Goal: Task Accomplishment & Management: Manage account settings

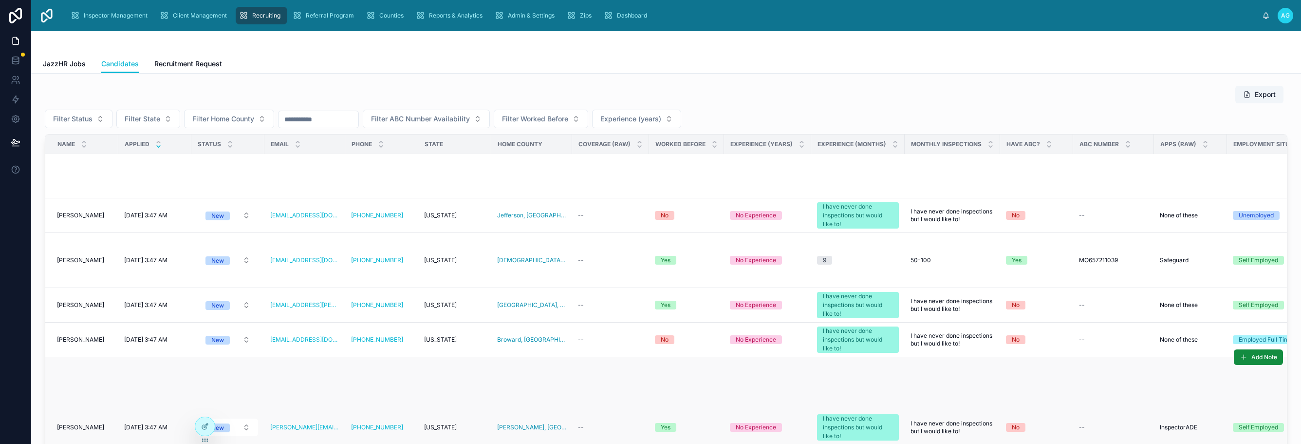
scroll to position [5016, 0]
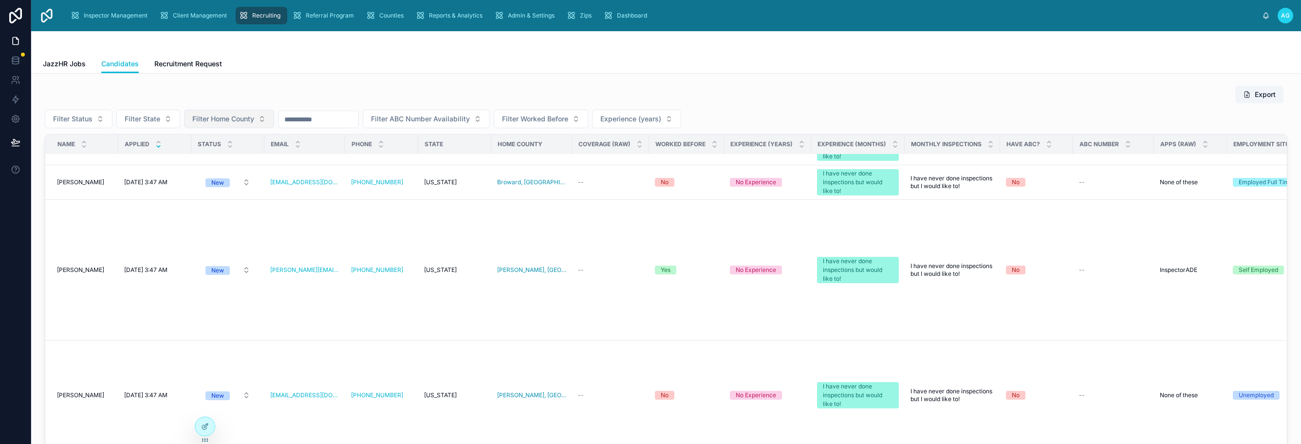
click at [248, 118] on span "Filter Home County" at bounding box center [223, 119] width 62 height 10
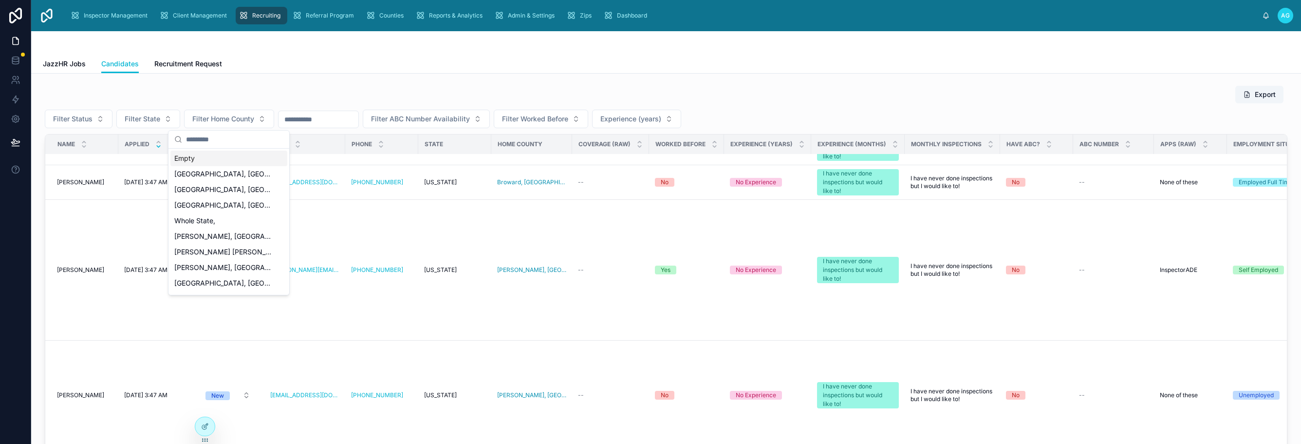
click at [191, 158] on div "Empty" at bounding box center [228, 158] width 117 height 16
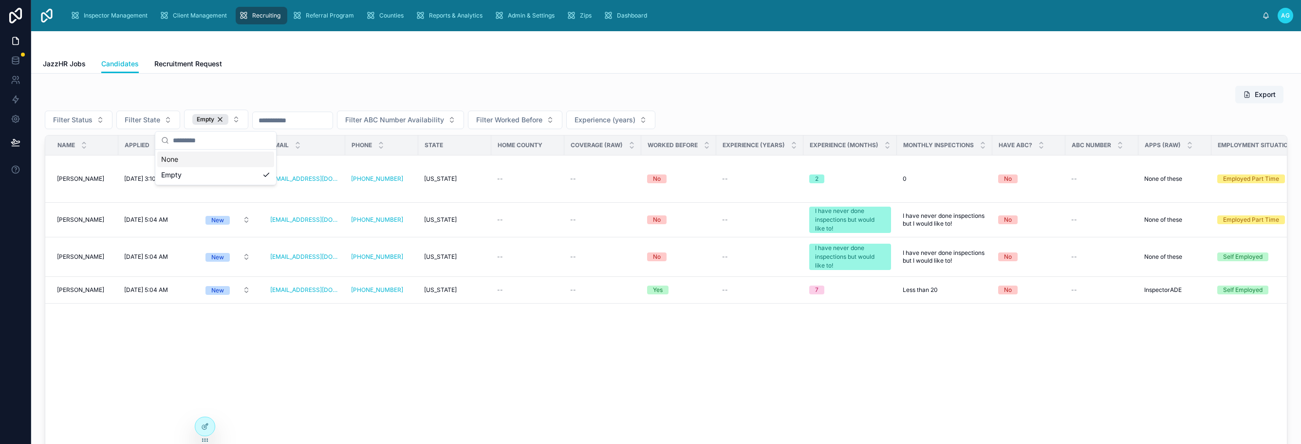
click at [758, 101] on div "Export" at bounding box center [666, 94] width 1243 height 19
click at [218, 120] on div "Empty" at bounding box center [210, 119] width 36 height 11
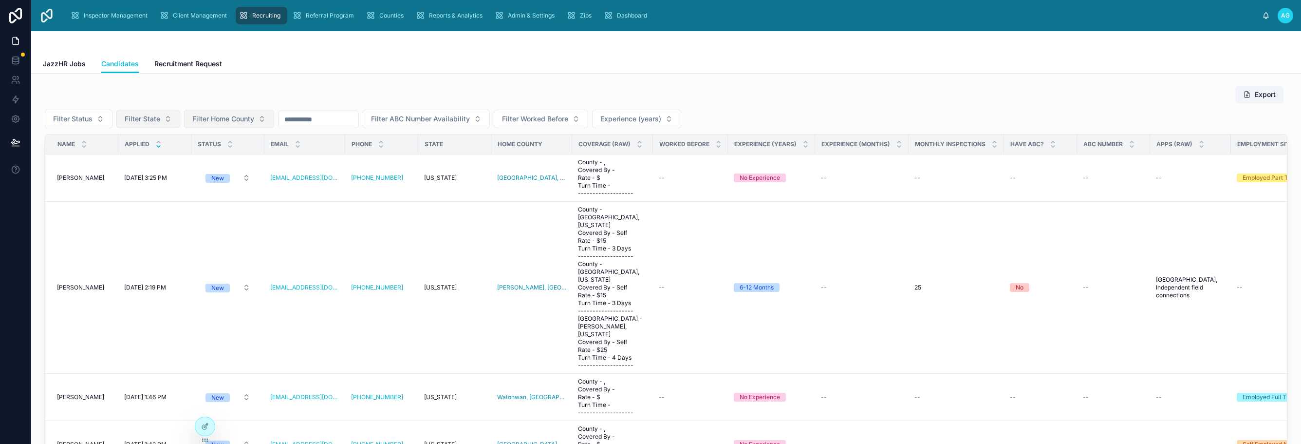
click at [163, 113] on button "Filter State" at bounding box center [148, 119] width 64 height 19
click at [105, 162] on div "Empty" at bounding box center [147, 158] width 117 height 16
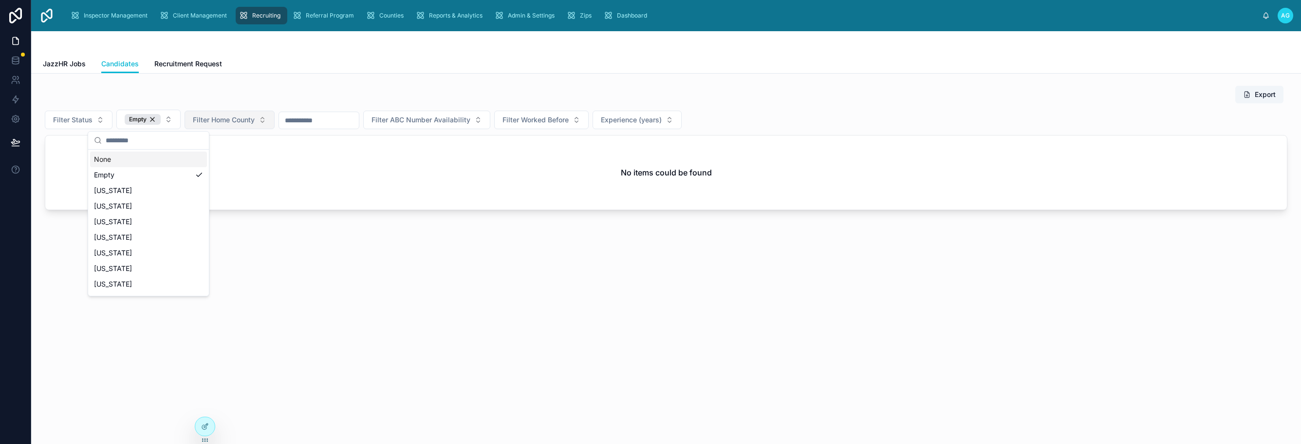
click at [798, 100] on div "Export" at bounding box center [666, 94] width 1243 height 19
click at [153, 119] on div "Empty" at bounding box center [143, 119] width 36 height 11
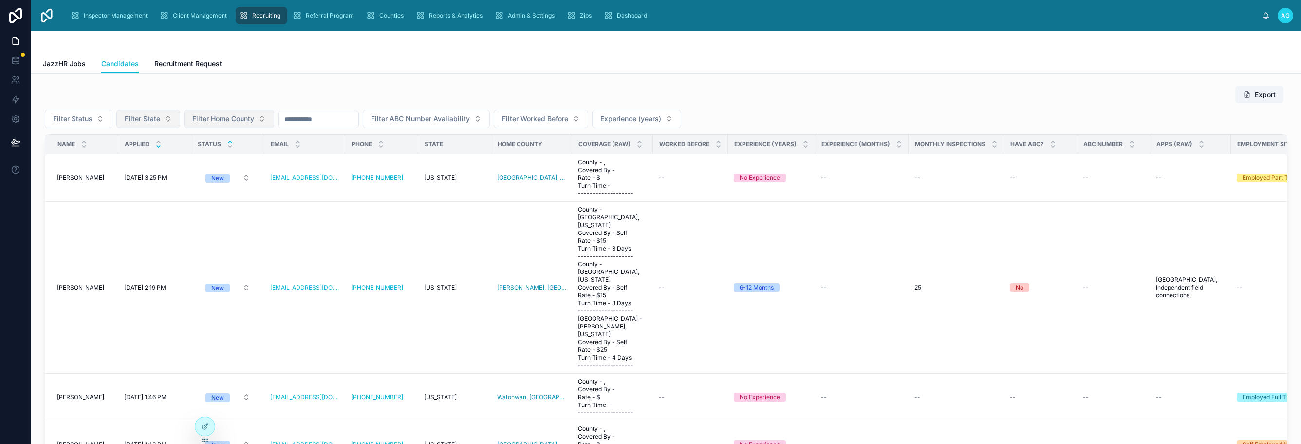
click at [233, 142] on icon at bounding box center [230, 142] width 6 height 6
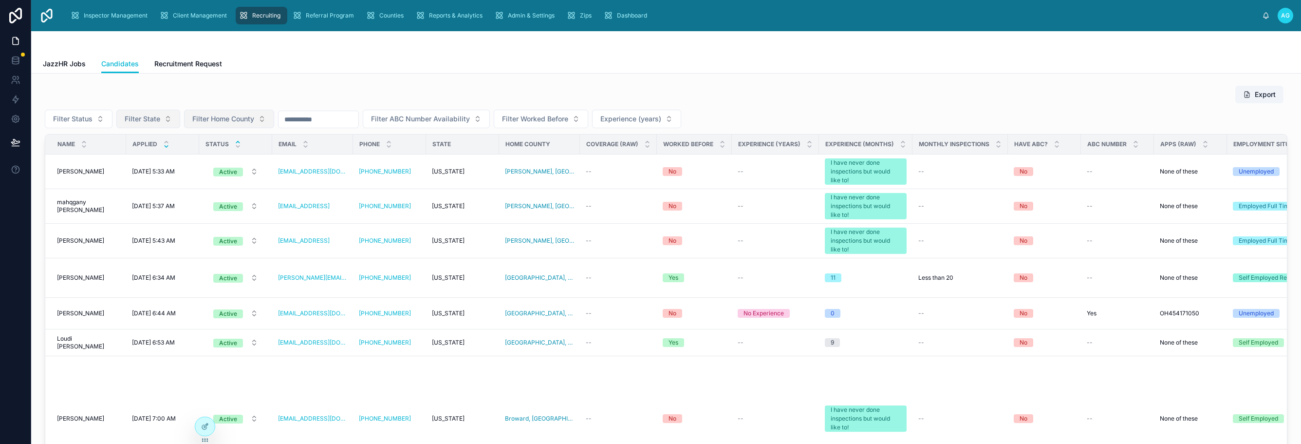
click at [165, 147] on icon at bounding box center [166, 146] width 3 height 1
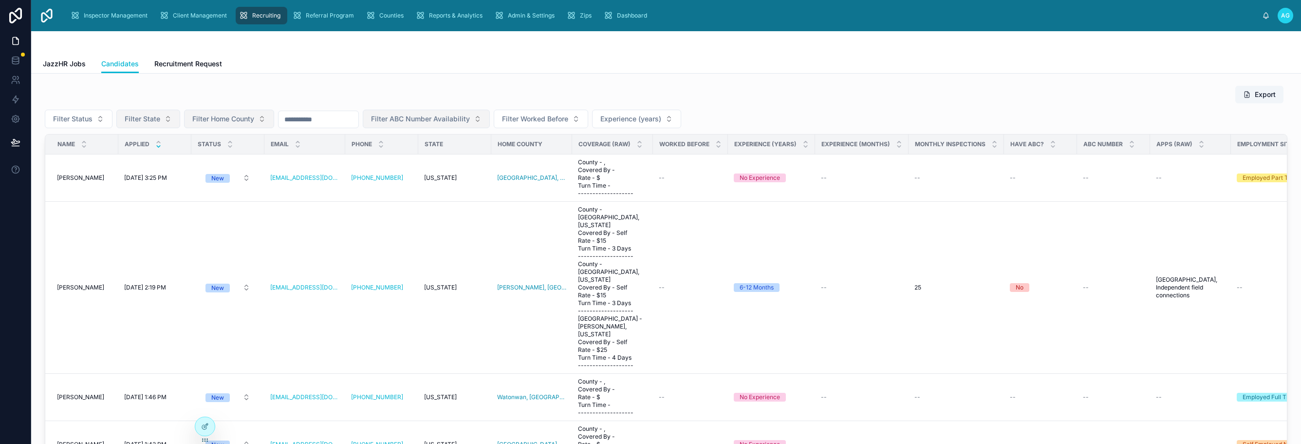
click at [490, 120] on button "Filter ABC Number Availability" at bounding box center [426, 119] width 127 height 19
click at [401, 158] on div "Yes" at bounding box center [451, 158] width 121 height 16
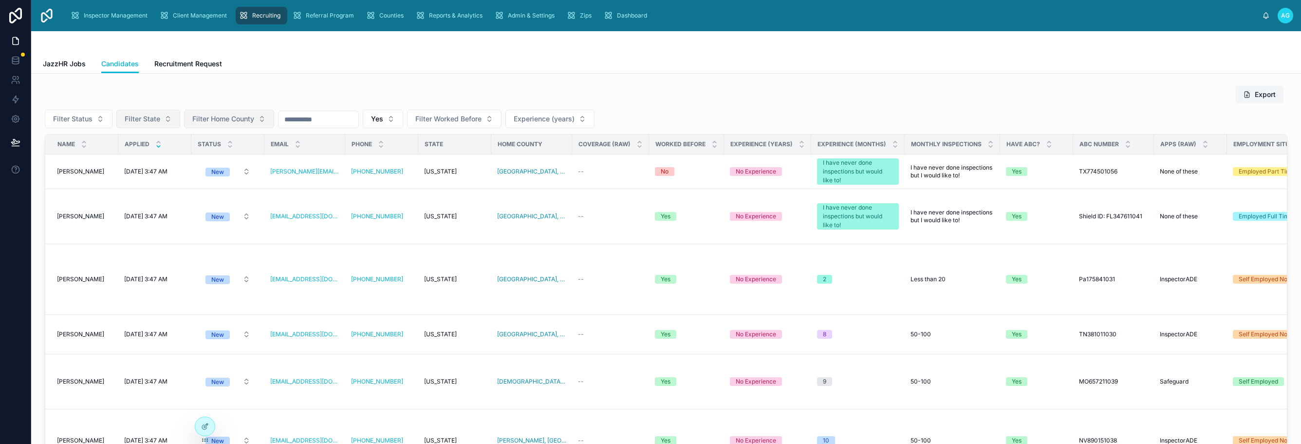
click at [1255, 93] on button "Export" at bounding box center [1260, 95] width 48 height 18
click at [1188, 101] on div "Export" at bounding box center [666, 94] width 1243 height 19
click at [204, 424] on icon at bounding box center [205, 426] width 8 height 8
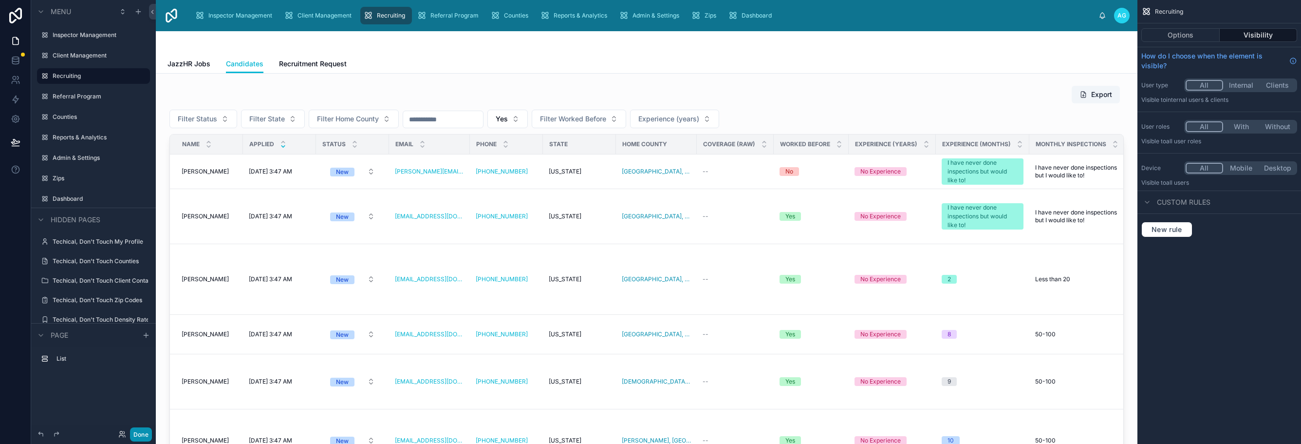
click at [141, 431] on button "Done" at bounding box center [141, 434] width 22 height 14
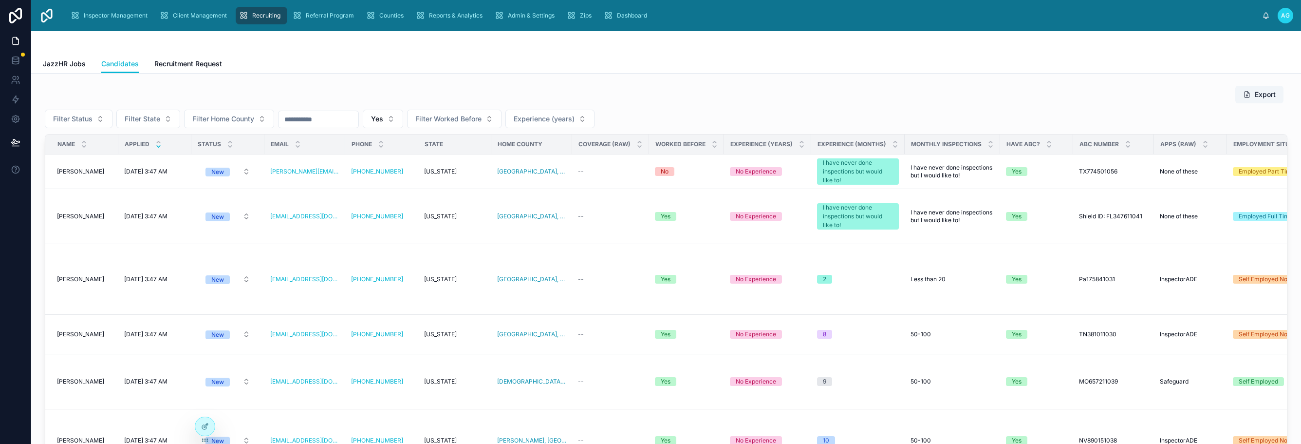
click at [306, 121] on input "text" at bounding box center [319, 119] width 80 height 14
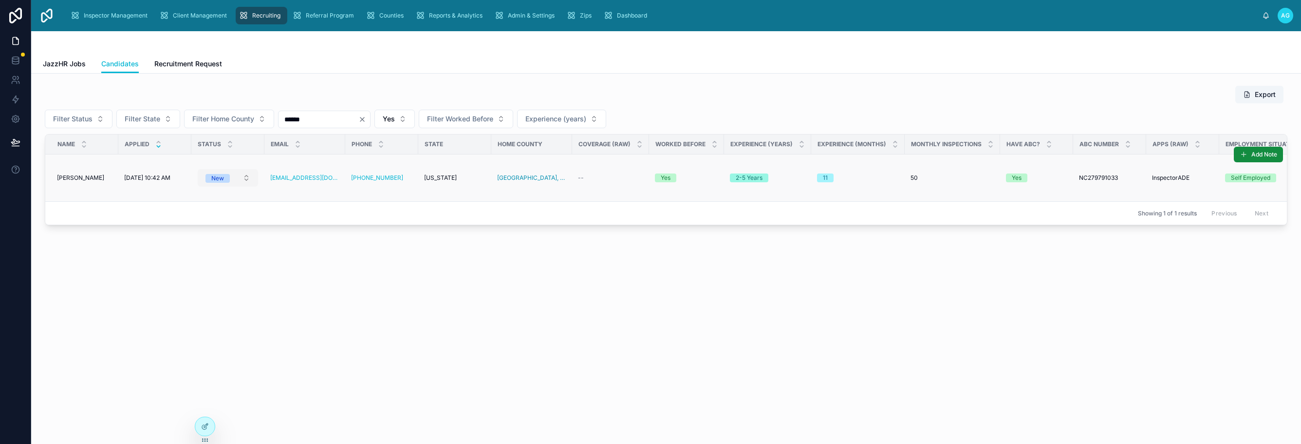
click at [246, 180] on button "New" at bounding box center [228, 178] width 60 height 18
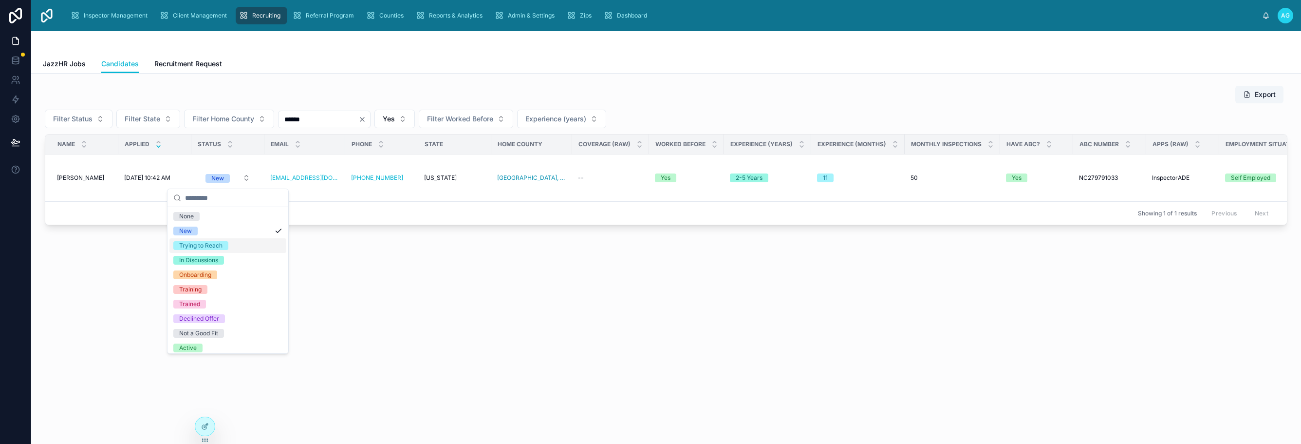
click at [270, 247] on div "Trying to Reach" at bounding box center [227, 245] width 117 height 15
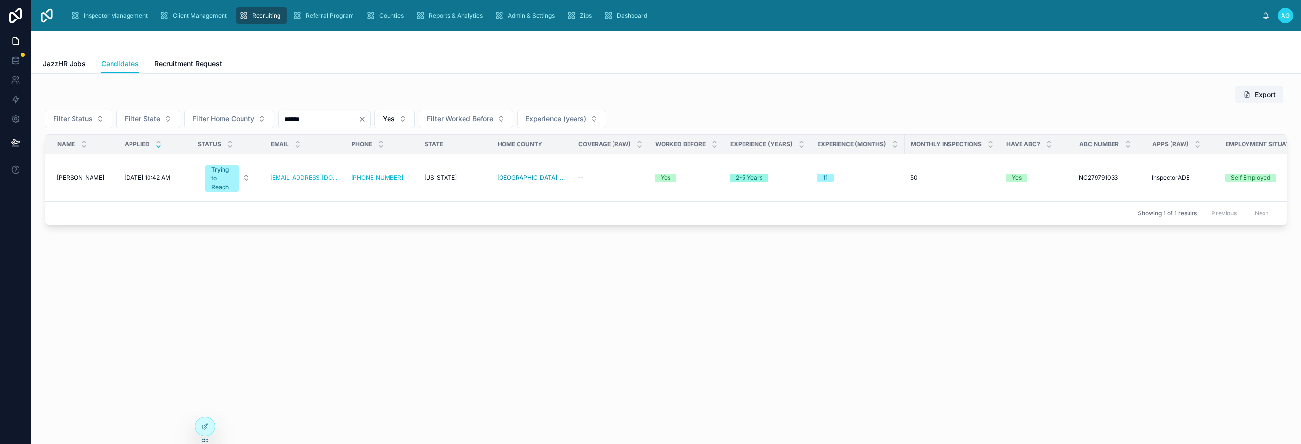
drag, startPoint x: 312, startPoint y: 117, endPoint x: 278, endPoint y: 121, distance: 34.3
click at [278, 121] on div "Filter Status Filter State Filter Home County ****** Yes Filter Worked Before E…" at bounding box center [666, 119] width 1243 height 19
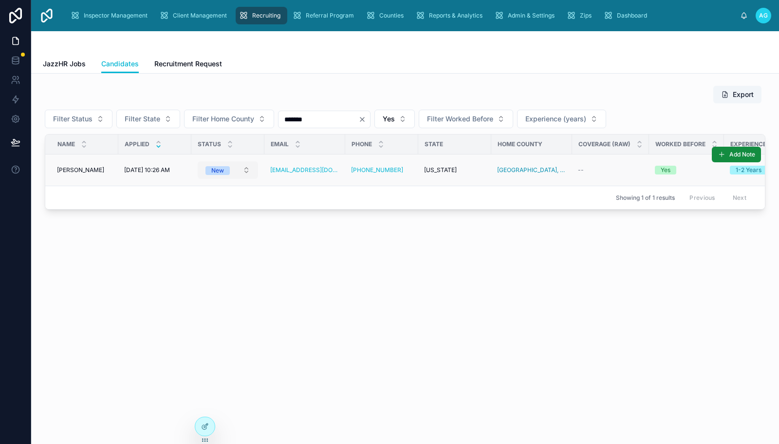
click at [246, 167] on button "New" at bounding box center [228, 170] width 60 height 18
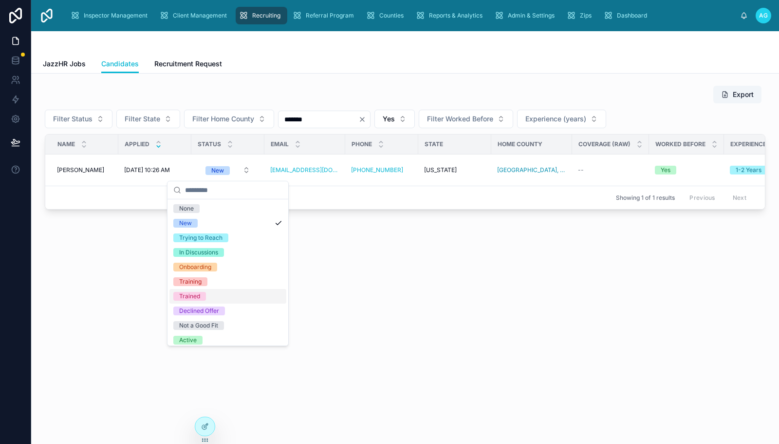
click at [194, 295] on div "Trained" at bounding box center [189, 296] width 21 height 9
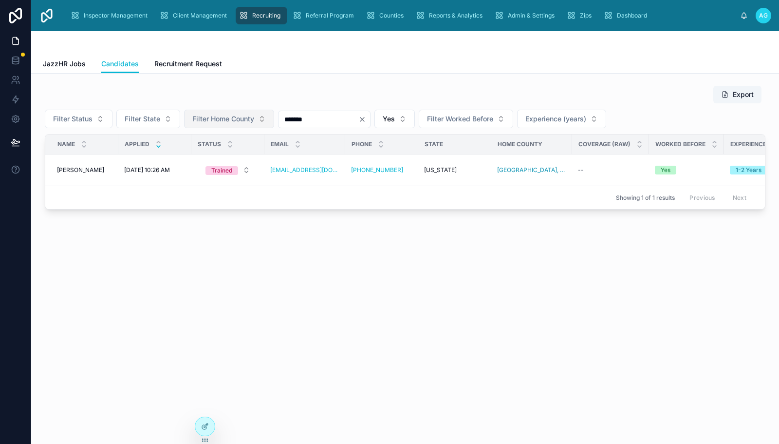
drag, startPoint x: 280, startPoint y: 120, endPoint x: 268, endPoint y: 121, distance: 11.7
click at [268, 121] on div "Filter Status Filter State Filter Home County ******* Yes Filter Worked Before …" at bounding box center [405, 119] width 721 height 19
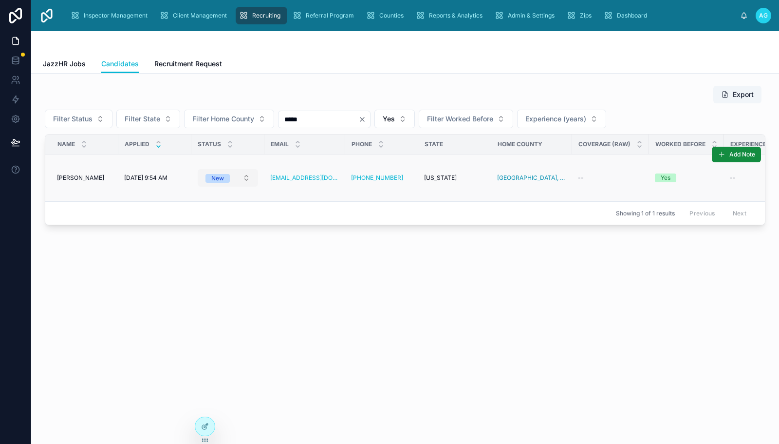
click at [246, 176] on button "New" at bounding box center [228, 178] width 60 height 18
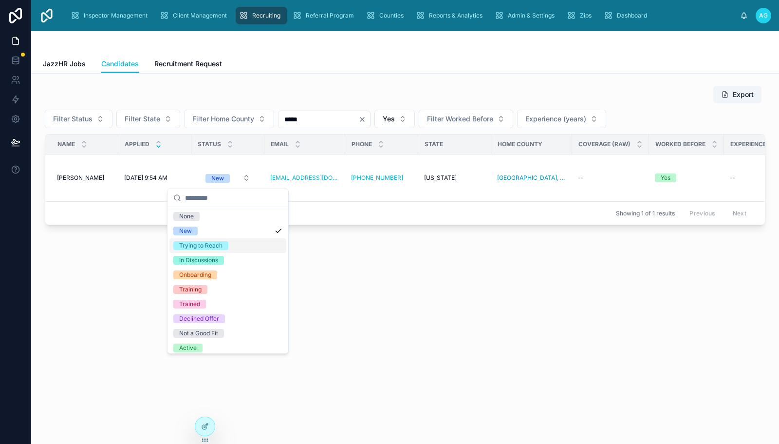
click at [274, 244] on div "Trying to Reach" at bounding box center [227, 245] width 117 height 15
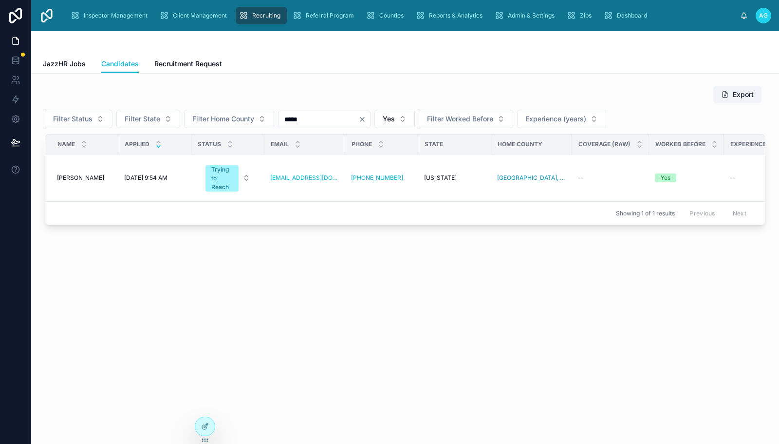
drag, startPoint x: 303, startPoint y: 122, endPoint x: 277, endPoint y: 123, distance: 26.8
click at [277, 123] on div "Filter Status Filter State Filter Home County ***** Yes Filter Worked Before Ex…" at bounding box center [405, 119] width 721 height 19
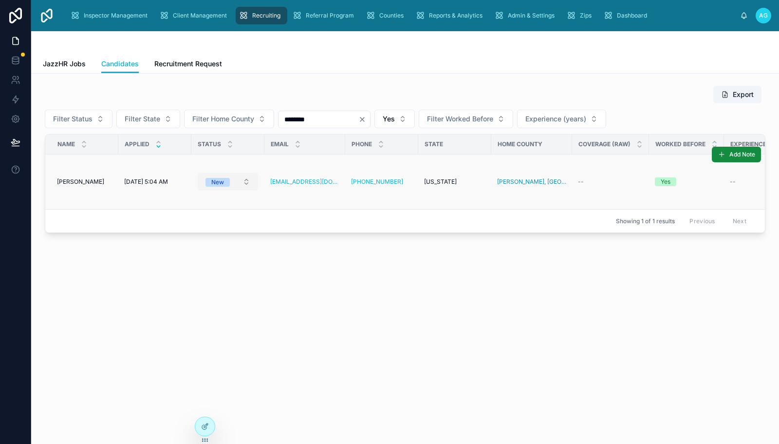
click at [246, 182] on button "New" at bounding box center [228, 182] width 60 height 18
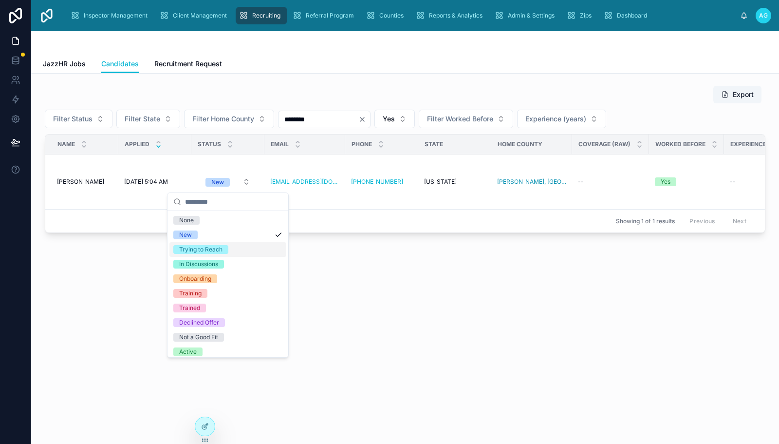
click at [272, 249] on div "Trying to Reach" at bounding box center [227, 249] width 117 height 15
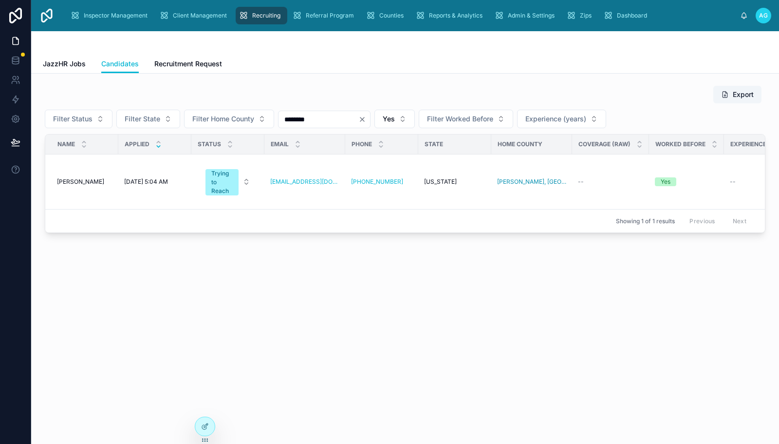
drag, startPoint x: 314, startPoint y: 121, endPoint x: 276, endPoint y: 122, distance: 38.5
click at [276, 122] on div "Filter Status Filter State Filter Home County ******** Yes Filter Worked Before…" at bounding box center [405, 119] width 721 height 19
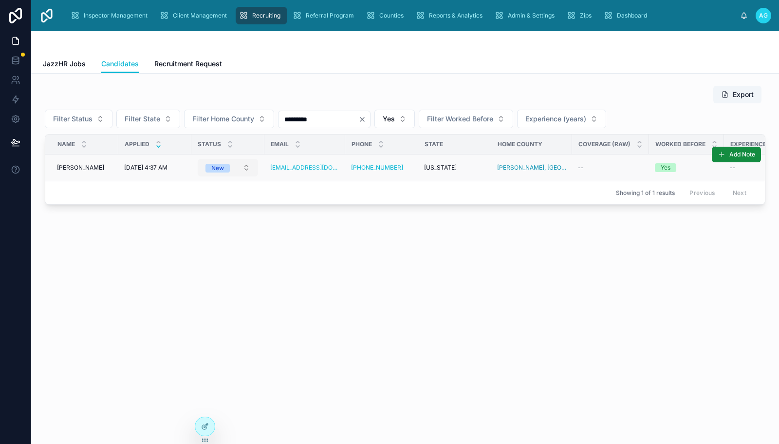
click at [249, 166] on button "New" at bounding box center [228, 168] width 60 height 18
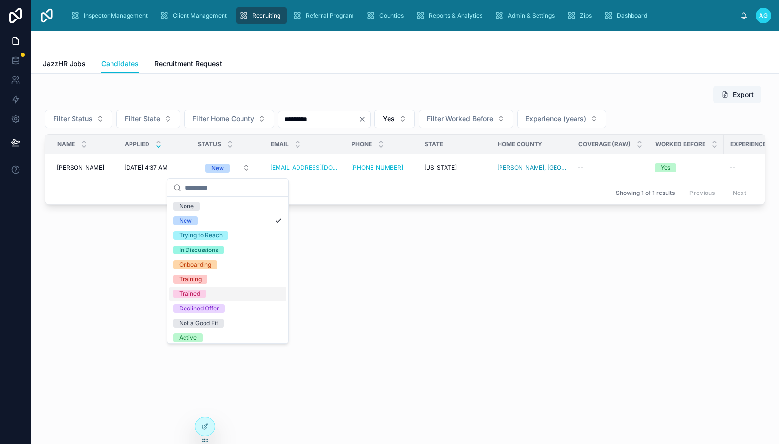
click at [196, 294] on div "Trained" at bounding box center [189, 293] width 21 height 9
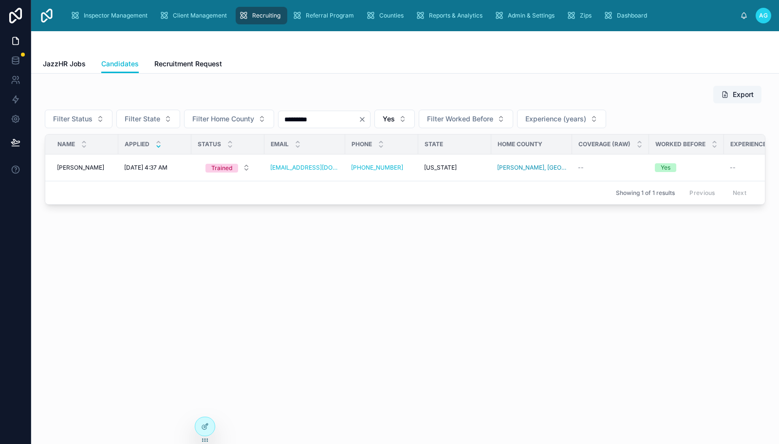
click at [323, 120] on input "*********" at bounding box center [319, 119] width 80 height 14
drag, startPoint x: 323, startPoint y: 120, endPoint x: 289, endPoint y: 120, distance: 34.1
click at [287, 120] on input "*********" at bounding box center [319, 119] width 80 height 14
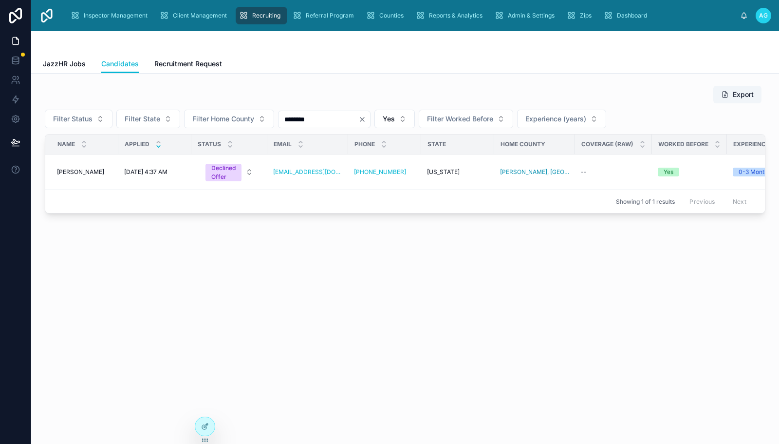
type input "********"
click at [366, 119] on icon "Clear" at bounding box center [362, 119] width 8 height 8
click at [331, 122] on input "text" at bounding box center [319, 119] width 80 height 14
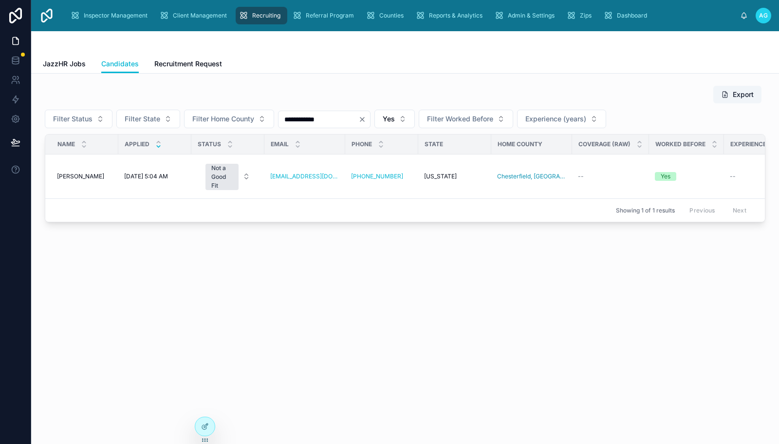
drag, startPoint x: 324, startPoint y: 118, endPoint x: 319, endPoint y: 118, distance: 5.4
click at [320, 118] on input "**********" at bounding box center [319, 119] width 80 height 14
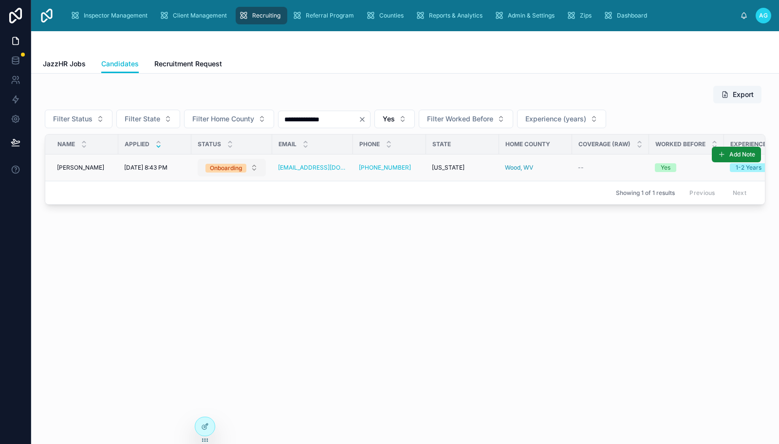
type input "**********"
click at [256, 168] on button "Onboarding" at bounding box center [232, 168] width 68 height 18
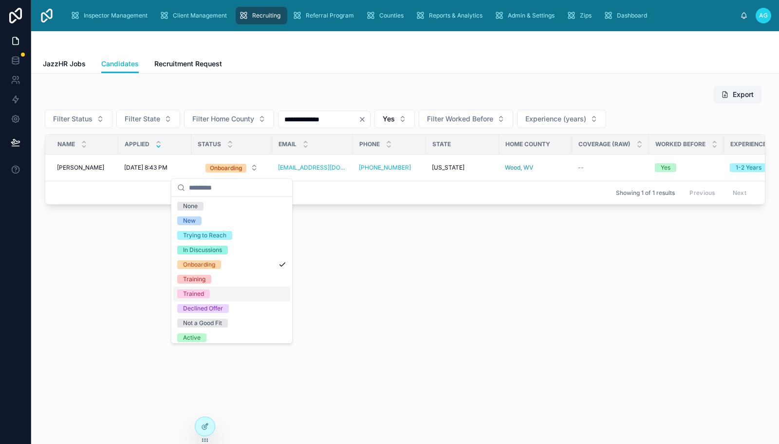
click at [210, 292] on div "Trained" at bounding box center [231, 293] width 117 height 15
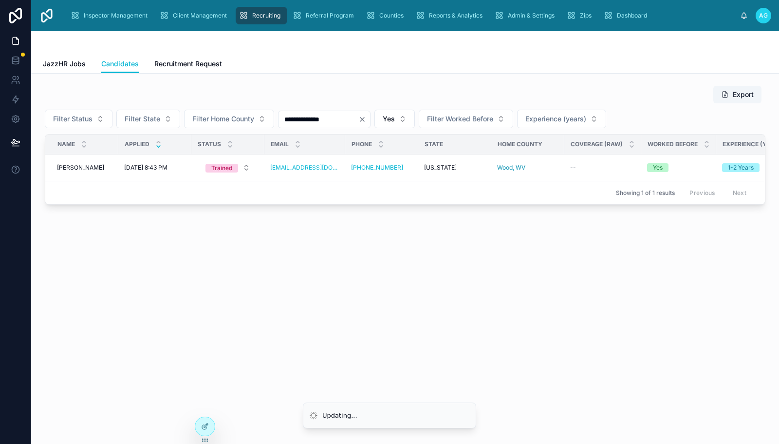
click at [346, 120] on input "**********" at bounding box center [319, 119] width 80 height 14
click at [366, 120] on icon "Clear" at bounding box center [362, 119] width 8 height 8
click at [322, 122] on input "text" at bounding box center [319, 119] width 80 height 14
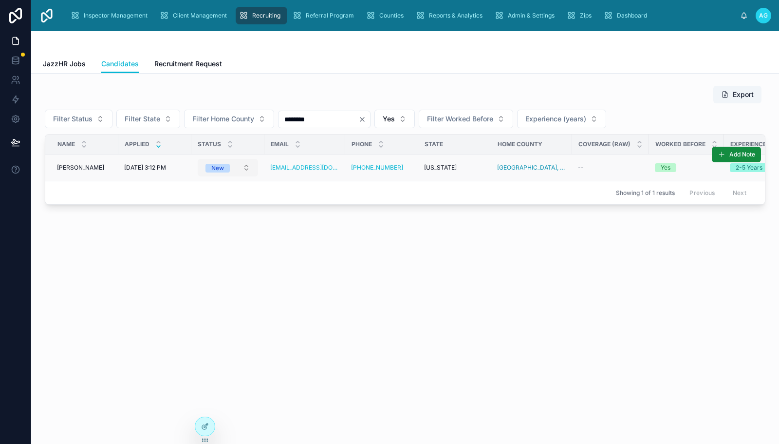
type input "********"
click at [244, 164] on button "New" at bounding box center [228, 168] width 60 height 18
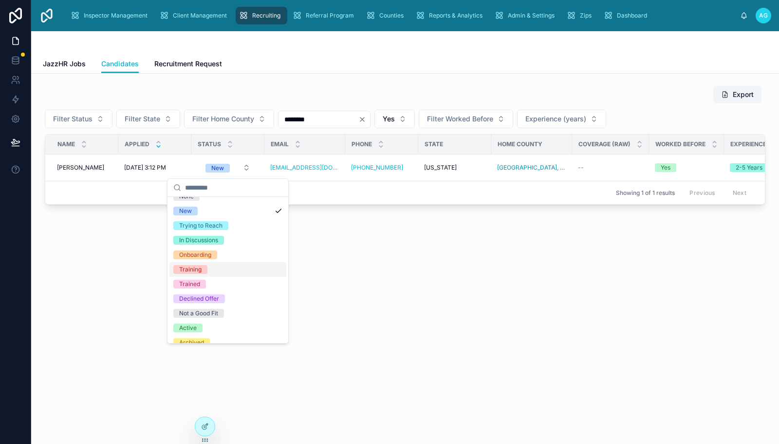
scroll to position [19, 0]
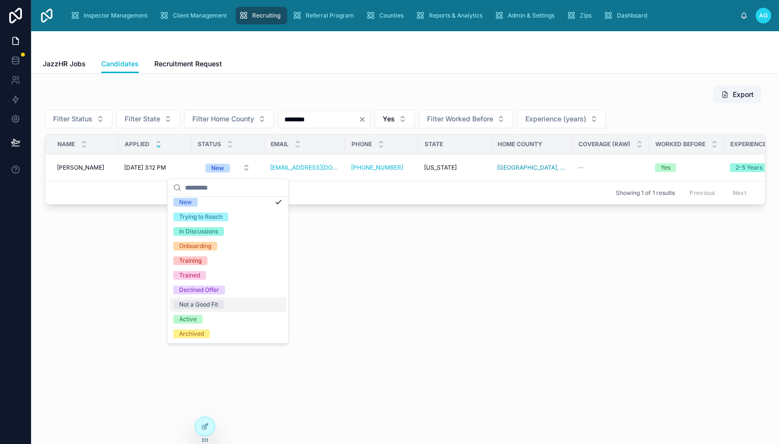
click at [217, 307] on div "Not a Good Fit" at bounding box center [198, 304] width 39 height 9
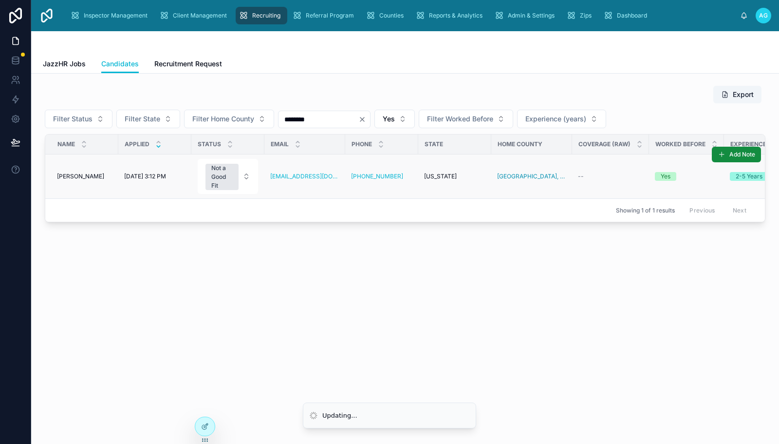
click at [150, 176] on span "[DATE] 3:12 PM" at bounding box center [145, 176] width 42 height 8
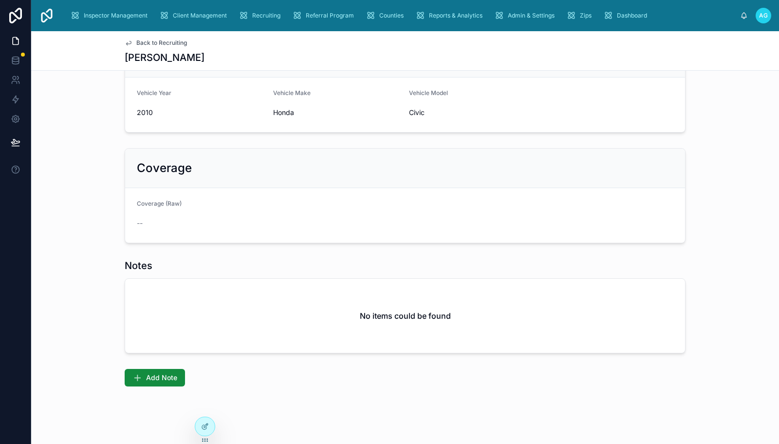
scroll to position [525, 0]
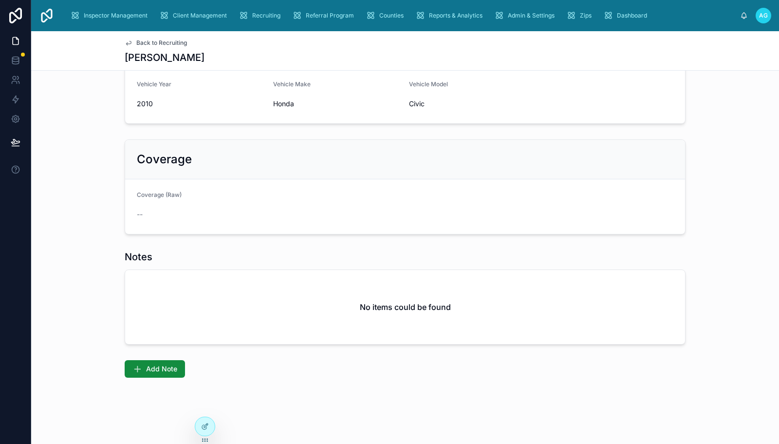
click at [202, 299] on div "No items could be found" at bounding box center [405, 307] width 560 height 74
click at [146, 375] on button "Add Note" at bounding box center [155, 369] width 60 height 18
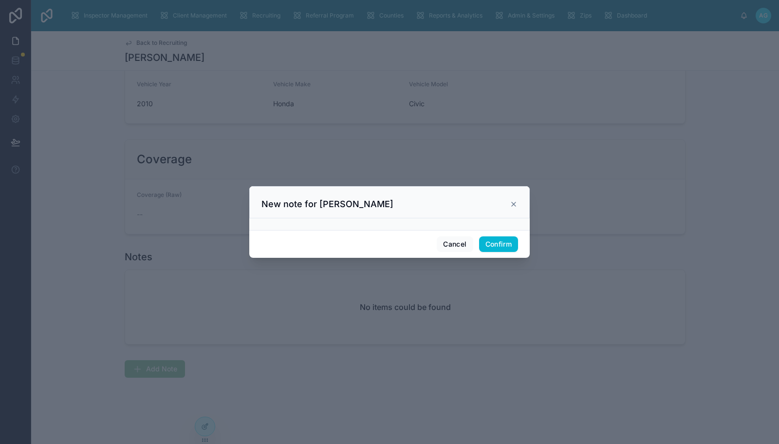
click at [333, 224] on div at bounding box center [389, 224] width 281 height 12
drag, startPoint x: 291, startPoint y: 223, endPoint x: 323, endPoint y: 217, distance: 32.1
click at [291, 222] on div at bounding box center [389, 224] width 281 height 12
click at [361, 223] on div at bounding box center [389, 224] width 281 height 12
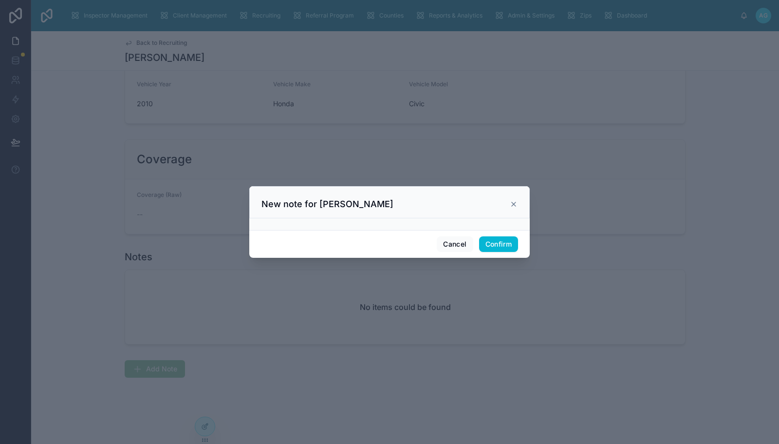
click at [350, 202] on h3 "New note for Charridy Roberts" at bounding box center [328, 204] width 132 height 12
click at [449, 205] on div "New note for Charridy Roberts" at bounding box center [390, 204] width 256 height 12
click at [514, 223] on div at bounding box center [389, 224] width 281 height 12
drag, startPoint x: 430, startPoint y: 217, endPoint x: 505, endPoint y: 201, distance: 77.3
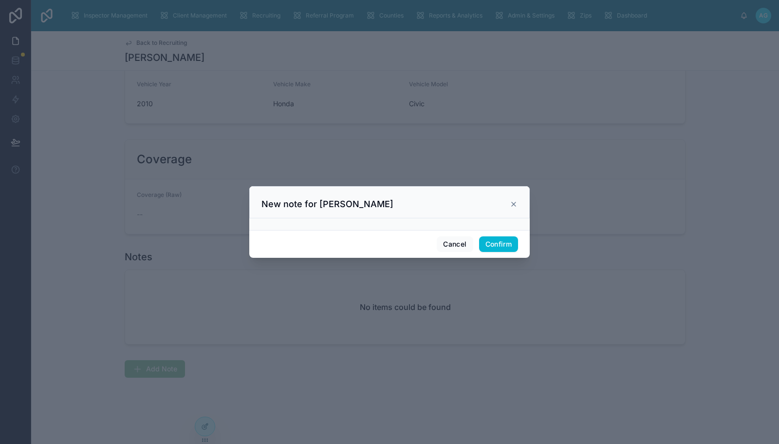
click at [430, 217] on div "New note for Charridy Roberts" at bounding box center [389, 202] width 281 height 32
click at [510, 206] on icon at bounding box center [514, 204] width 8 height 8
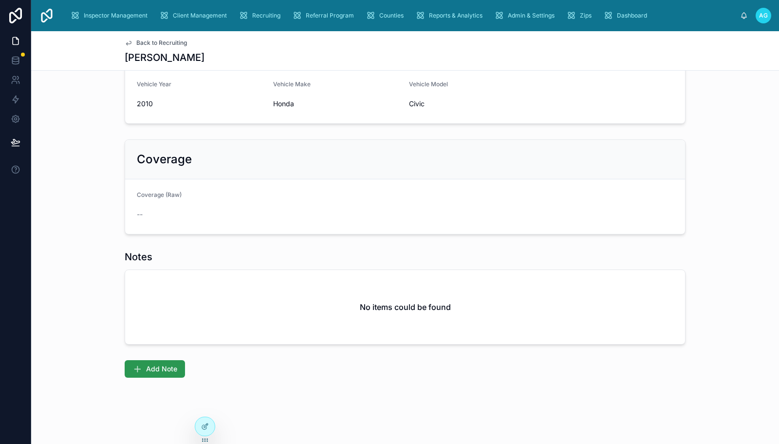
click at [159, 366] on span "Add Note" at bounding box center [161, 369] width 31 height 10
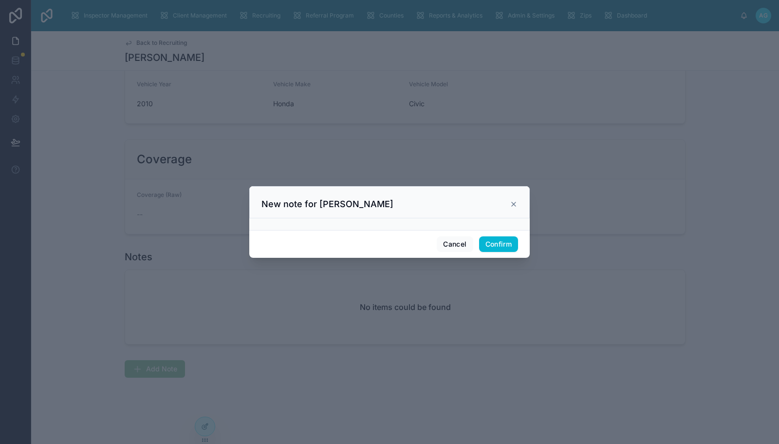
click at [317, 222] on div at bounding box center [389, 224] width 281 height 12
drag, startPoint x: 513, startPoint y: 203, endPoint x: 438, endPoint y: 169, distance: 82.2
click at [513, 203] on icon at bounding box center [514, 204] width 8 height 8
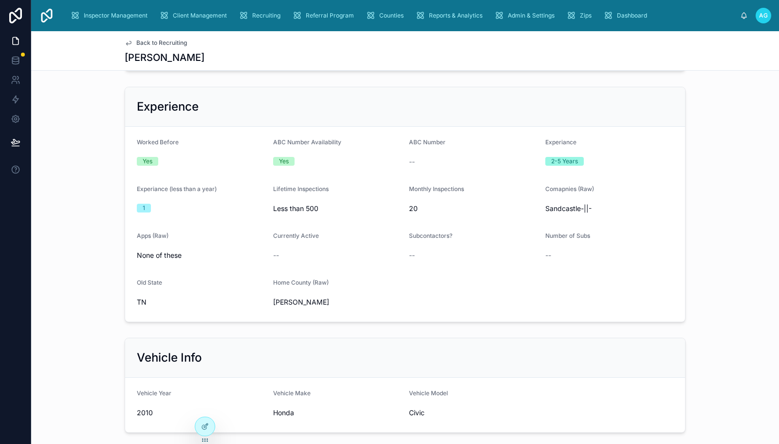
scroll to position [38, 0]
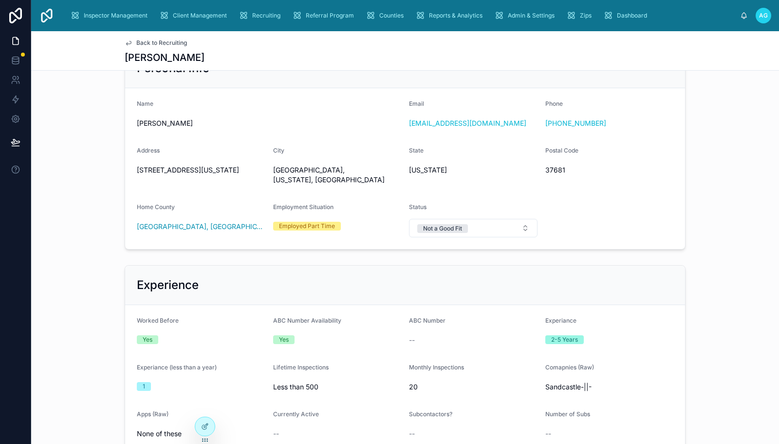
click at [155, 40] on span "Back to Recruiting" at bounding box center [161, 43] width 51 height 8
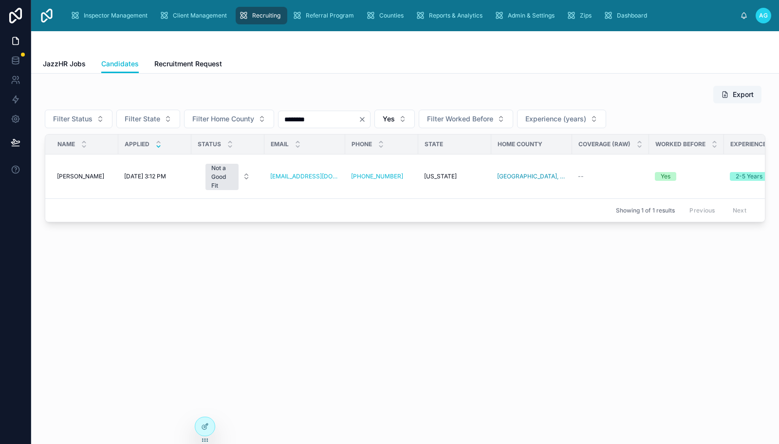
drag, startPoint x: 314, startPoint y: 118, endPoint x: 280, endPoint y: 118, distance: 34.1
click at [280, 118] on input "********" at bounding box center [319, 119] width 80 height 14
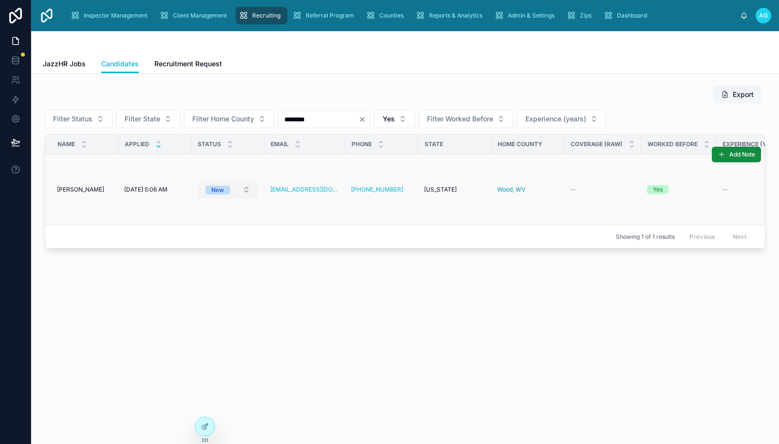
click at [245, 190] on button "New" at bounding box center [228, 190] width 60 height 18
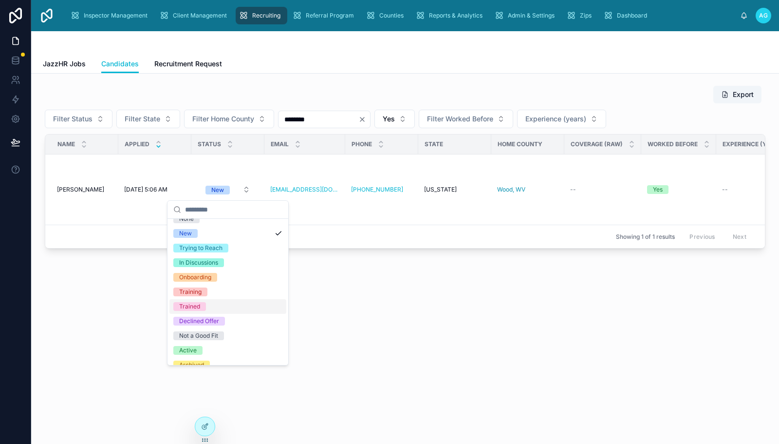
scroll to position [19, 0]
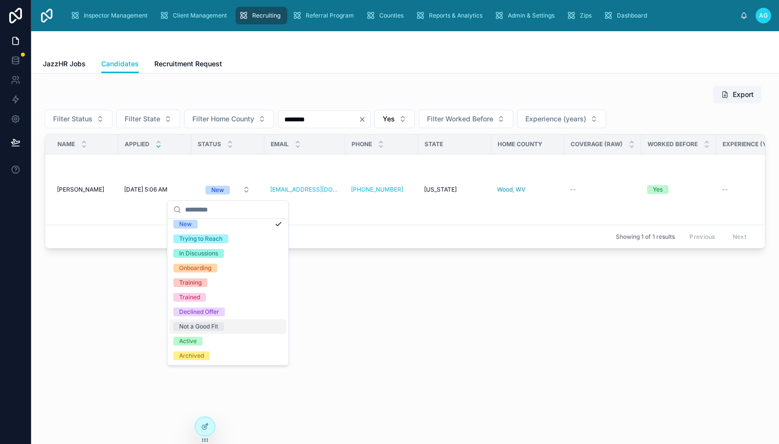
click at [206, 328] on div "Not a Good Fit" at bounding box center [198, 326] width 39 height 9
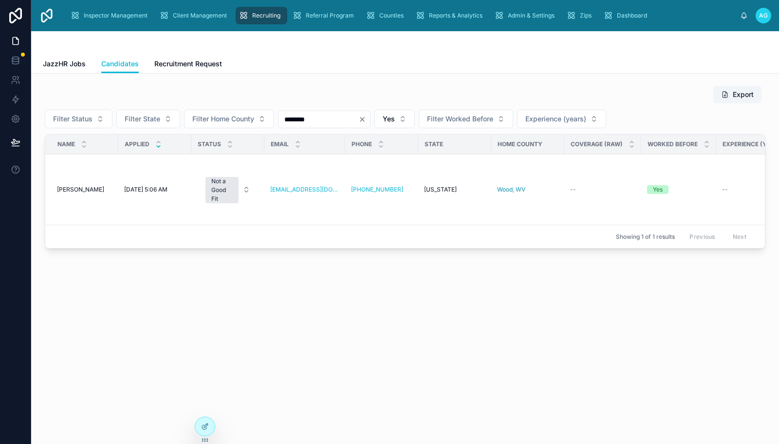
drag, startPoint x: 319, startPoint y: 122, endPoint x: 278, endPoint y: 127, distance: 41.7
click at [278, 127] on div "Filter Status Filter State Filter Home County ******** Yes Filter Worked Before…" at bounding box center [405, 119] width 721 height 19
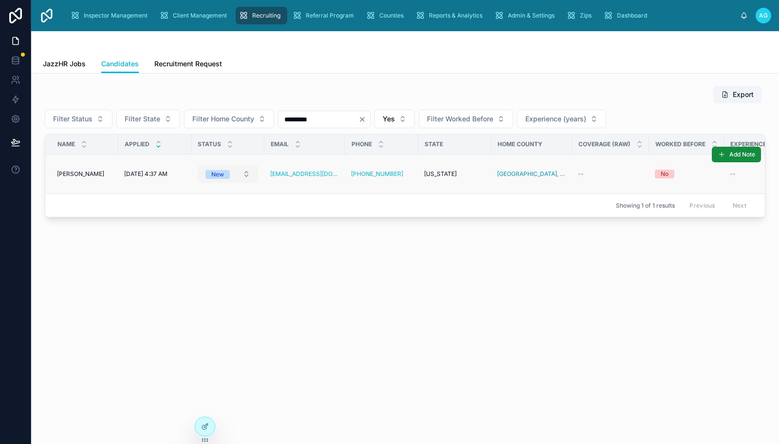
type input "*********"
click at [248, 169] on button "New" at bounding box center [228, 174] width 60 height 18
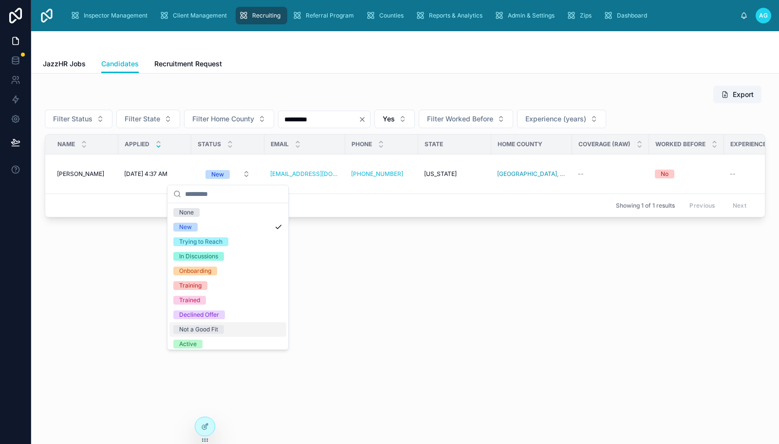
click at [215, 328] on div "Not a Good Fit" at bounding box center [198, 329] width 39 height 9
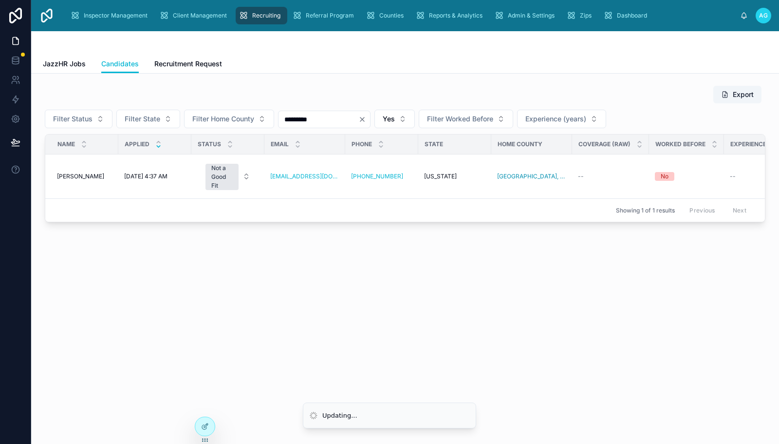
click at [322, 264] on div "Export Filter Status Filter State Filter Home County ********* Yes Filter Worke…" at bounding box center [405, 181] width 748 height 215
drag, startPoint x: 633, startPoint y: 322, endPoint x: 628, endPoint y: 318, distance: 6.6
click at [633, 322] on div "Candidates JazzHR Jobs Candidates Recruitment Request Export Filter Status Filt…" at bounding box center [405, 237] width 748 height 412
click at [205, 427] on icon at bounding box center [205, 426] width 8 height 8
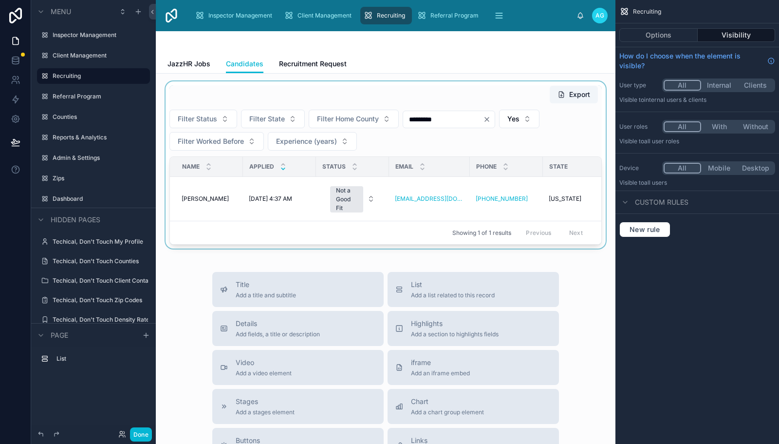
click at [420, 109] on div at bounding box center [386, 164] width 444 height 167
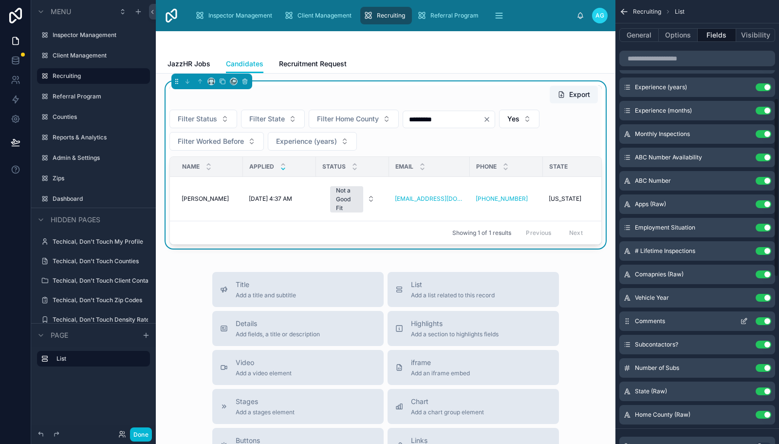
scroll to position [292, 0]
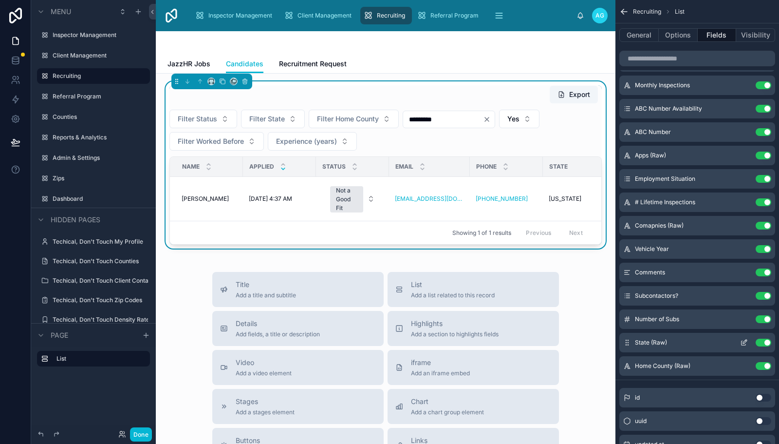
click at [766, 342] on button "Use setting" at bounding box center [764, 342] width 16 height 8
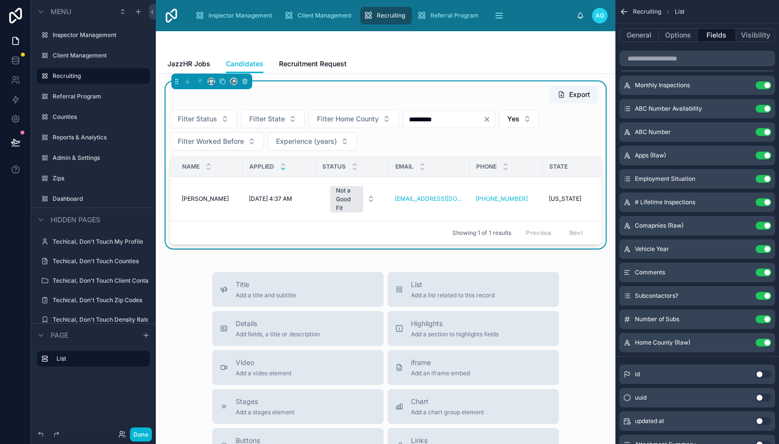
click at [766, 342] on button "Use setting" at bounding box center [764, 342] width 16 height 8
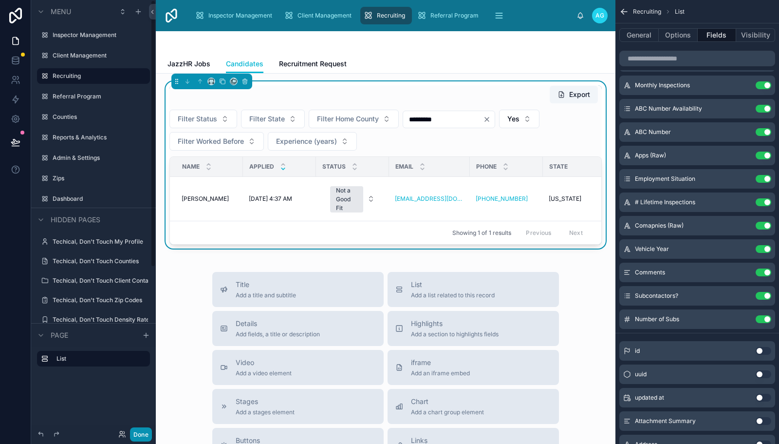
click at [145, 434] on button "Done" at bounding box center [141, 434] width 22 height 14
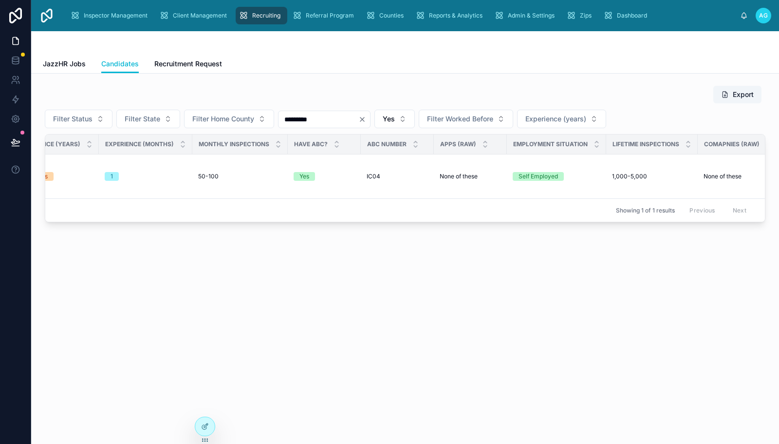
scroll to position [0, 0]
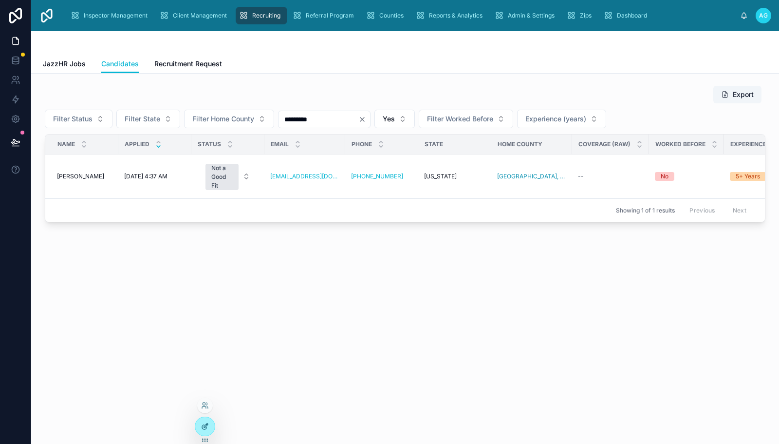
click at [208, 426] on icon at bounding box center [205, 426] width 8 height 8
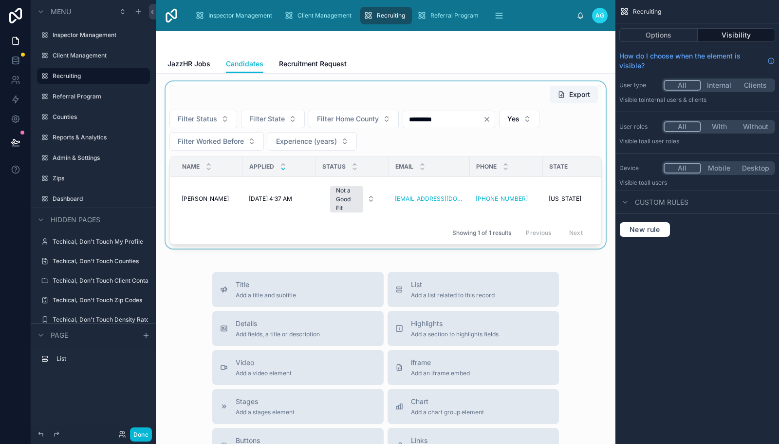
click at [483, 102] on div at bounding box center [386, 164] width 444 height 167
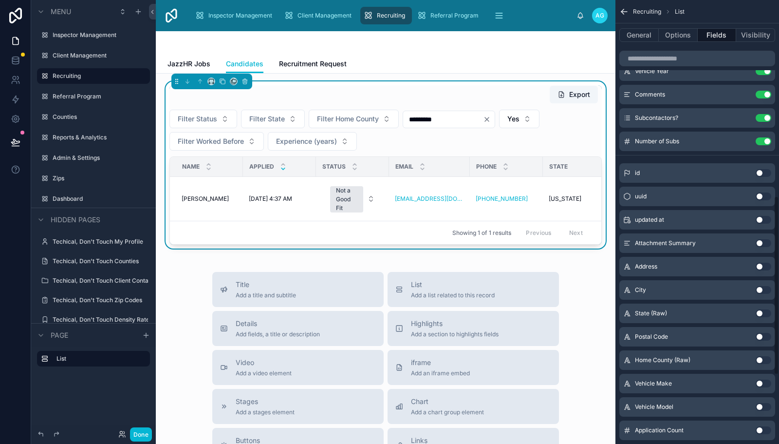
scroll to position [487, 0]
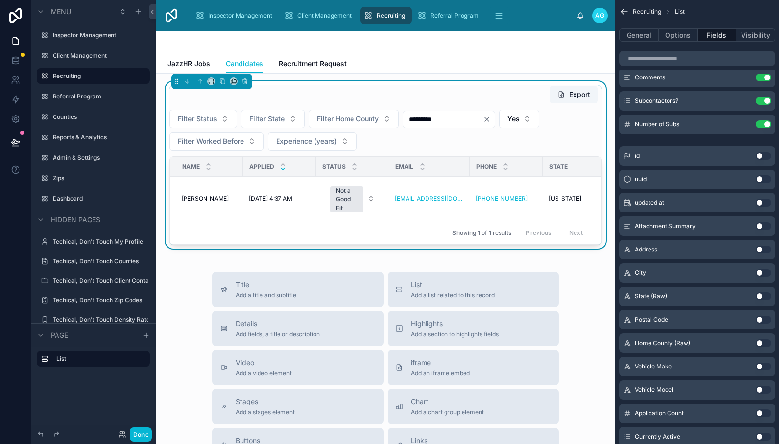
click at [760, 248] on button "Use setting" at bounding box center [764, 249] width 16 height 8
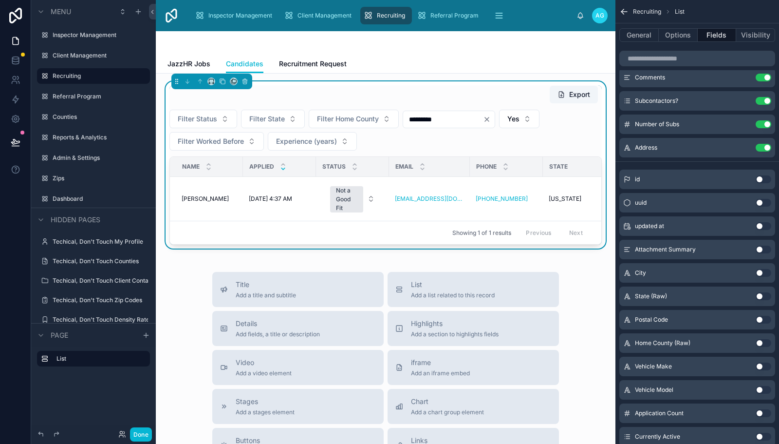
click at [760, 273] on button "Use setting" at bounding box center [764, 273] width 16 height 8
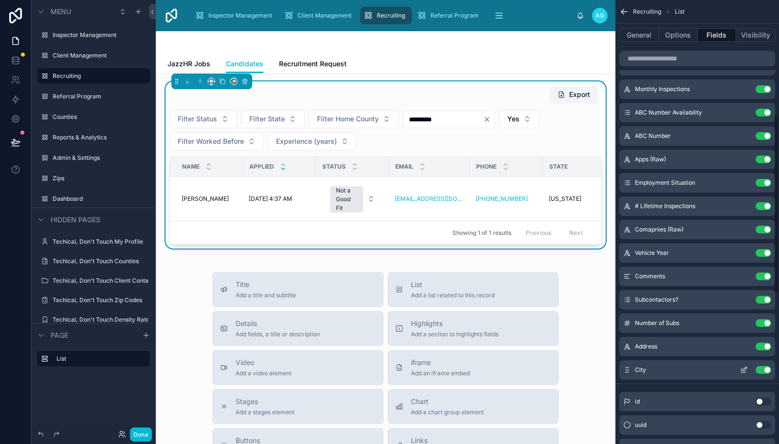
scroll to position [292, 0]
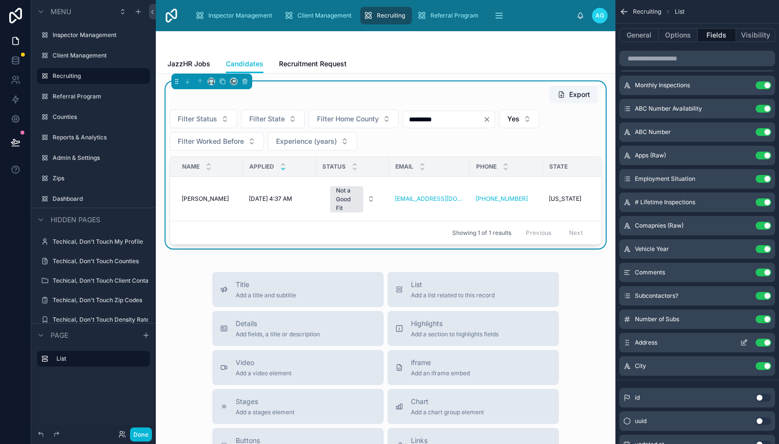
click at [657, 343] on span "Address" at bounding box center [646, 342] width 22 height 8
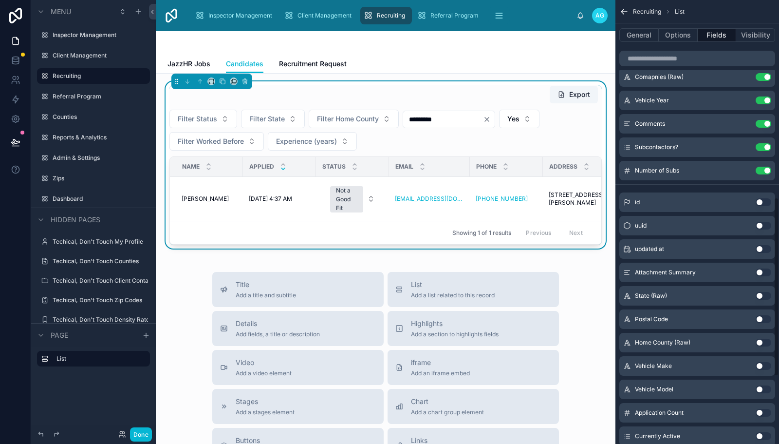
scroll to position [536, 0]
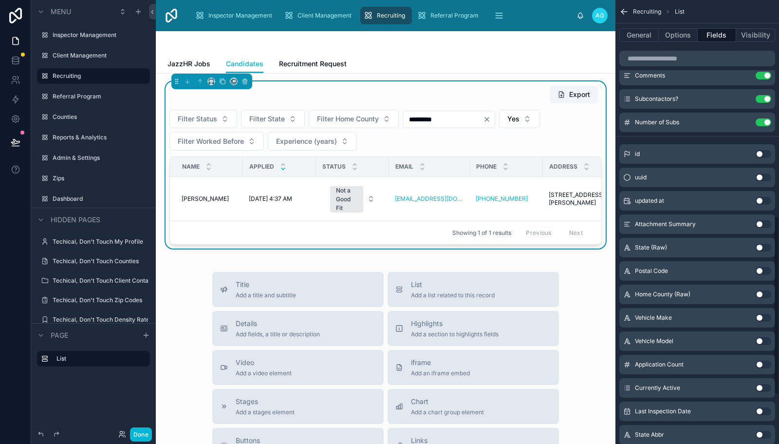
click at [761, 269] on button "Use setting" at bounding box center [764, 271] width 16 height 8
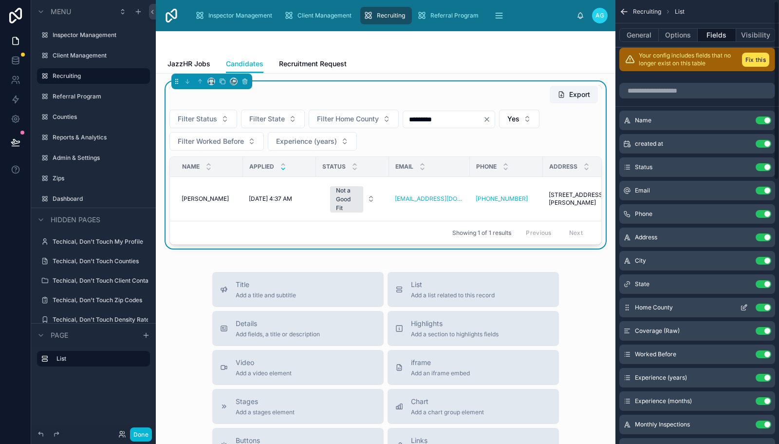
scroll to position [49, 0]
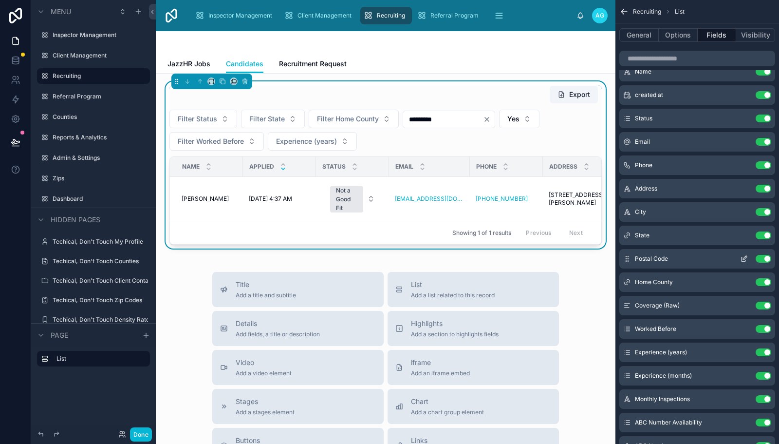
click at [628, 258] on icon "scrollable content" at bounding box center [628, 258] width 0 height 0
click at [142, 431] on button "Done" at bounding box center [141, 434] width 22 height 14
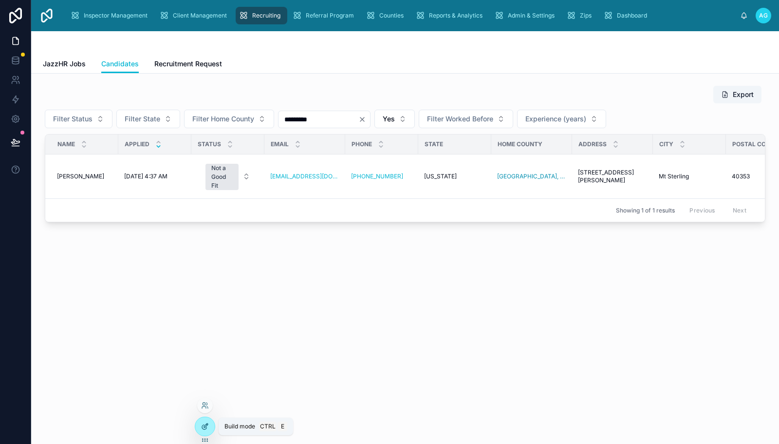
click at [203, 427] on icon at bounding box center [205, 426] width 8 height 8
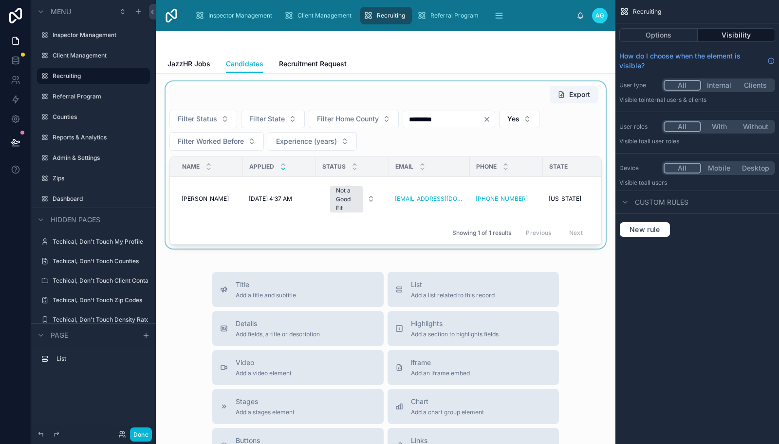
click at [438, 96] on div at bounding box center [386, 164] width 444 height 167
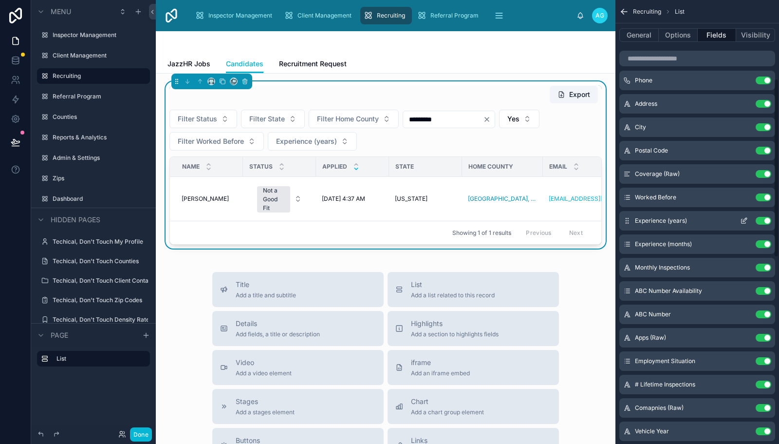
scroll to position [195, 0]
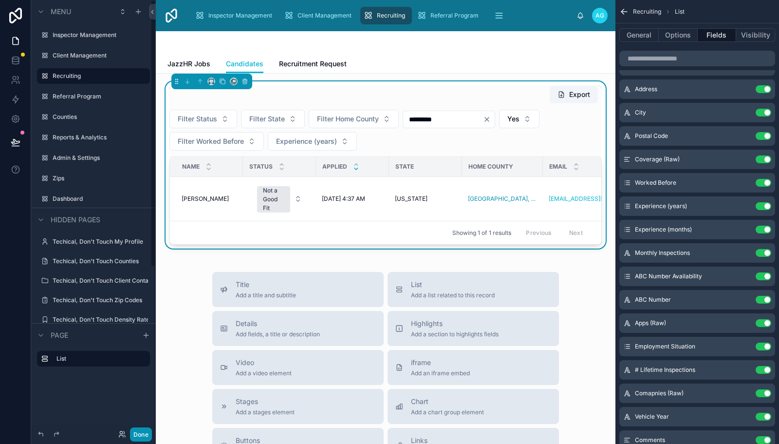
click at [148, 431] on button "Done" at bounding box center [141, 434] width 22 height 14
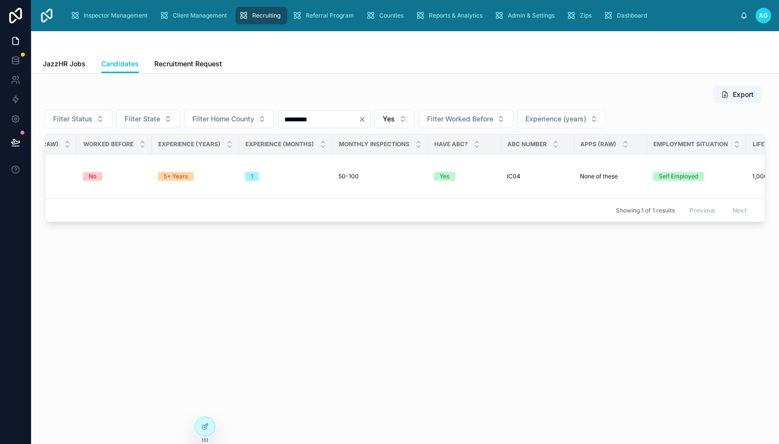
scroll to position [0, 0]
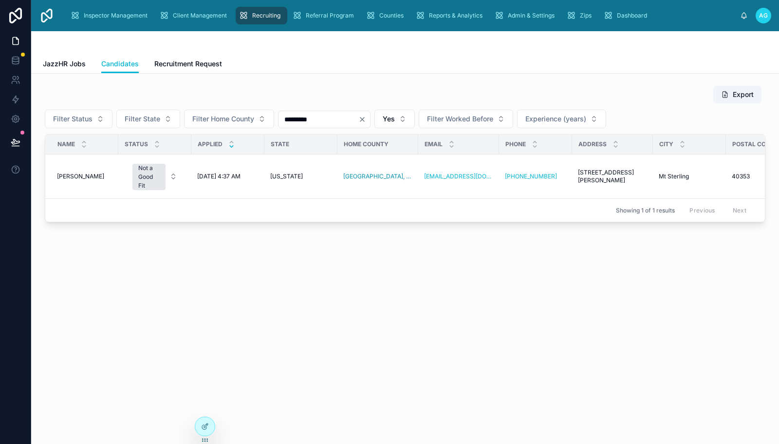
drag, startPoint x: 329, startPoint y: 121, endPoint x: 279, endPoint y: 119, distance: 50.2
click at [279, 119] on input "*********" at bounding box center [319, 119] width 80 height 14
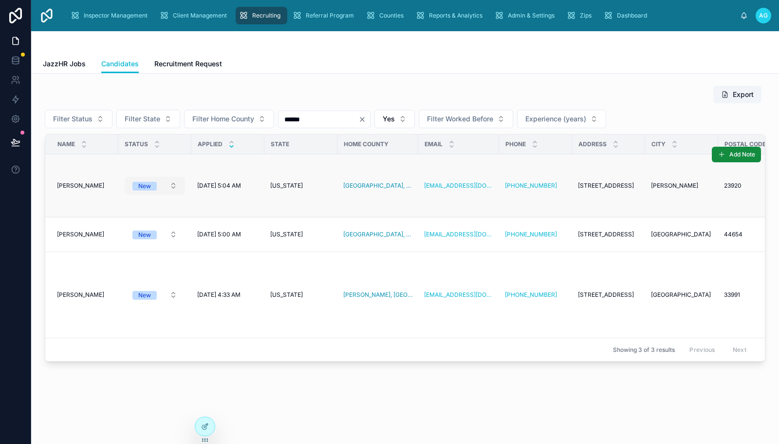
click at [177, 184] on button "New" at bounding box center [155, 186] width 60 height 18
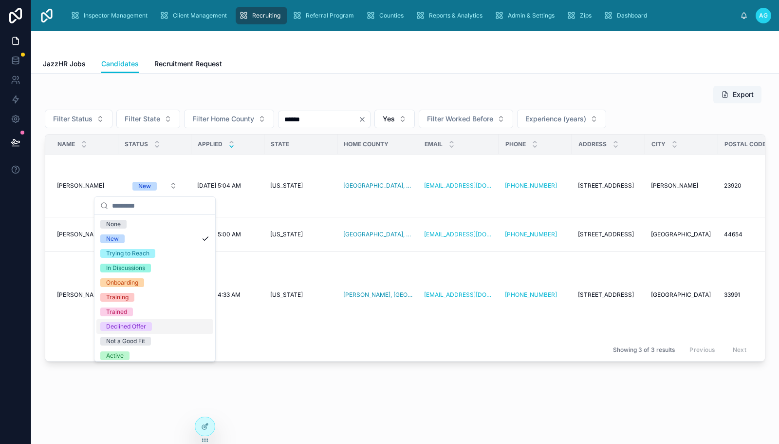
click at [145, 323] on div "Declined Offer" at bounding box center [126, 326] width 40 height 9
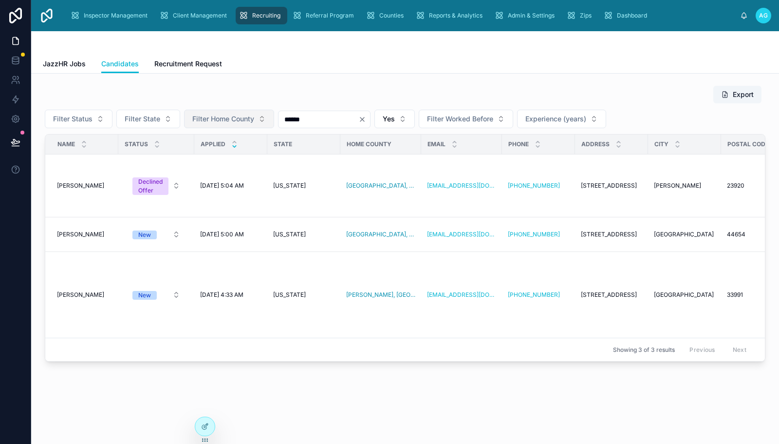
drag, startPoint x: 306, startPoint y: 118, endPoint x: 272, endPoint y: 122, distance: 34.8
click at [272, 122] on div "Filter Status Filter State Filter Home County ***** Yes Filter Worked Before Ex…" at bounding box center [405, 119] width 721 height 19
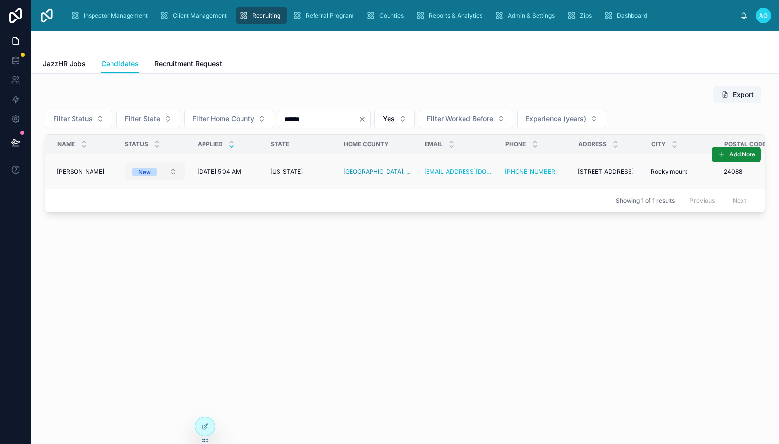
type input "******"
click at [175, 172] on button "New" at bounding box center [155, 172] width 60 height 18
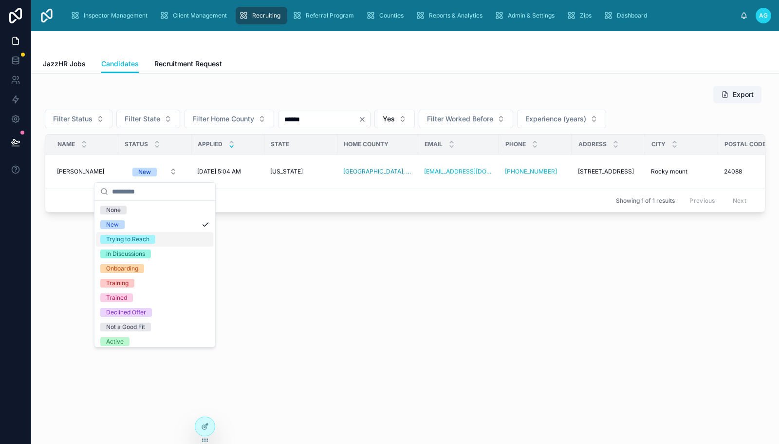
click at [151, 240] on span "Trying to Reach" at bounding box center [127, 239] width 55 height 9
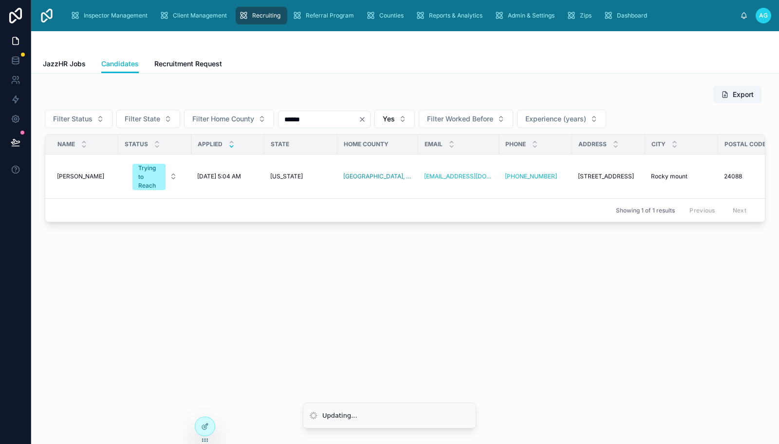
click at [300, 237] on div "Export Filter Status Filter State Filter Home County ****** Yes Filter Worked B…" at bounding box center [405, 181] width 748 height 215
click at [366, 120] on icon "Clear" at bounding box center [362, 119] width 8 height 8
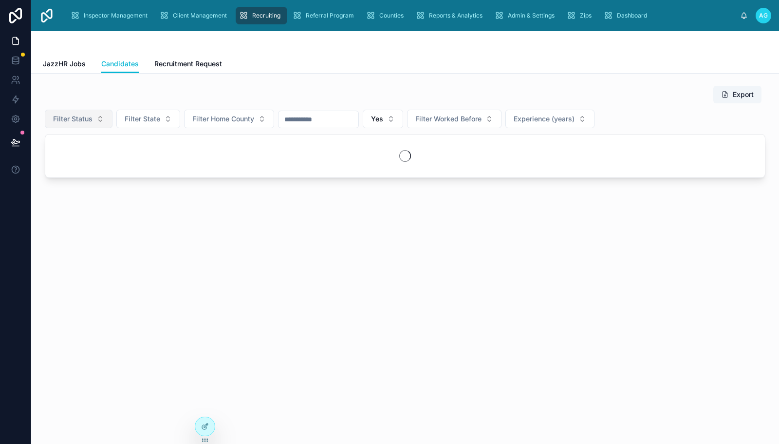
click at [95, 118] on button "Filter Status" at bounding box center [79, 119] width 68 height 19
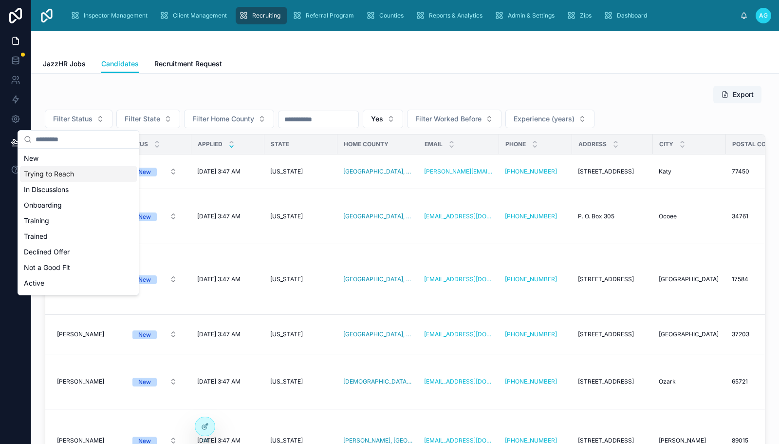
click at [63, 172] on div "Trying to Reach" at bounding box center [78, 174] width 117 height 16
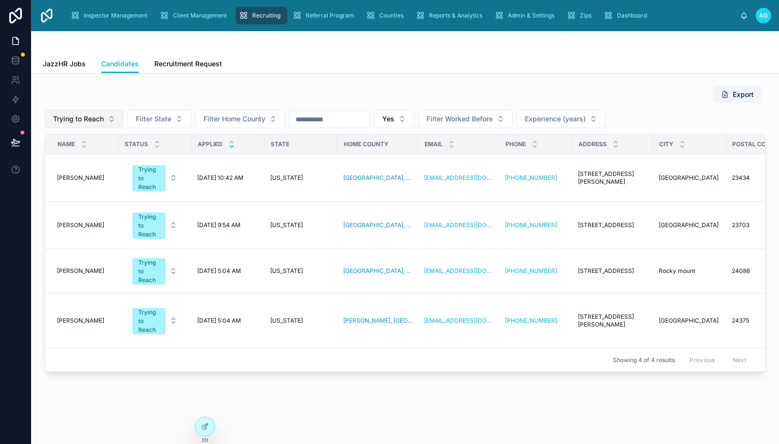
click at [113, 119] on button "Trying to Reach" at bounding box center [84, 119] width 79 height 19
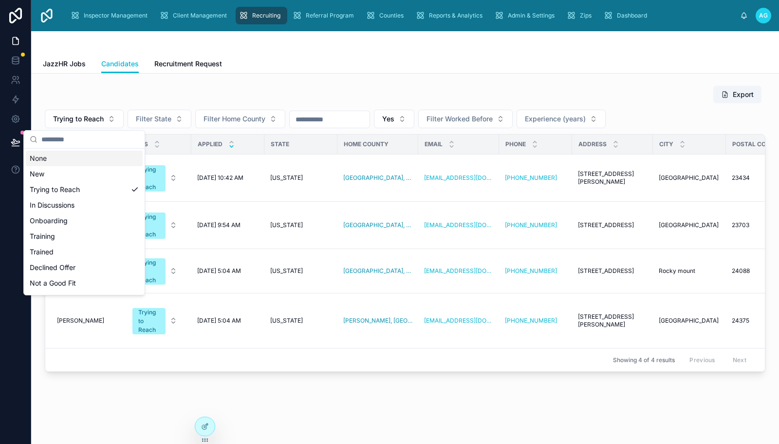
click at [55, 161] on div "None" at bounding box center [84, 158] width 117 height 16
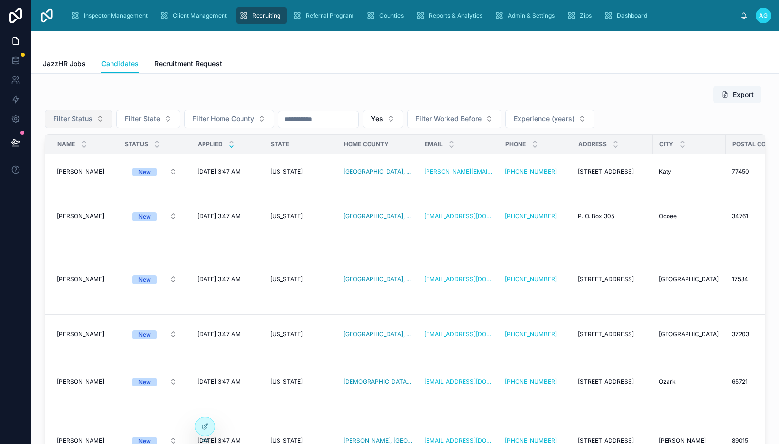
click at [94, 117] on button "Filter Status" at bounding box center [79, 119] width 68 height 19
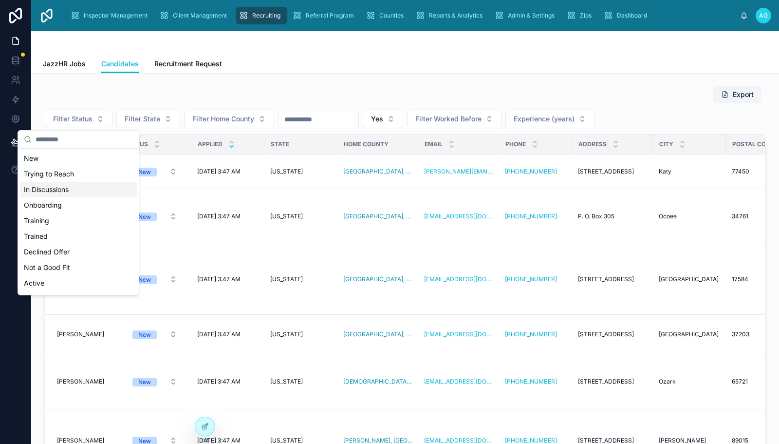
click at [50, 188] on div "In Discussions" at bounding box center [78, 190] width 117 height 16
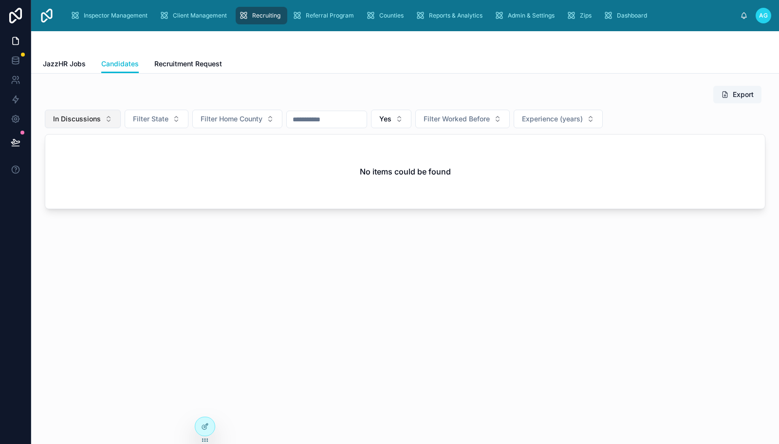
click at [109, 121] on button "In Discussions" at bounding box center [83, 119] width 76 height 19
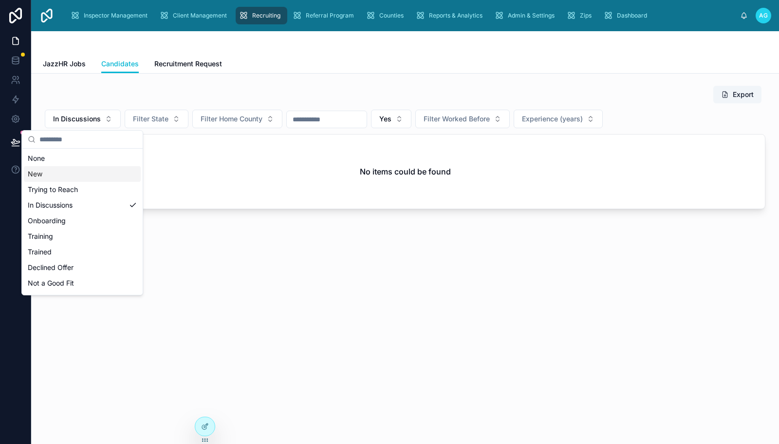
click at [57, 175] on div "New" at bounding box center [82, 174] width 117 height 16
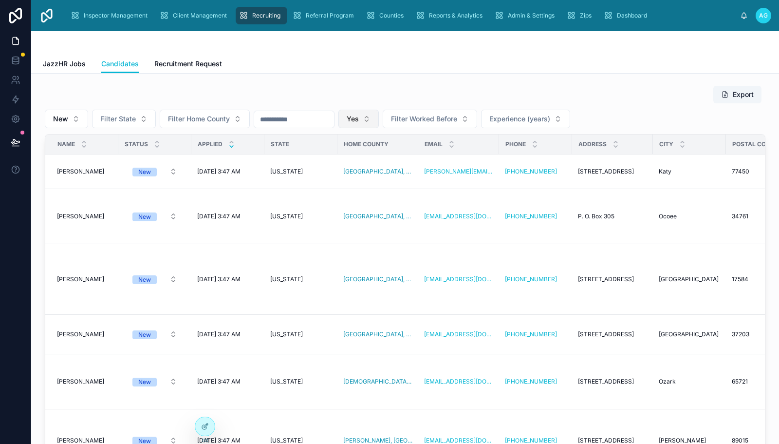
click at [379, 119] on button "Yes" at bounding box center [358, 119] width 40 height 19
click at [347, 158] on div "None" at bounding box center [383, 158] width 117 height 16
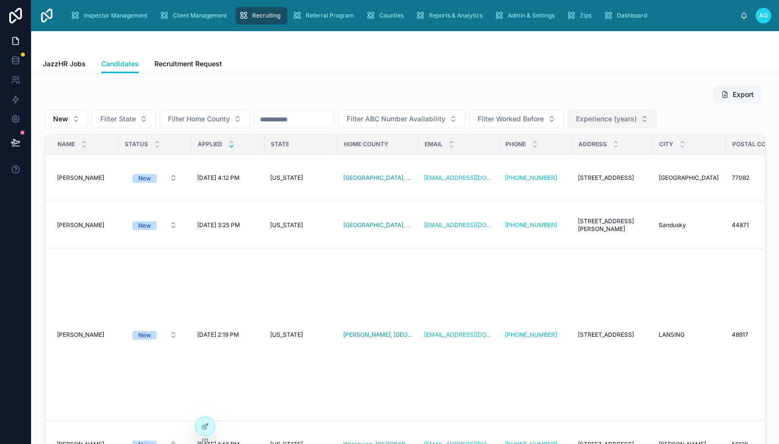
click at [657, 118] on button "Experience (years)" at bounding box center [612, 119] width 89 height 19
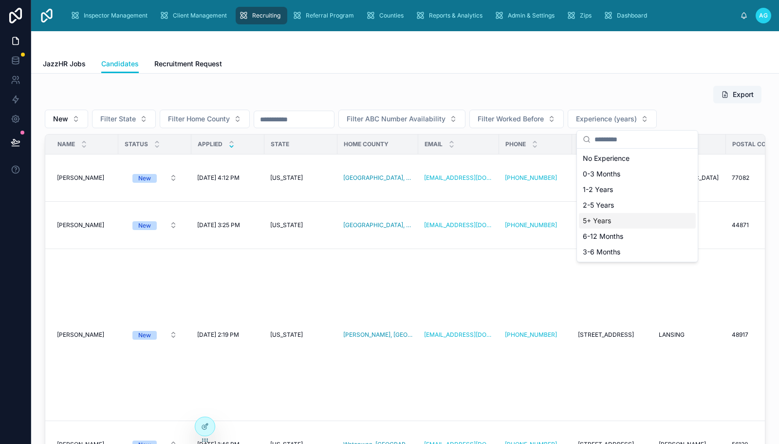
click at [600, 221] on div "5+ Years" at bounding box center [637, 221] width 117 height 16
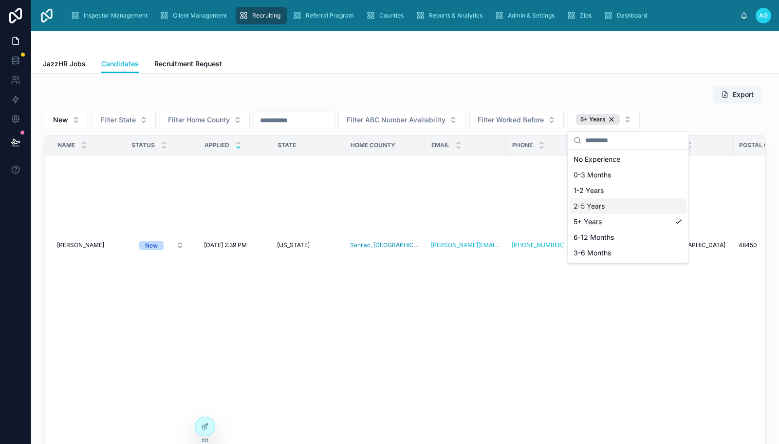
click at [598, 207] on div "2-5 Years" at bounding box center [628, 206] width 117 height 16
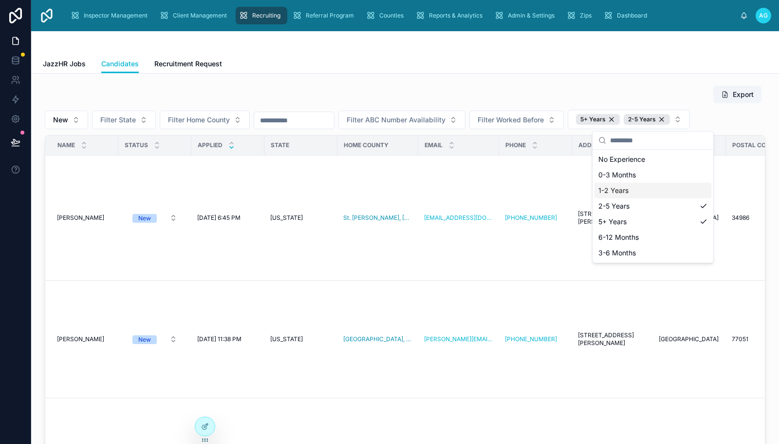
click at [617, 192] on div "1-2 Years" at bounding box center [653, 191] width 117 height 16
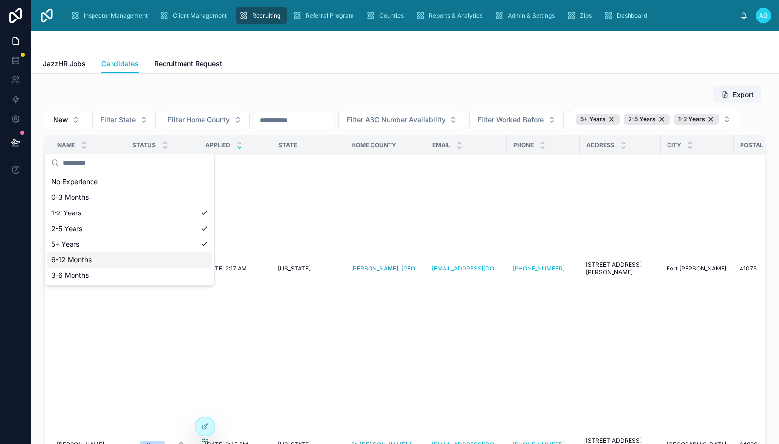
click at [95, 259] on div "6-12 Months" at bounding box center [129, 260] width 165 height 16
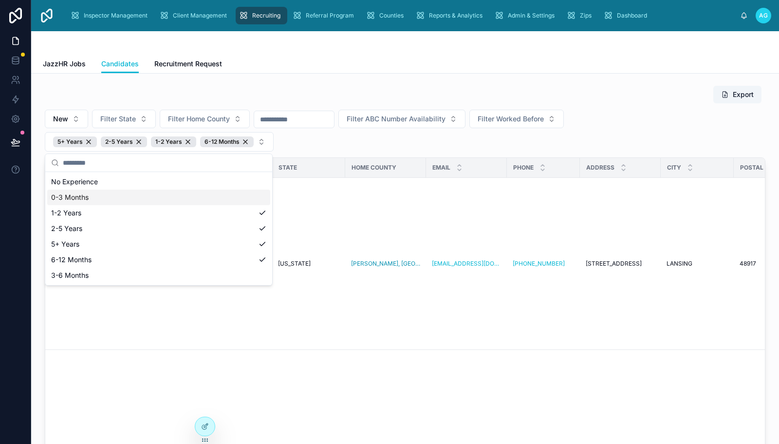
click at [384, 86] on div "Export" at bounding box center [405, 94] width 721 height 19
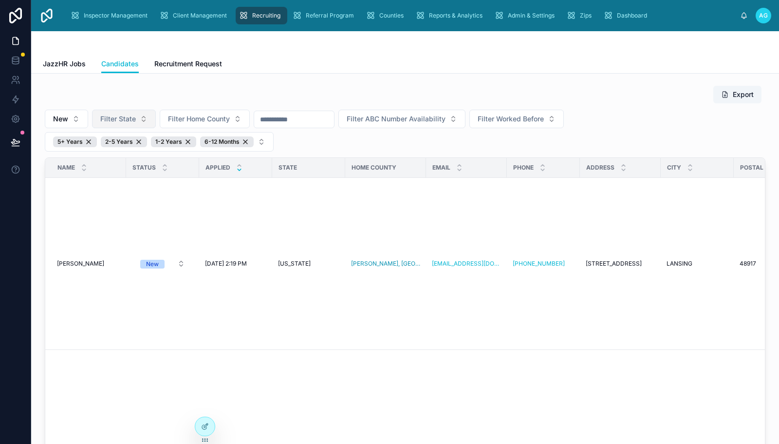
click at [142, 117] on button "Filter State" at bounding box center [124, 119] width 64 height 19
click at [79, 172] on span "[US_STATE]" at bounding box center [88, 174] width 38 height 10
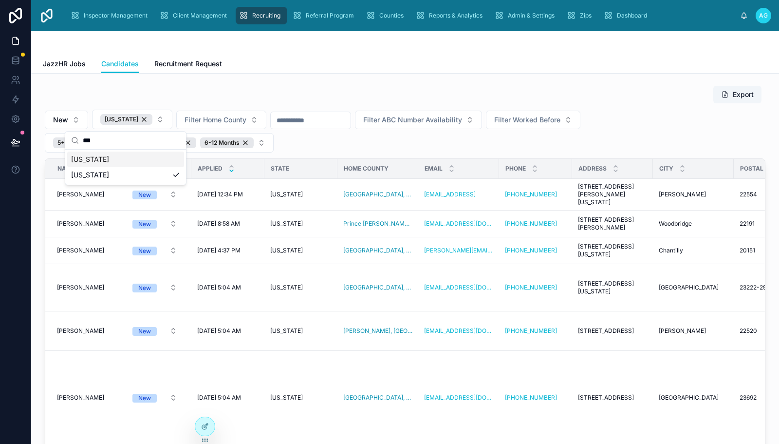
drag, startPoint x: 98, startPoint y: 144, endPoint x: 105, endPoint y: 138, distance: 9.0
click at [98, 143] on input "***" at bounding box center [131, 140] width 97 height 18
type input "*"
click at [81, 158] on span "[US_STATE]" at bounding box center [90, 159] width 38 height 10
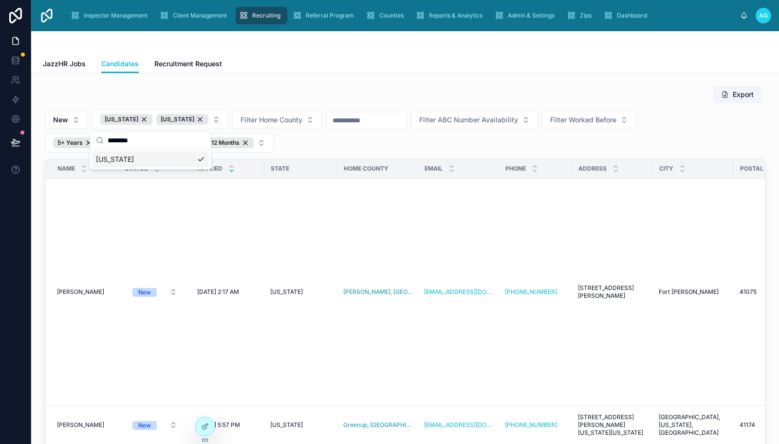
drag, startPoint x: 145, startPoint y: 141, endPoint x: 99, endPoint y: 144, distance: 45.4
click at [99, 144] on div "********" at bounding box center [150, 140] width 121 height 18
type input "****"
click at [113, 162] on span "[US_STATE]" at bounding box center [115, 159] width 38 height 10
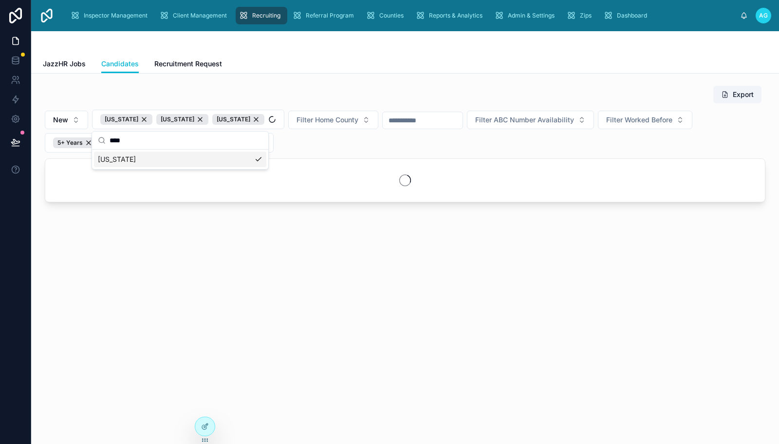
click at [362, 94] on div "Export" at bounding box center [405, 94] width 721 height 19
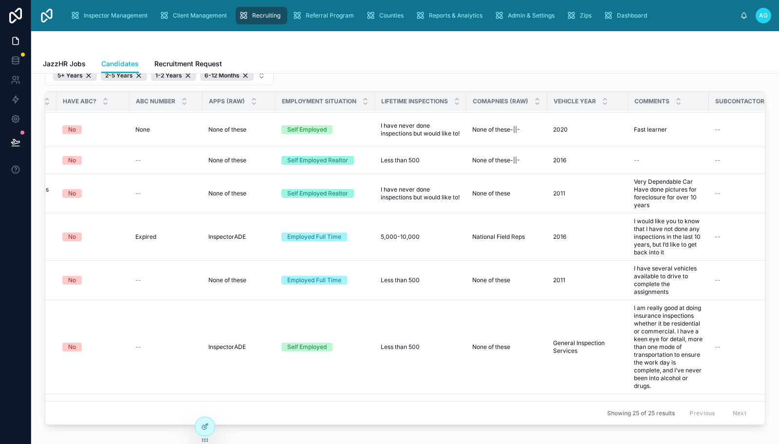
scroll to position [390, 1298]
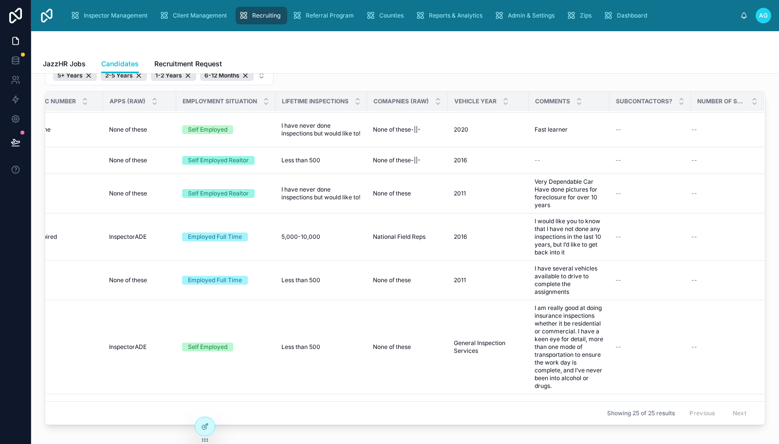
click at [725, 50] on div at bounding box center [405, 42] width 725 height 23
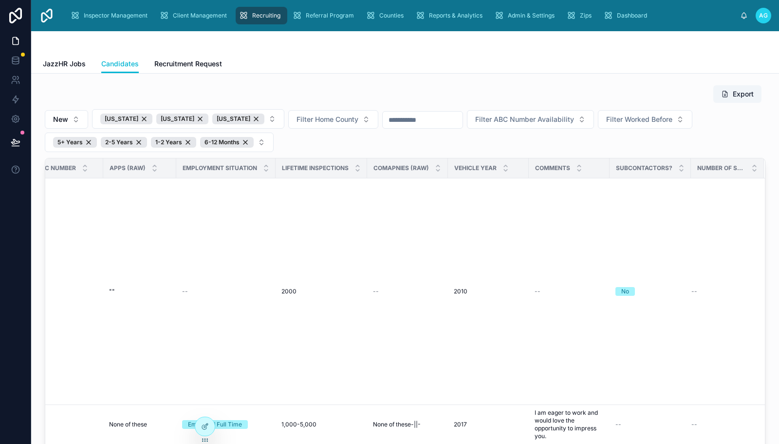
scroll to position [0, 0]
click at [729, 95] on button "Export" at bounding box center [737, 95] width 48 height 18
click at [25, 271] on div at bounding box center [15, 222] width 31 height 444
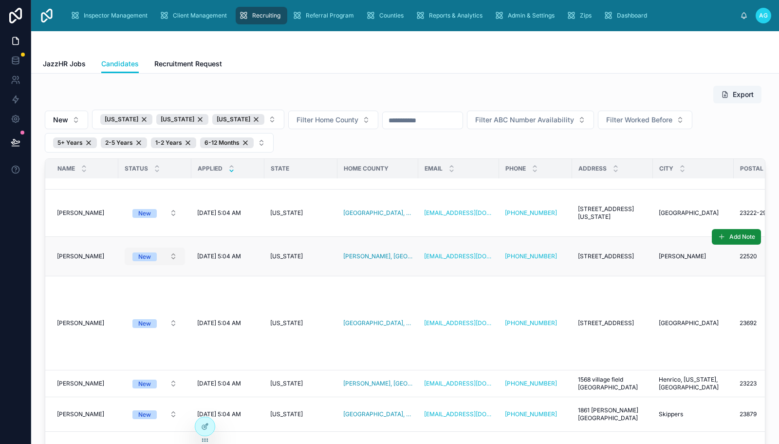
scroll to position [487, 0]
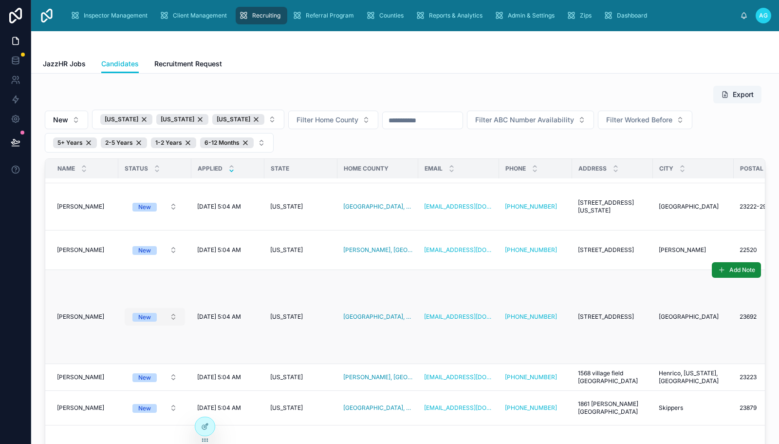
click at [183, 308] on button "New" at bounding box center [155, 317] width 60 height 18
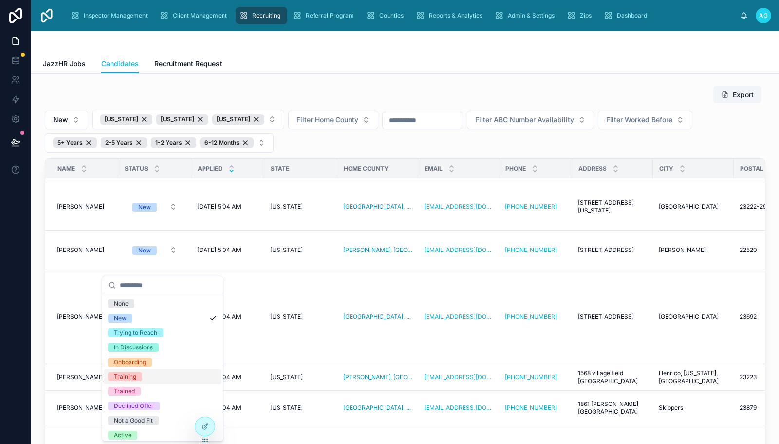
scroll to position [19, 0]
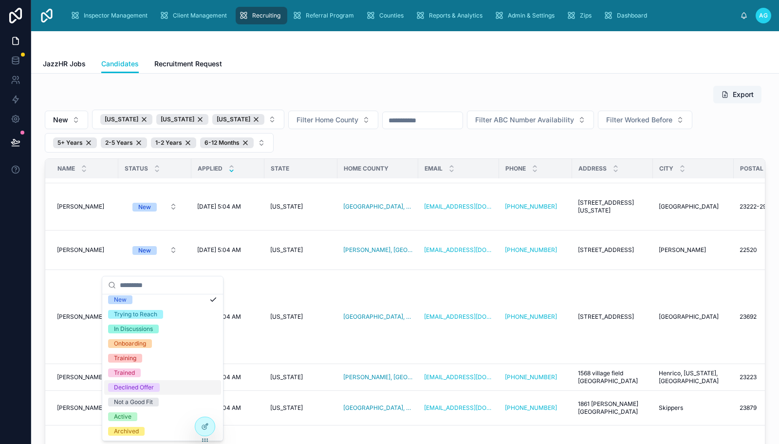
click at [141, 389] on div "Declined Offer" at bounding box center [134, 387] width 40 height 9
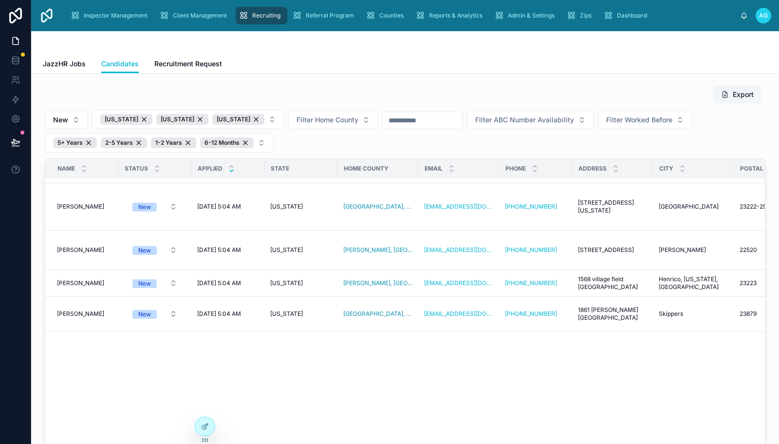
click at [24, 272] on div at bounding box center [15, 222] width 31 height 444
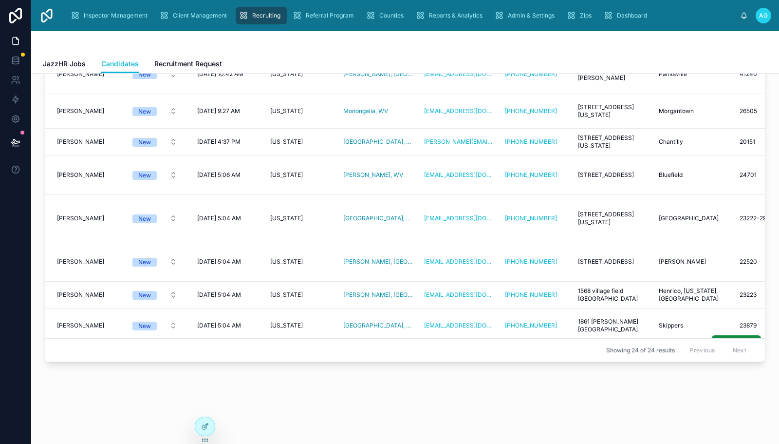
scroll to position [329, 0]
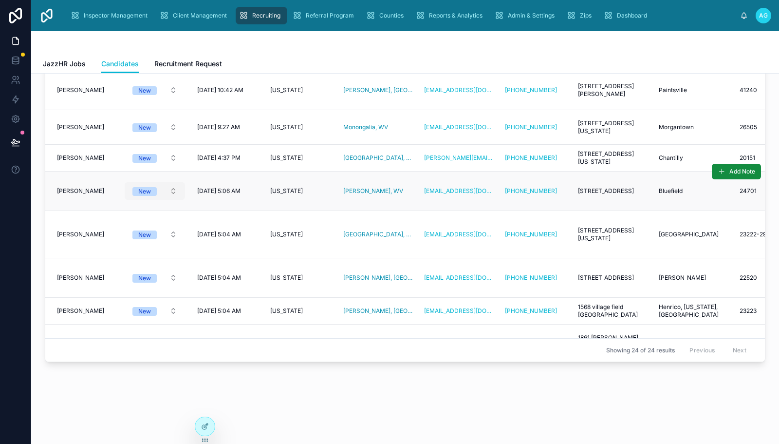
click at [180, 182] on button "New" at bounding box center [155, 191] width 60 height 18
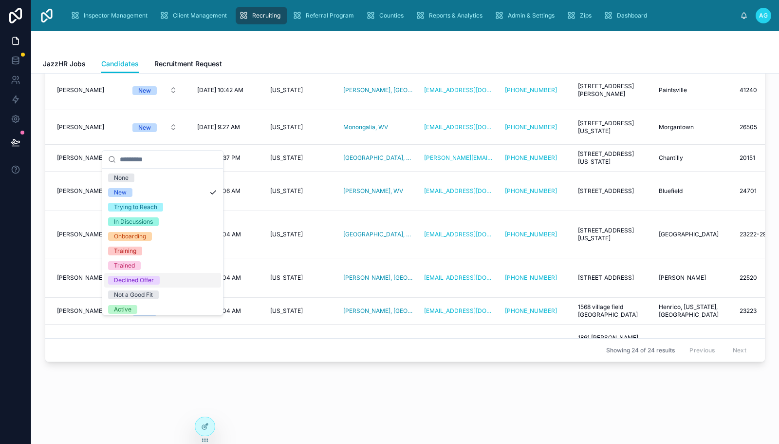
click at [137, 278] on div "Declined Offer" at bounding box center [134, 280] width 40 height 9
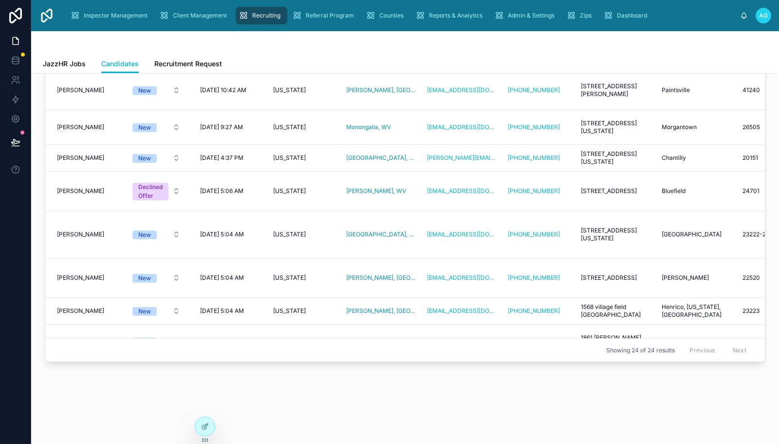
click at [26, 225] on div at bounding box center [15, 222] width 31 height 444
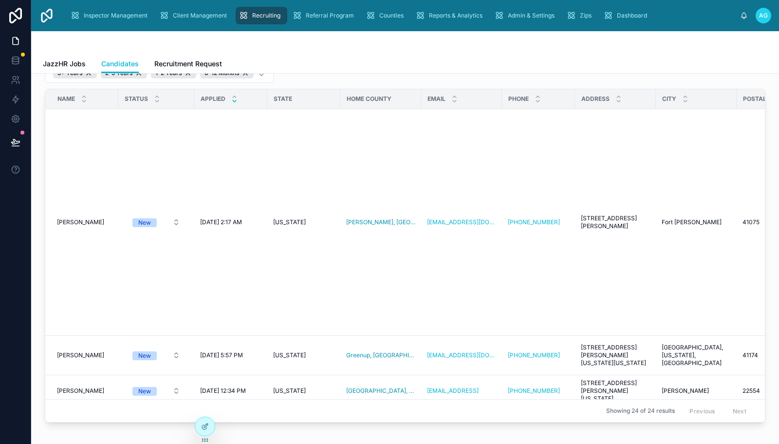
scroll to position [0, 0]
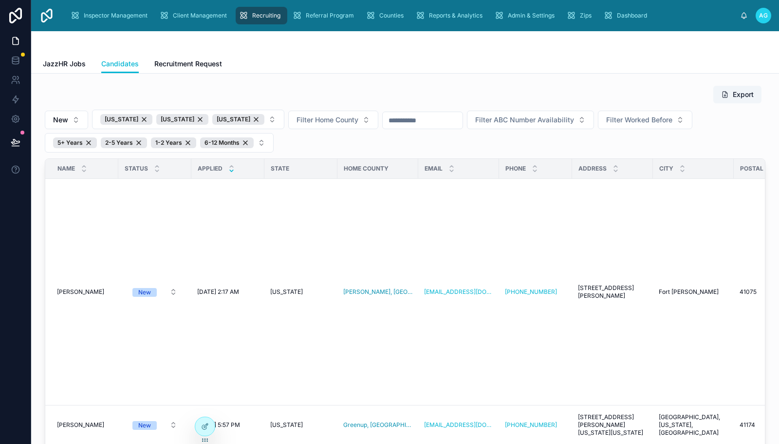
drag, startPoint x: 22, startPoint y: 322, endPoint x: 28, endPoint y: 316, distance: 8.6
click at [22, 322] on div at bounding box center [15, 222] width 31 height 444
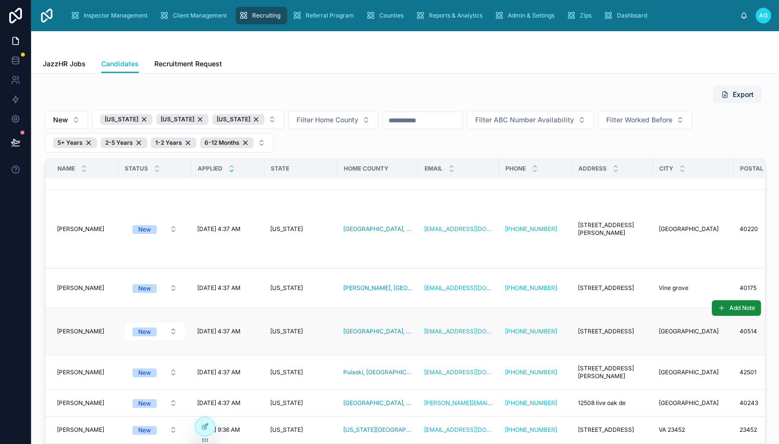
scroll to position [1361, 0]
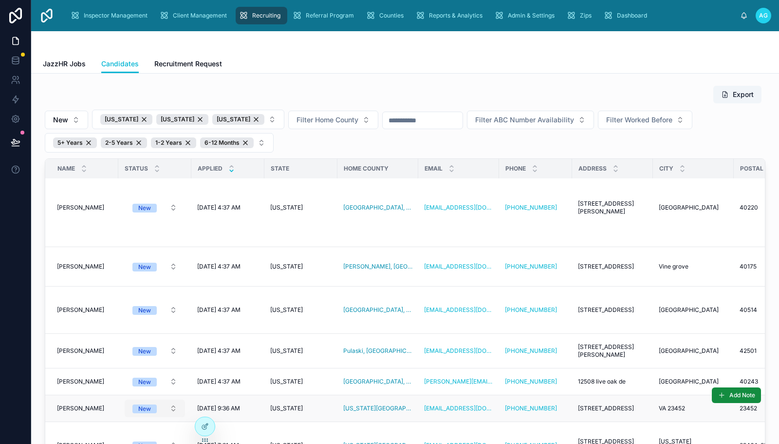
click at [169, 401] on button "New" at bounding box center [155, 408] width 60 height 18
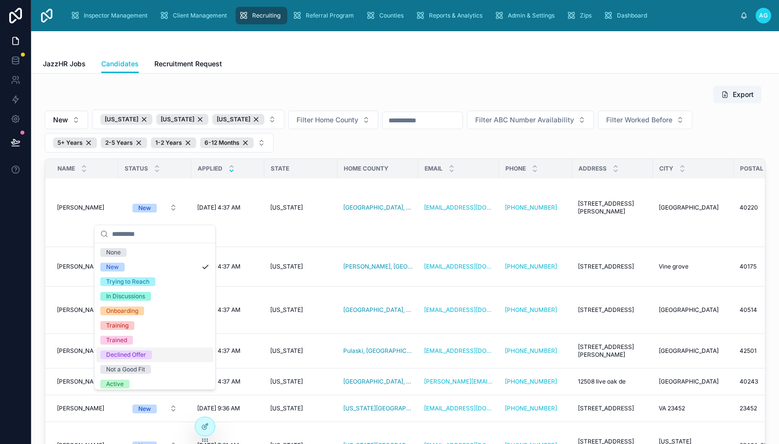
click at [135, 356] on div "Declined Offer" at bounding box center [126, 354] width 40 height 9
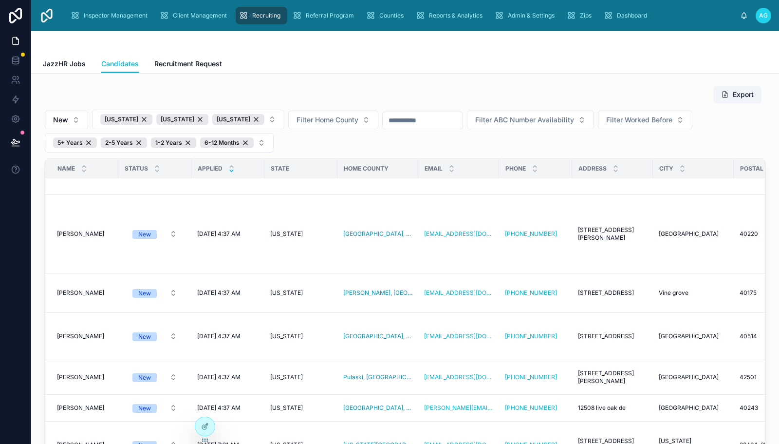
scroll to position [1334, 0]
click at [244, 87] on div "Export" at bounding box center [405, 94] width 721 height 19
click at [244, 140] on div "6-12 Months" at bounding box center [227, 142] width 54 height 11
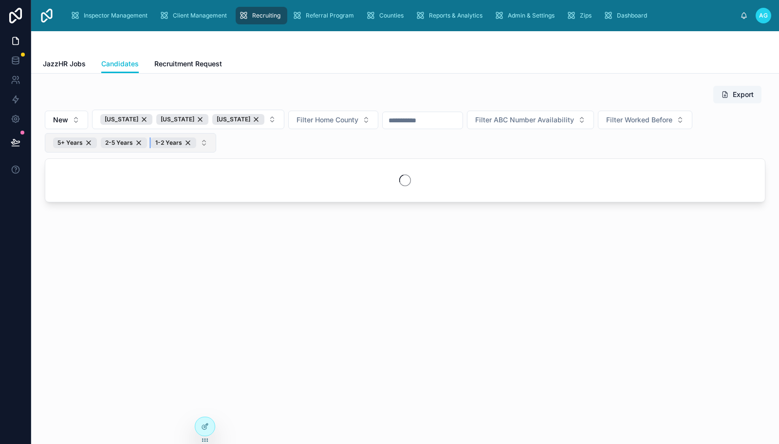
click at [187, 141] on div "1-2 Years" at bounding box center [173, 142] width 45 height 11
click at [137, 142] on div "2-5 Years" at bounding box center [124, 142] width 46 height 11
click at [86, 141] on div "5+ Years" at bounding box center [75, 142] width 44 height 11
click at [149, 120] on div "[US_STATE]" at bounding box center [126, 119] width 52 height 11
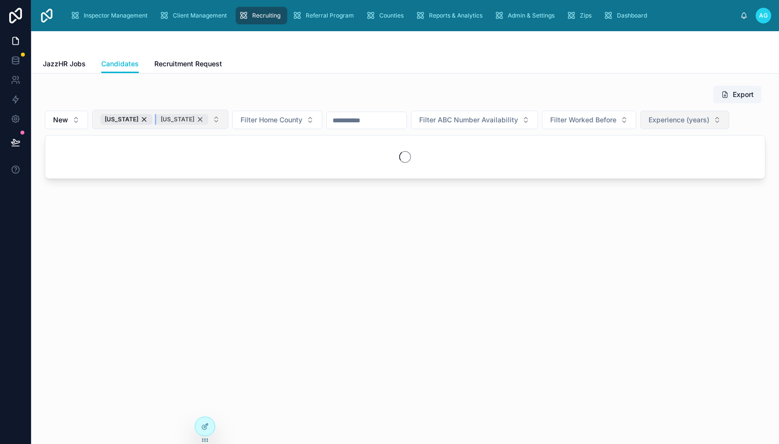
click at [183, 115] on div "[US_STATE]" at bounding box center [182, 119] width 52 height 11
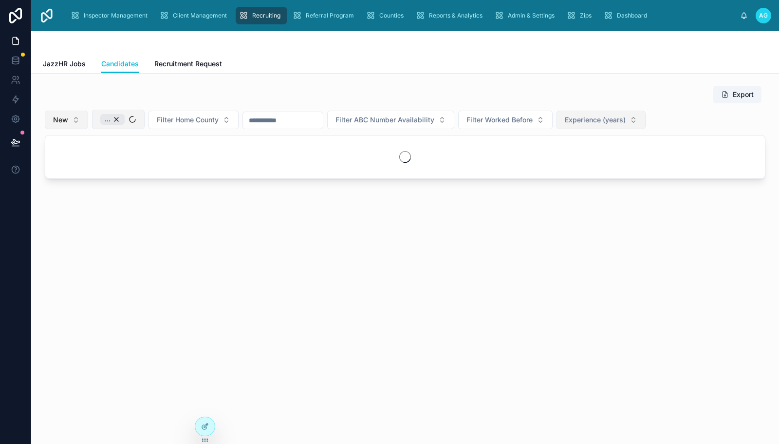
click at [111, 117] on span "..." at bounding box center [108, 119] width 6 height 8
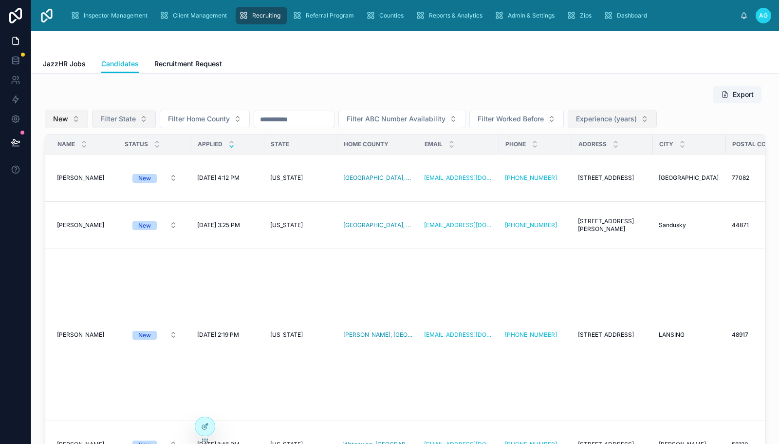
click at [65, 119] on span "New" at bounding box center [60, 119] width 15 height 10
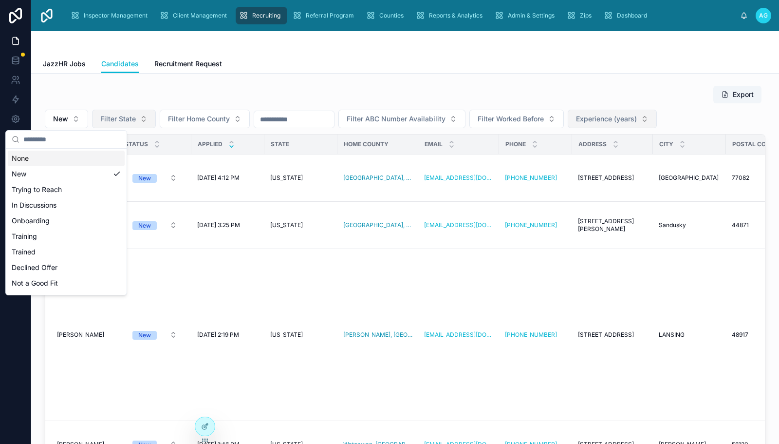
click at [44, 164] on div "None" at bounding box center [66, 158] width 117 height 16
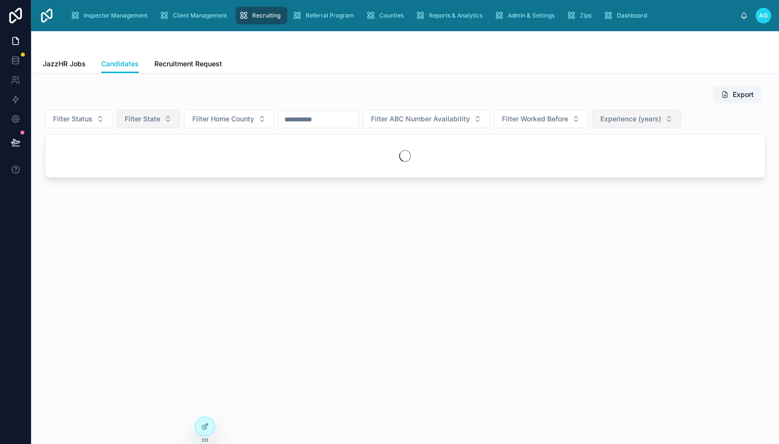
click at [323, 118] on input "text" at bounding box center [319, 119] width 80 height 14
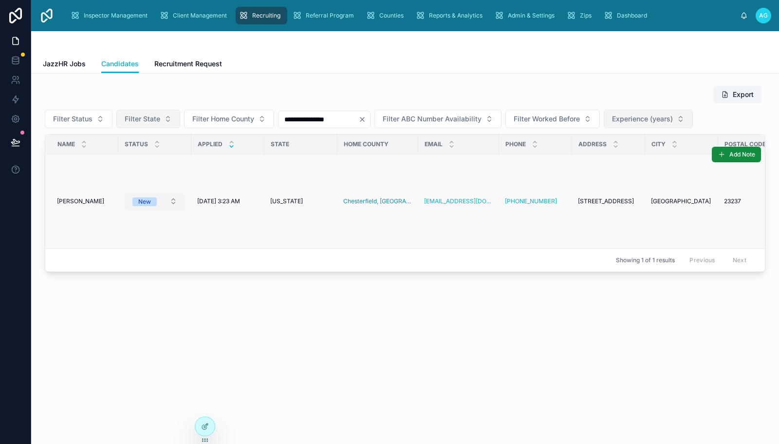
click at [170, 204] on button "New" at bounding box center [155, 201] width 60 height 18
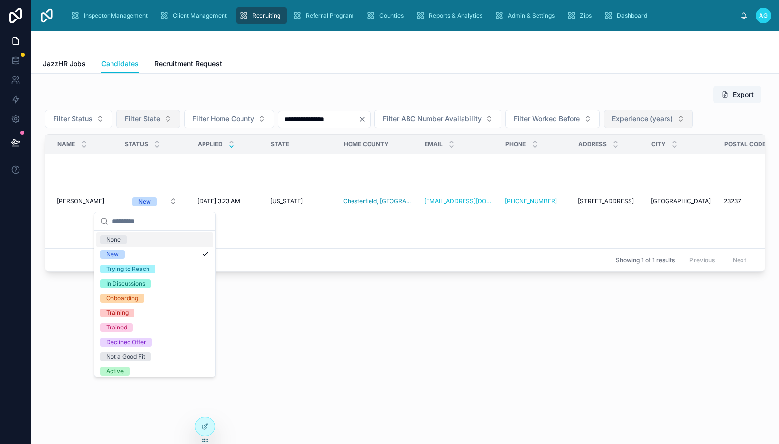
click at [120, 238] on div "None" at bounding box center [113, 239] width 15 height 9
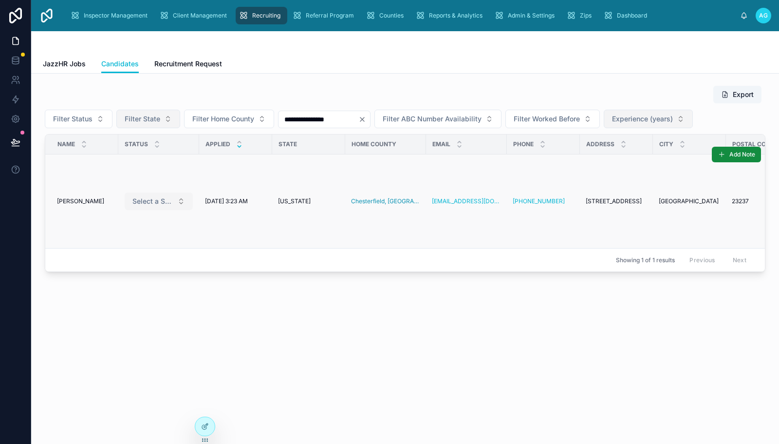
click at [182, 198] on button "Select a Status" at bounding box center [159, 201] width 68 height 18
click at [179, 197] on button "Select a Status" at bounding box center [159, 201] width 68 height 18
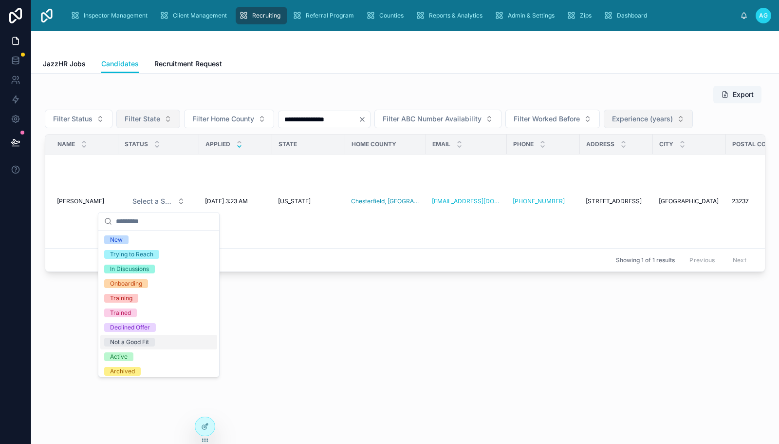
click at [147, 345] on div "Not a Good Fit" at bounding box center [129, 341] width 39 height 9
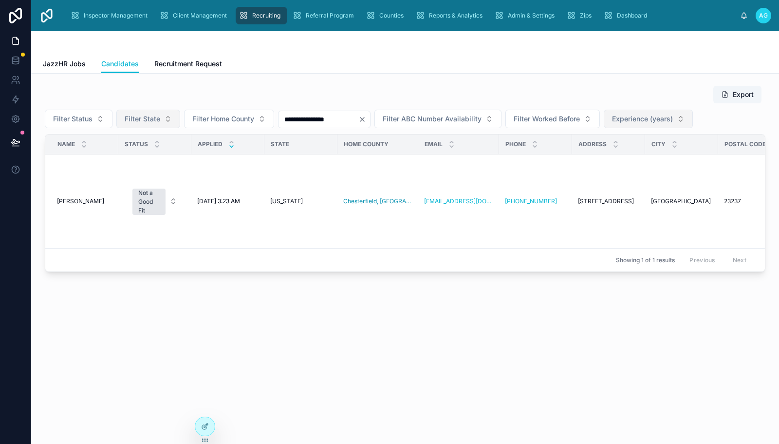
drag, startPoint x: 337, startPoint y: 120, endPoint x: 276, endPoint y: 124, distance: 61.5
click at [276, 124] on div "**********" at bounding box center [405, 119] width 721 height 19
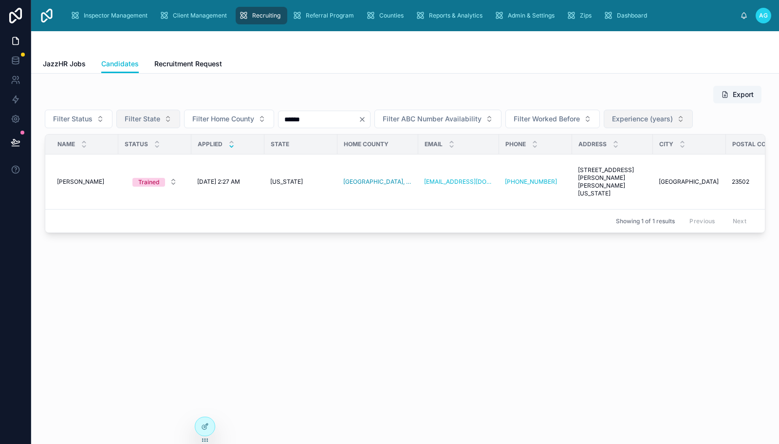
type input "******"
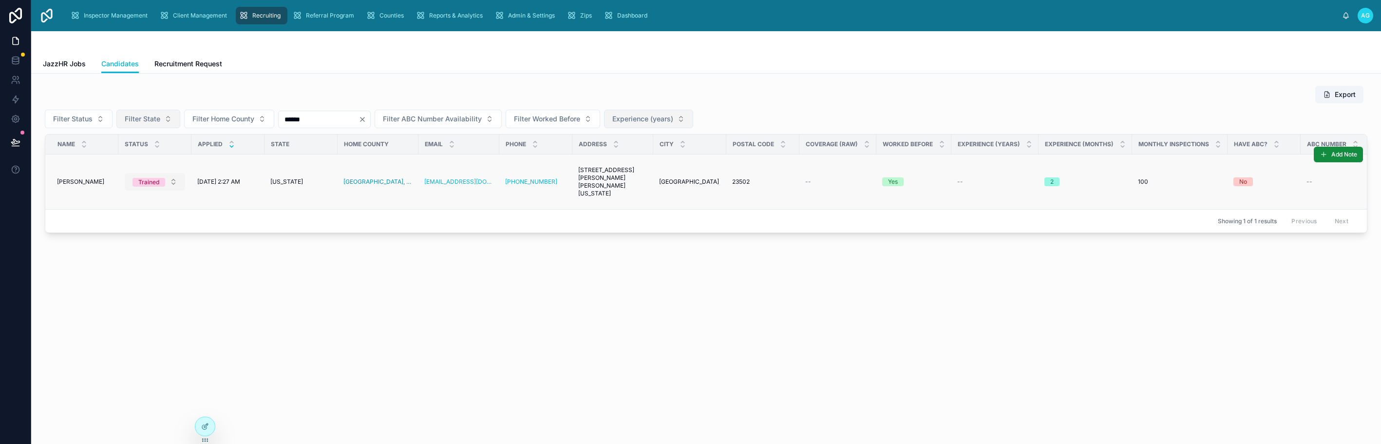
click at [174, 182] on button "Trained" at bounding box center [155, 182] width 60 height 18
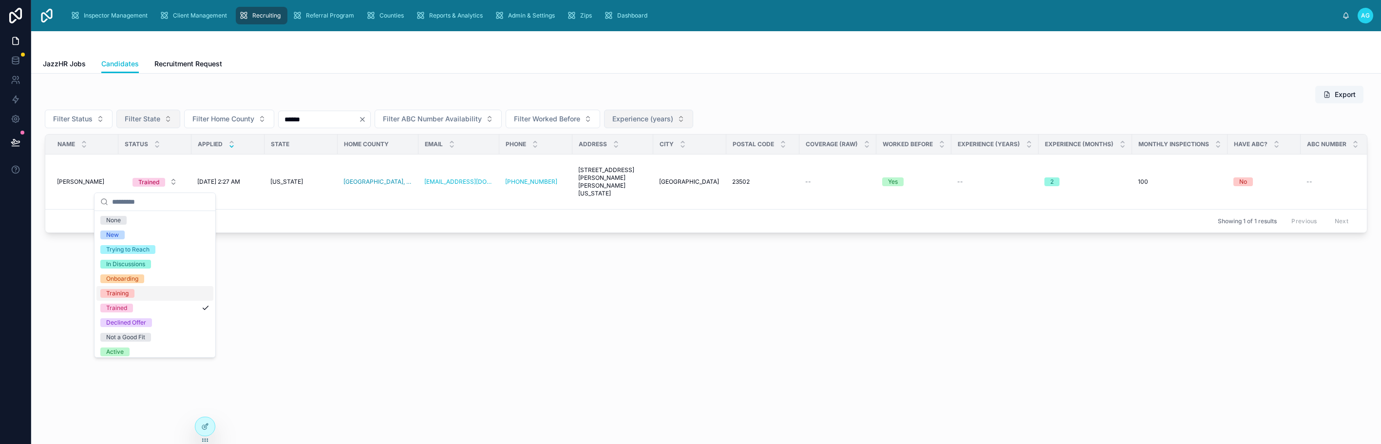
click at [250, 296] on div "Export Filter Status Filter State Filter Home County ****** Filter ABC Number A…" at bounding box center [705, 186] width 1349 height 225
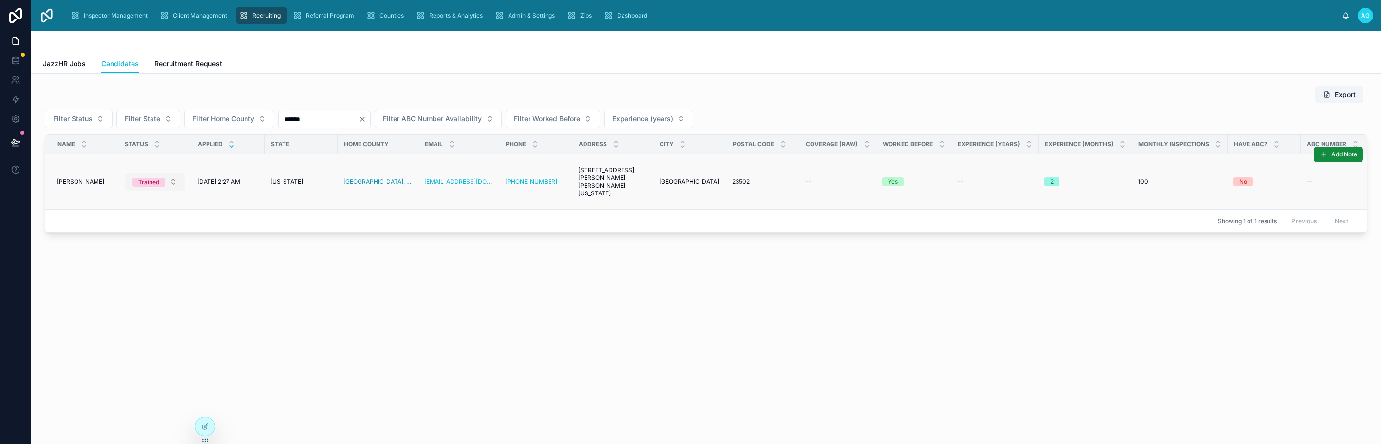
click at [168, 177] on button "Trained" at bounding box center [155, 182] width 60 height 18
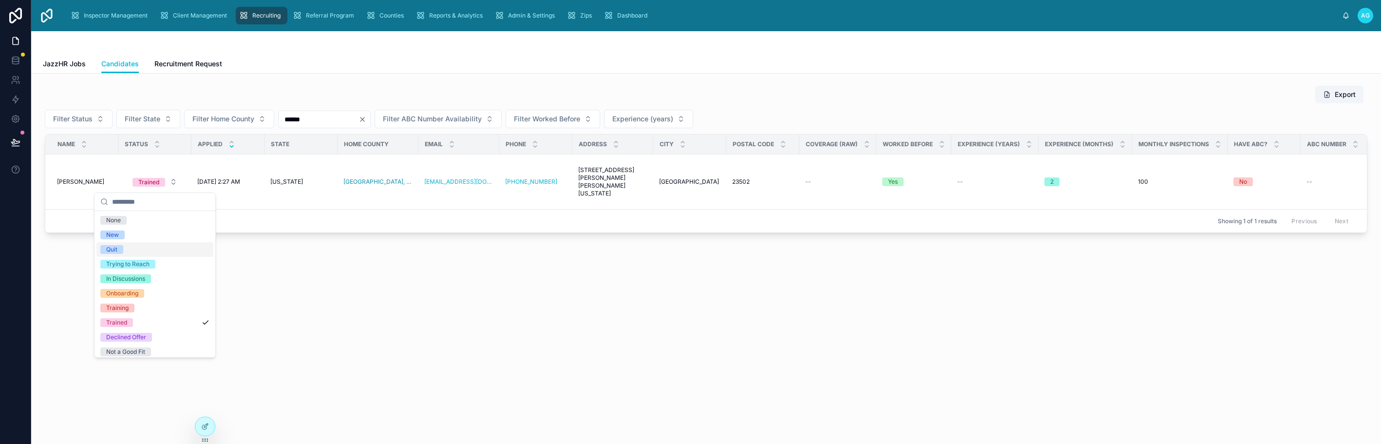
click at [113, 249] on div "Quit" at bounding box center [111, 249] width 11 height 9
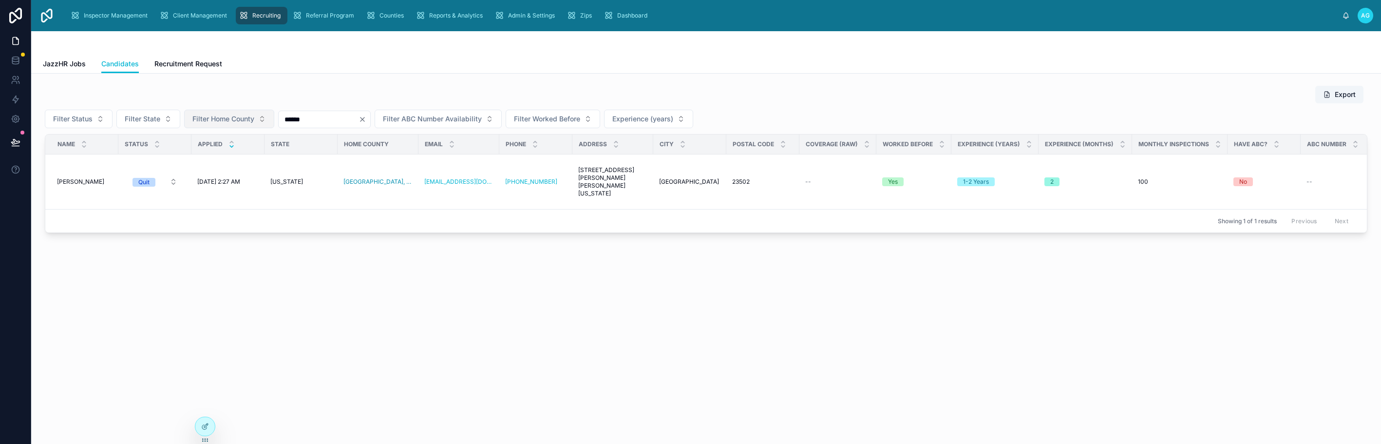
drag, startPoint x: 316, startPoint y: 117, endPoint x: 270, endPoint y: 117, distance: 45.8
click at [270, 117] on div "Filter Status Filter State Filter Home County ****** Filter ABC Number Availabi…" at bounding box center [706, 119] width 1322 height 19
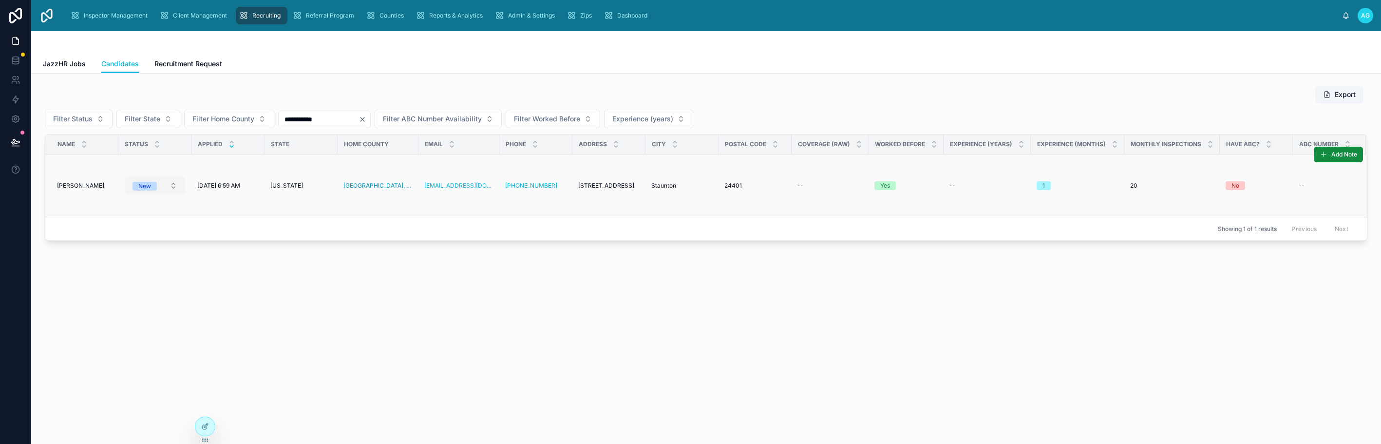
click at [172, 184] on button "New" at bounding box center [155, 186] width 60 height 18
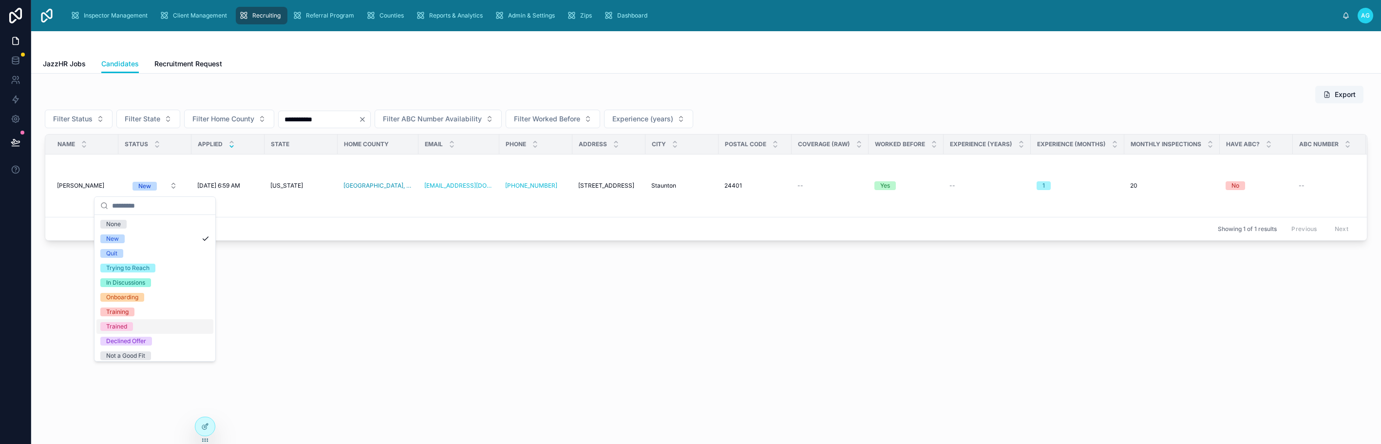
click at [114, 326] on div "Trained" at bounding box center [116, 326] width 21 height 9
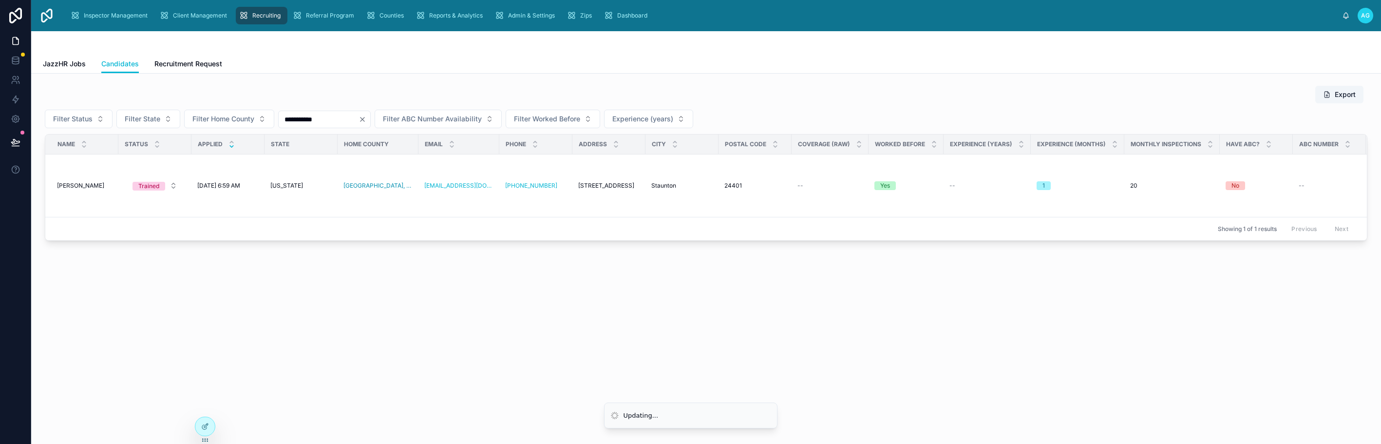
click at [373, 302] on div "**********" at bounding box center [705, 190] width 1349 height 233
drag, startPoint x: 331, startPoint y: 120, endPoint x: 277, endPoint y: 123, distance: 54.6
click at [277, 123] on div "**********" at bounding box center [706, 119] width 1322 height 19
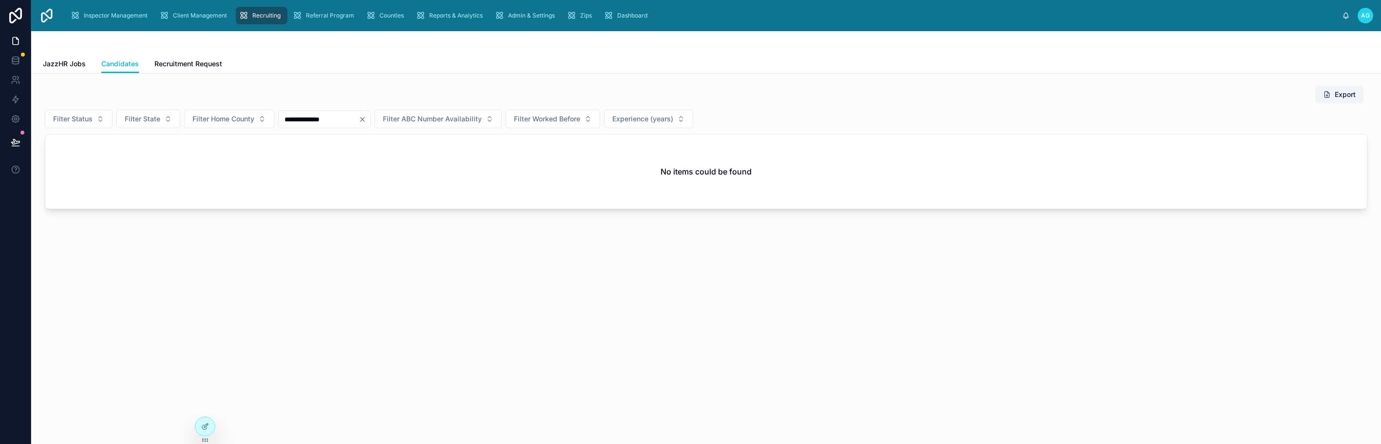
drag, startPoint x: 339, startPoint y: 120, endPoint x: 279, endPoint y: 121, distance: 60.9
click at [279, 121] on input "**********" at bounding box center [319, 119] width 80 height 14
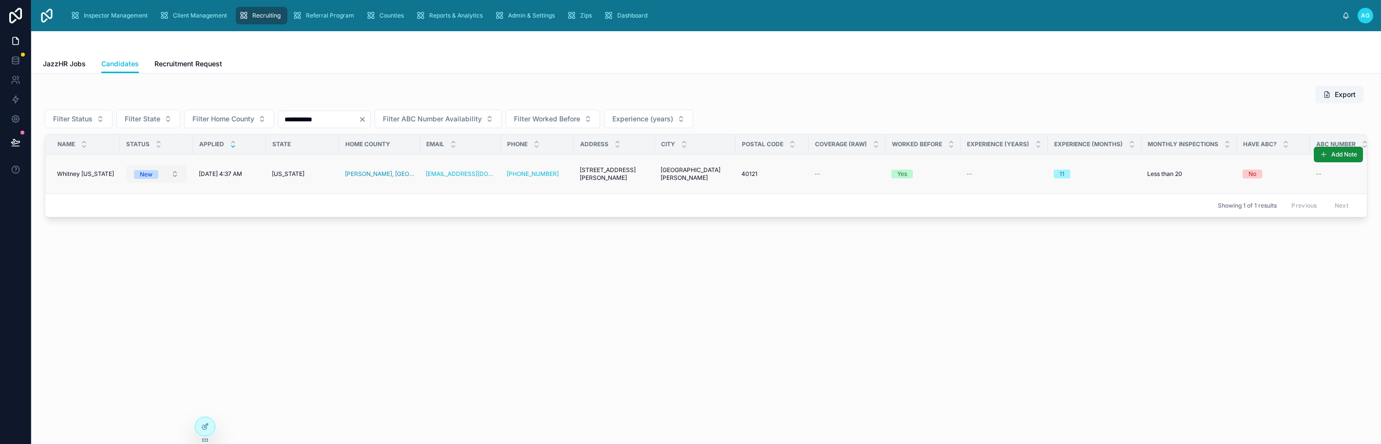
click at [172, 175] on button "New" at bounding box center [156, 174] width 60 height 18
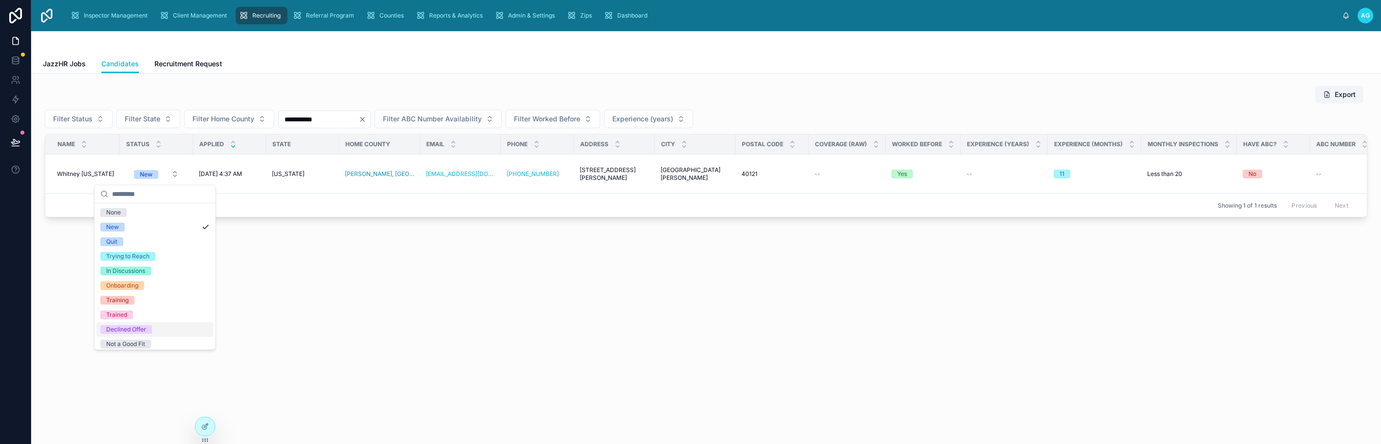
click at [140, 332] on div "Declined Offer" at bounding box center [126, 329] width 40 height 9
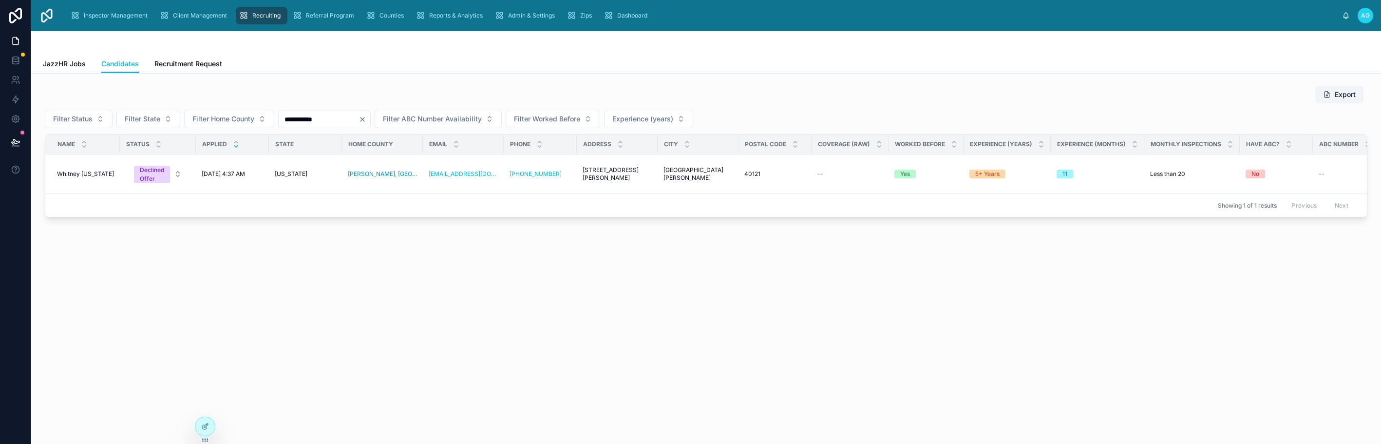
drag, startPoint x: 200, startPoint y: 84, endPoint x: 210, endPoint y: 87, distance: 10.0
click at [200, 84] on div "**********" at bounding box center [706, 151] width 1334 height 140
drag, startPoint x: 302, startPoint y: 118, endPoint x: 278, endPoint y: 125, distance: 25.2
click at [278, 125] on div "**********" at bounding box center [706, 119] width 1322 height 19
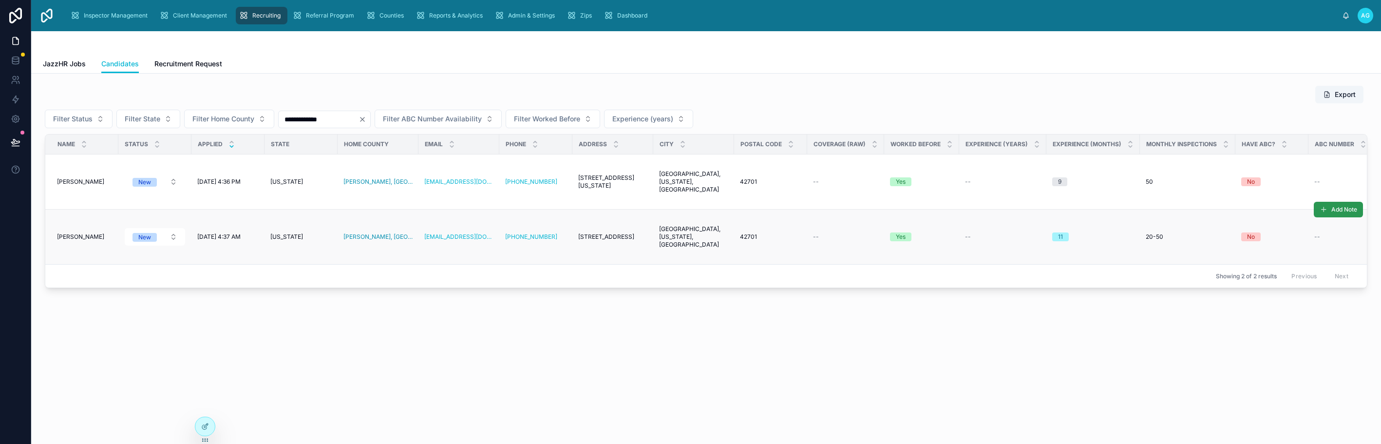
type input "**********"
click at [1340, 209] on span "Add Note" at bounding box center [1344, 210] width 26 height 8
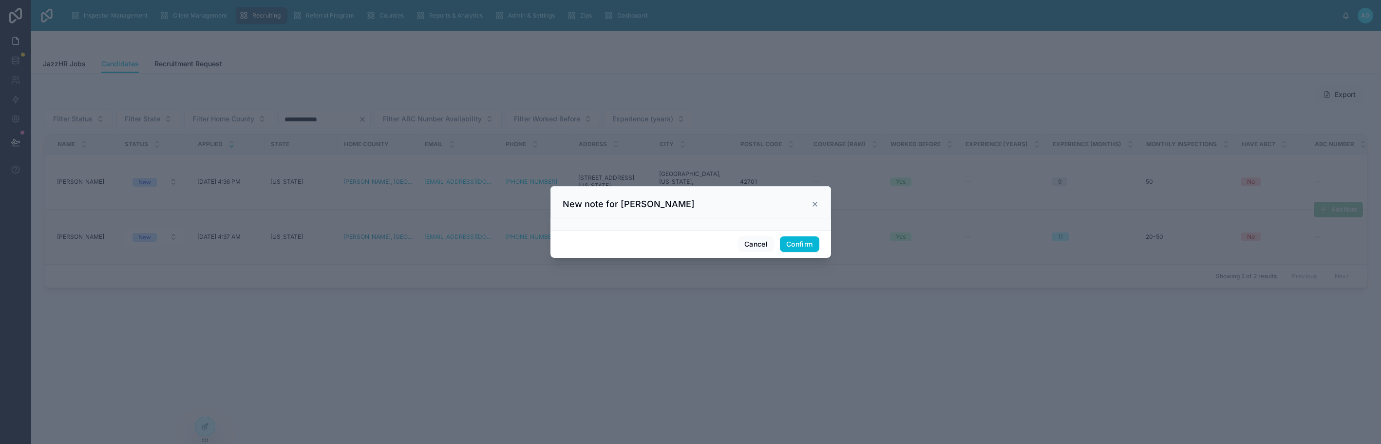
click at [731, 220] on div at bounding box center [690, 224] width 281 height 12
click at [813, 201] on icon at bounding box center [815, 204] width 8 height 8
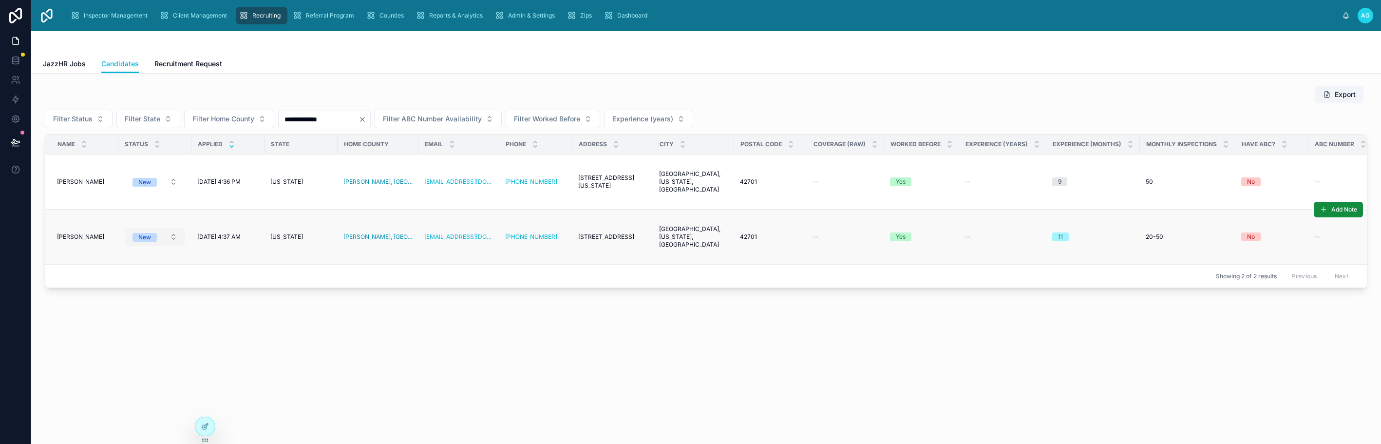
click at [175, 239] on button "New" at bounding box center [155, 237] width 60 height 18
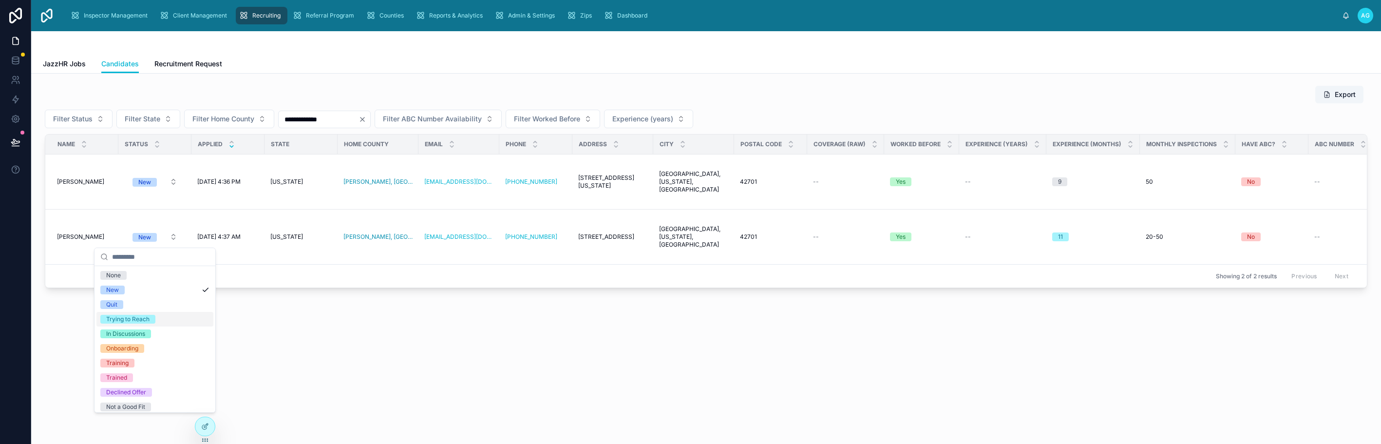
click at [138, 319] on div "Trying to Reach" at bounding box center [127, 319] width 43 height 9
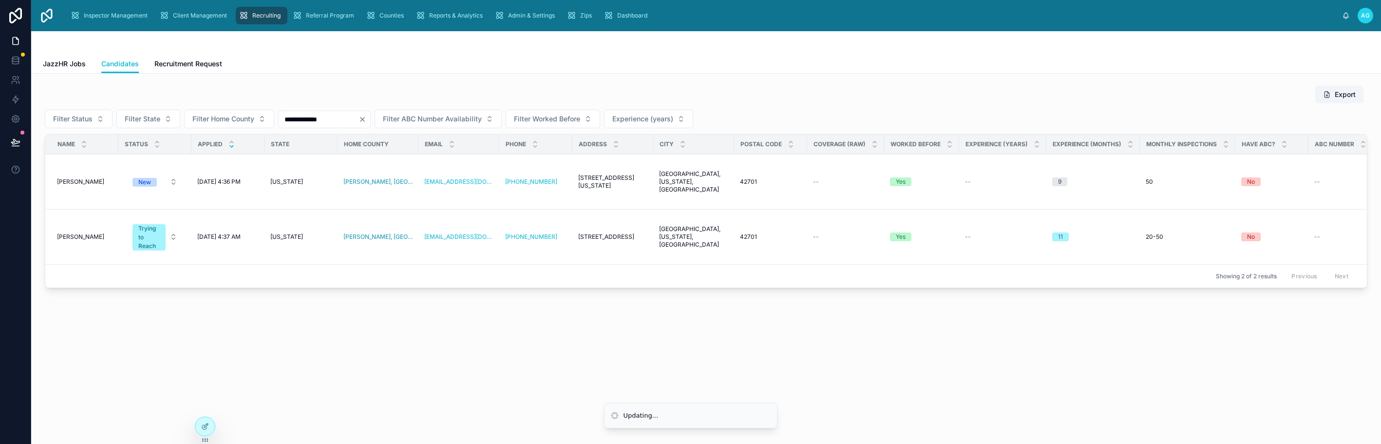
click at [290, 350] on div "**********" at bounding box center [705, 214] width 1349 height 281
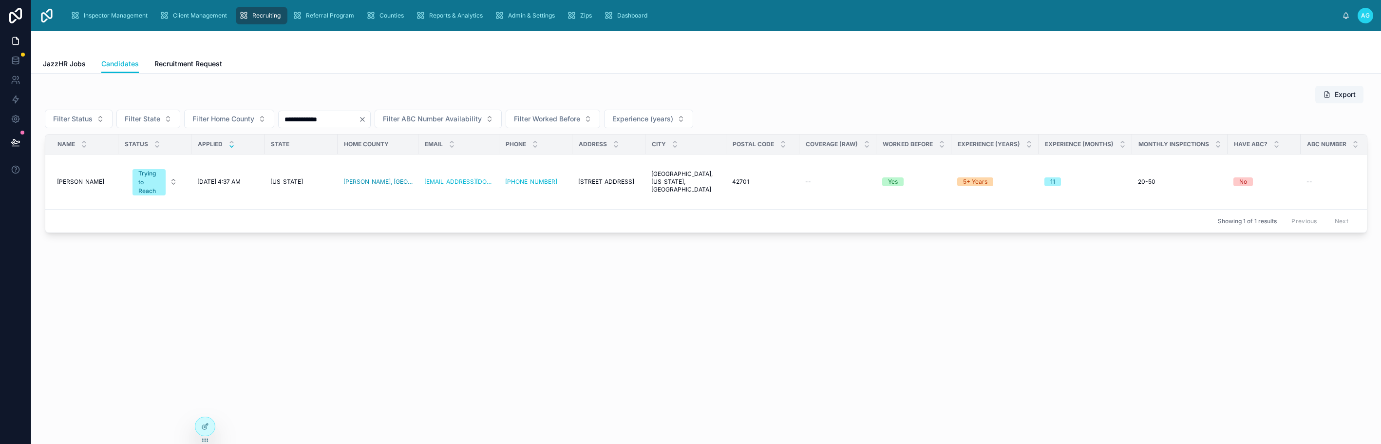
drag, startPoint x: 328, startPoint y: 116, endPoint x: 281, endPoint y: 120, distance: 47.8
click at [281, 120] on input "**********" at bounding box center [319, 119] width 80 height 14
drag, startPoint x: 339, startPoint y: 118, endPoint x: 276, endPoint y: 126, distance: 63.3
click at [276, 126] on div "**********" at bounding box center [706, 119] width 1322 height 19
drag, startPoint x: 335, startPoint y: 120, endPoint x: 280, endPoint y: 121, distance: 55.5
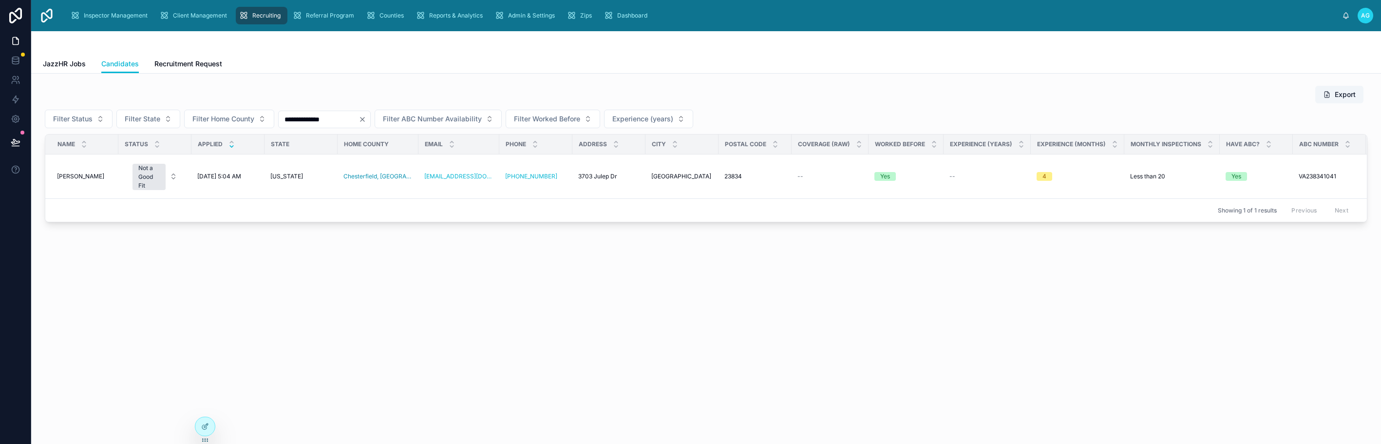
click at [280, 121] on input "**********" at bounding box center [319, 119] width 80 height 14
click at [19, 228] on div at bounding box center [15, 222] width 31 height 444
drag, startPoint x: 318, startPoint y: 121, endPoint x: 273, endPoint y: 117, distance: 45.5
click at [273, 117] on div "**********" at bounding box center [706, 119] width 1322 height 19
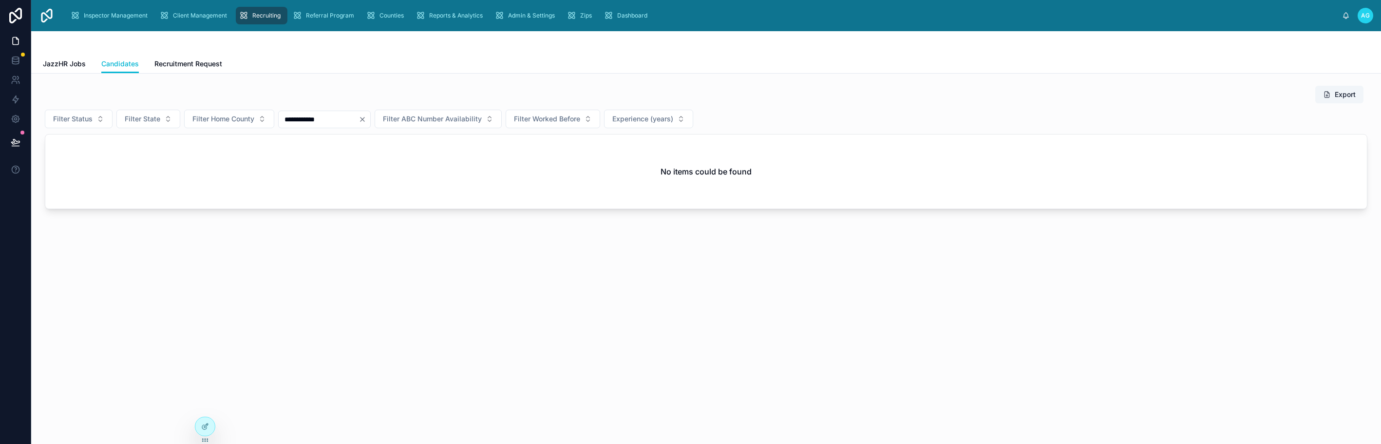
drag, startPoint x: 339, startPoint y: 121, endPoint x: 283, endPoint y: 124, distance: 56.1
click at [283, 124] on input "**********" at bounding box center [319, 119] width 80 height 14
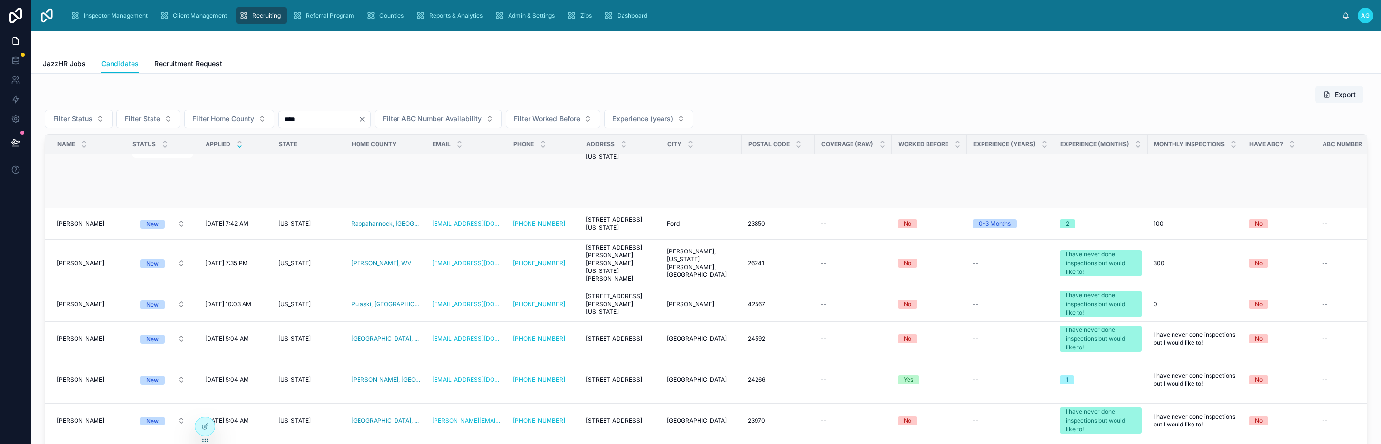
scroll to position [146, 0]
click at [176, 370] on button "New" at bounding box center [162, 379] width 60 height 18
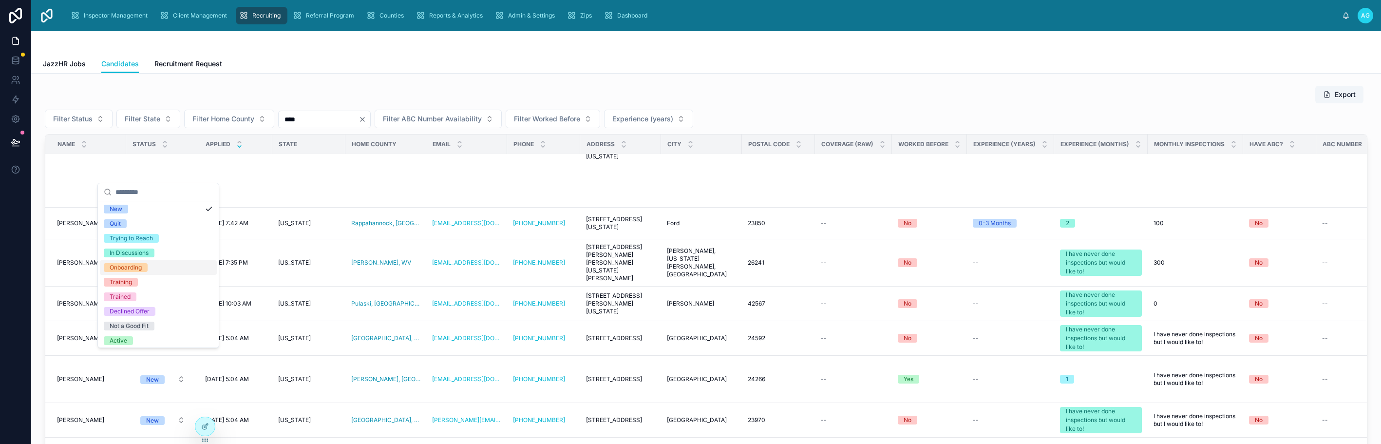
scroll to position [0, 0]
click at [120, 237] on div "Quit" at bounding box center [115, 239] width 11 height 9
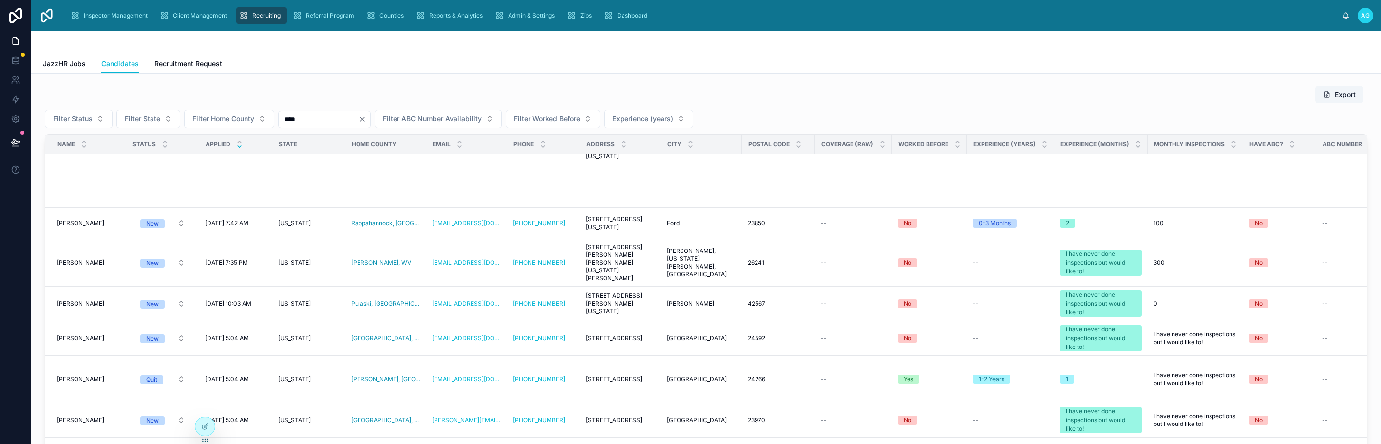
drag, startPoint x: 308, startPoint y: 118, endPoint x: 284, endPoint y: 116, distance: 23.9
click at [284, 116] on input "****" at bounding box center [319, 119] width 80 height 14
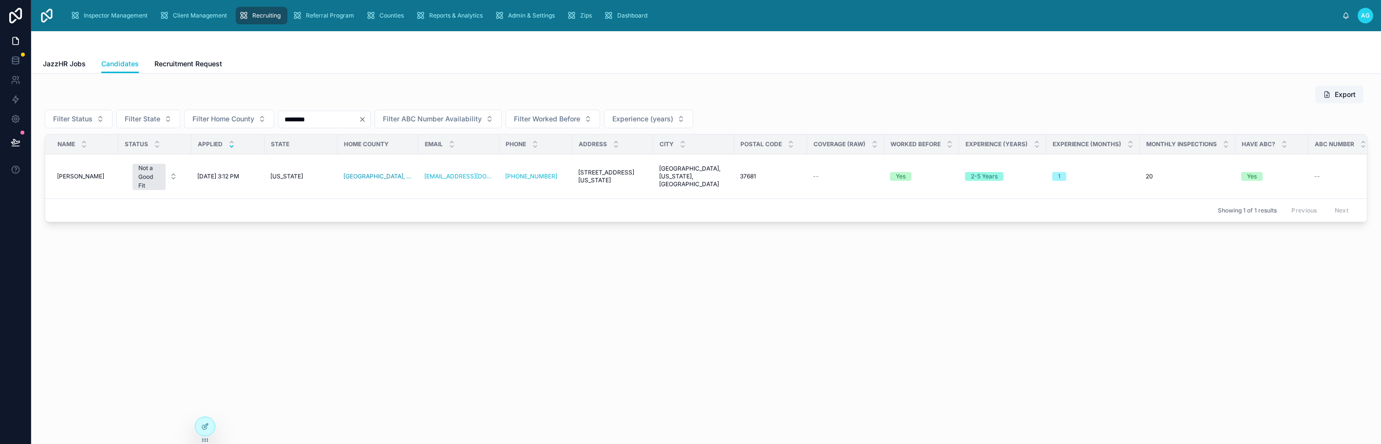
drag, startPoint x: 320, startPoint y: 112, endPoint x: 278, endPoint y: 124, distance: 44.0
click at [278, 124] on div "********" at bounding box center [324, 120] width 93 height 18
drag, startPoint x: 318, startPoint y: 121, endPoint x: 277, endPoint y: 129, distance: 41.3
click at [277, 129] on div "**********" at bounding box center [706, 159] width 1322 height 148
click at [173, 178] on button "Active" at bounding box center [155, 178] width 60 height 18
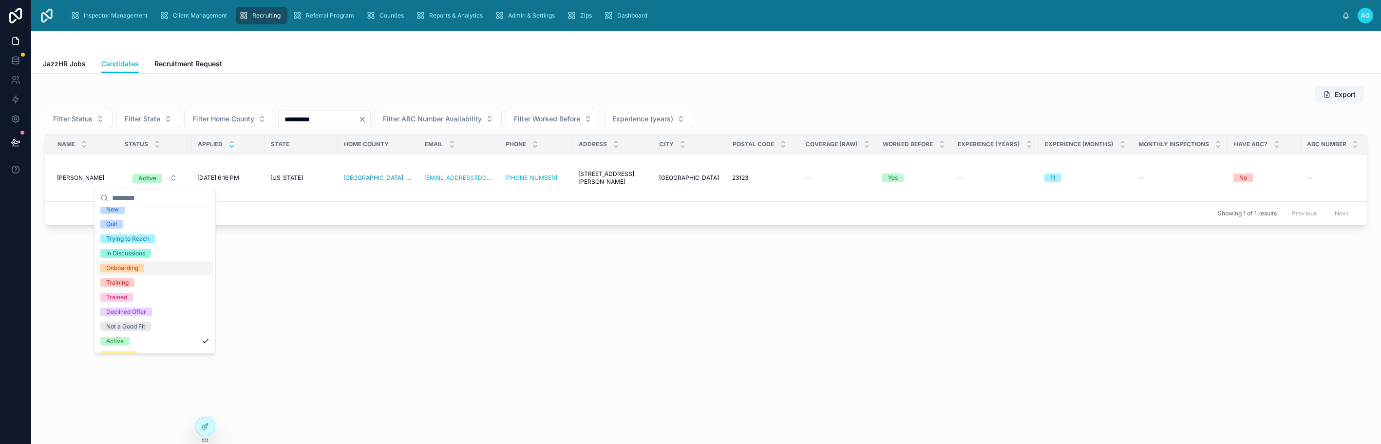
scroll to position [33, 0]
click at [136, 316] on div "Not a Good Fit" at bounding box center [125, 314] width 39 height 9
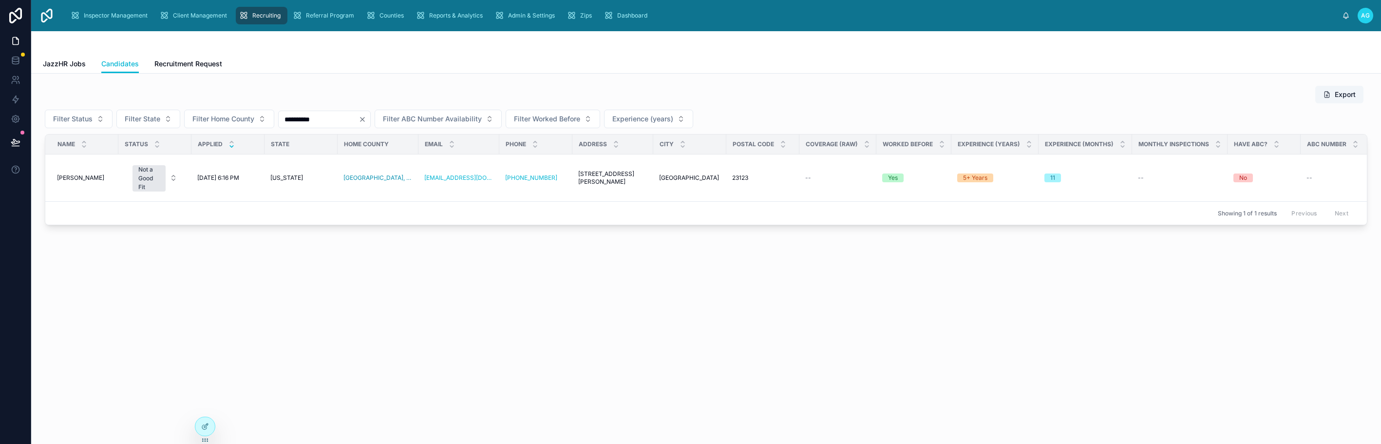
drag, startPoint x: 325, startPoint y: 119, endPoint x: 279, endPoint y: 118, distance: 45.8
click at [279, 118] on input "**********" at bounding box center [319, 119] width 80 height 14
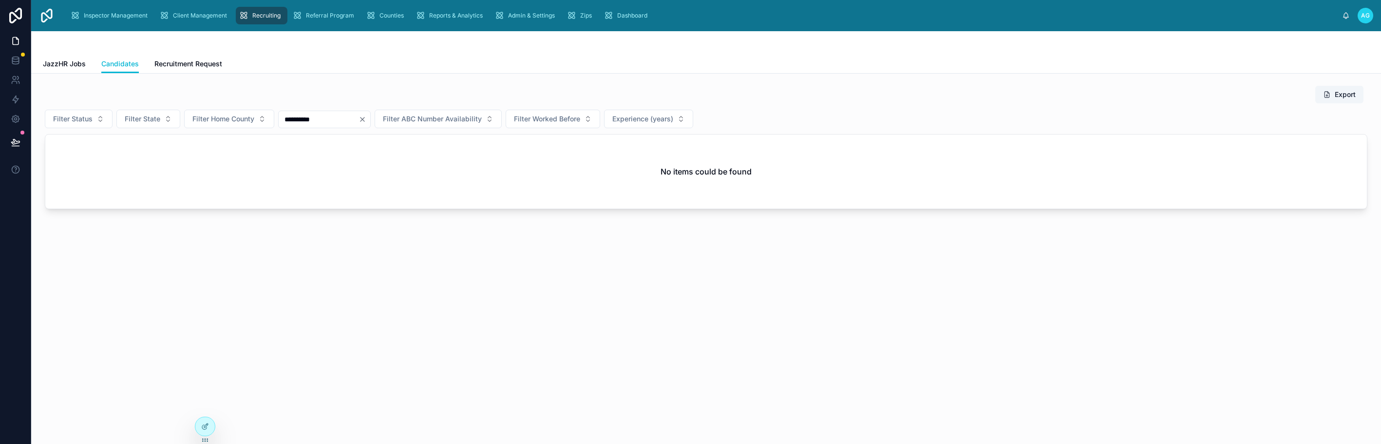
type input "**********"
click at [103, 18] on span "Inspector Management" at bounding box center [116, 16] width 64 height 8
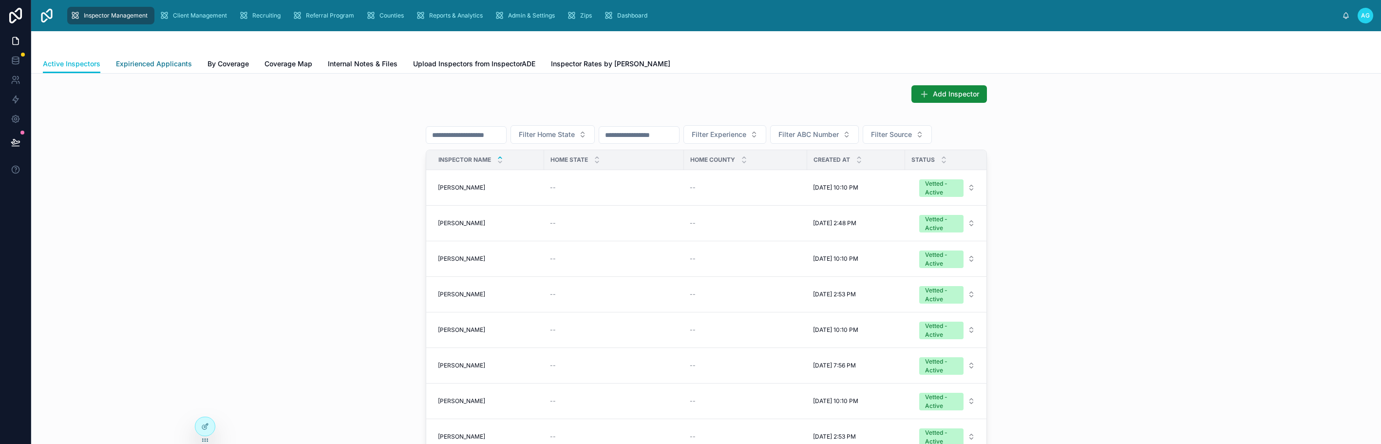
click at [151, 63] on span "Expirienced Applicants" at bounding box center [154, 64] width 76 height 10
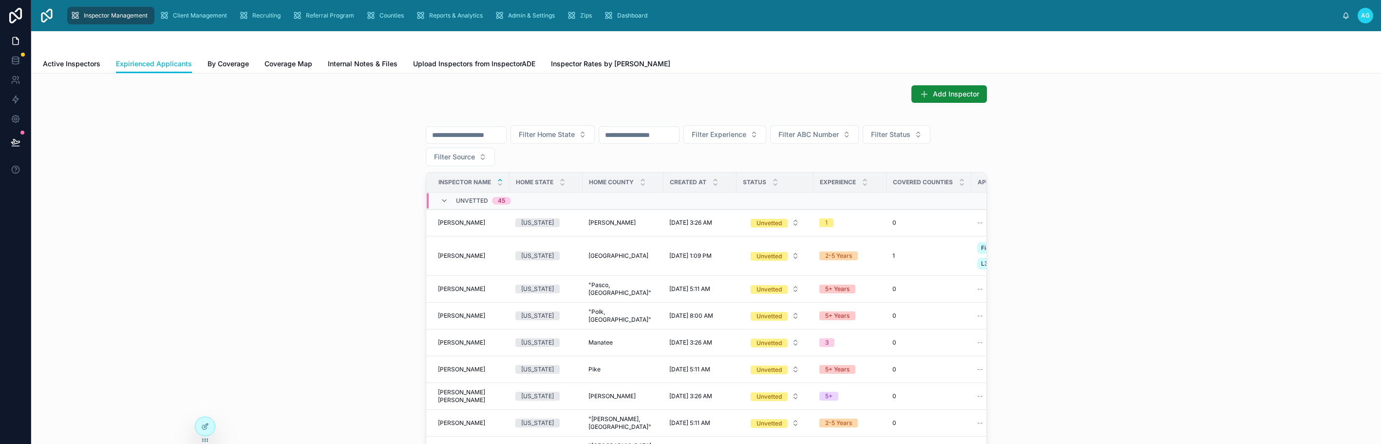
click at [496, 136] on input "text" at bounding box center [466, 135] width 80 height 14
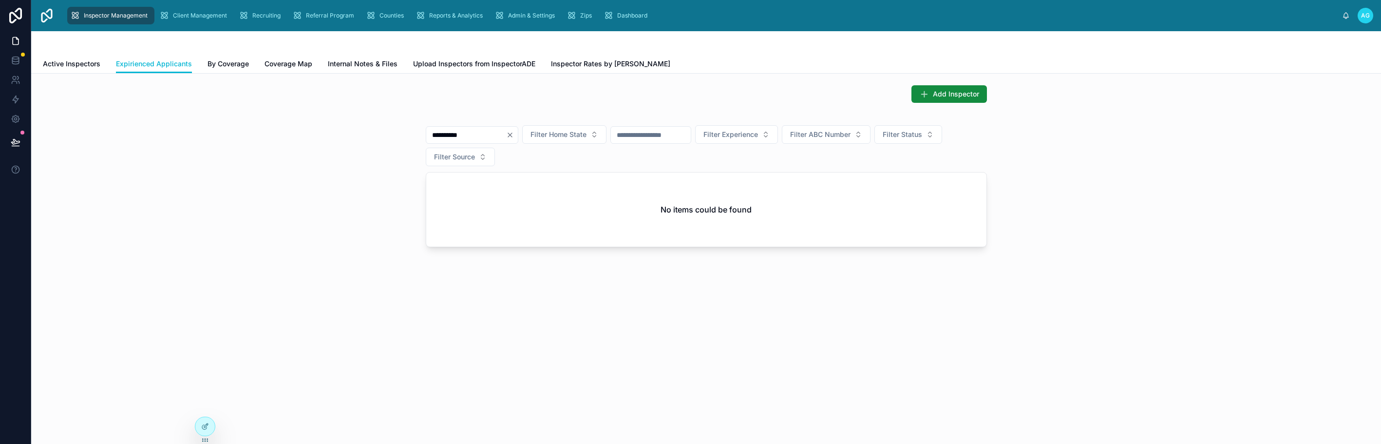
type input "**********"
click at [264, 12] on span "Recruiting" at bounding box center [266, 16] width 28 height 8
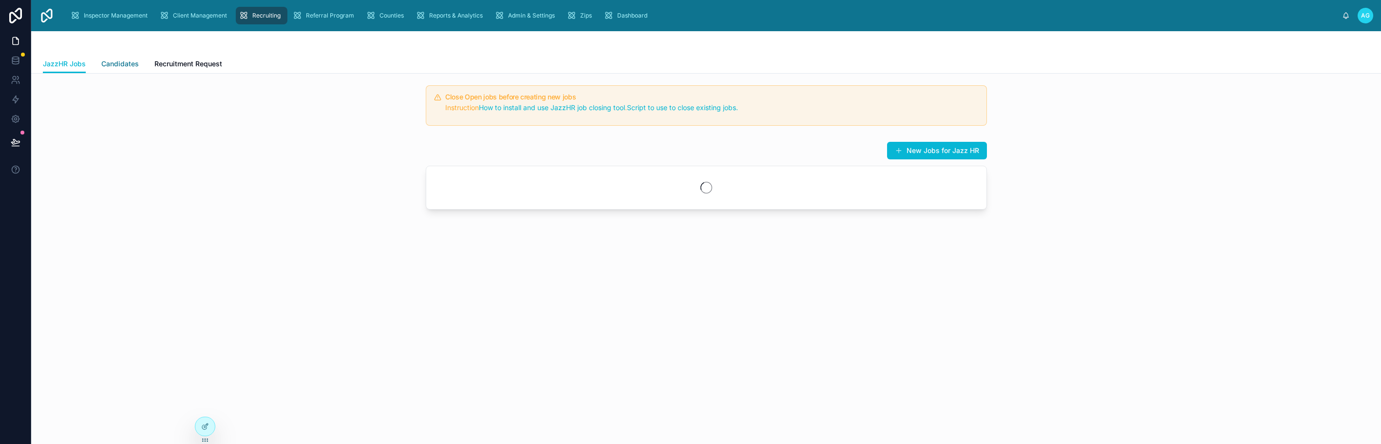
click at [122, 63] on span "Candidates" at bounding box center [119, 64] width 37 height 10
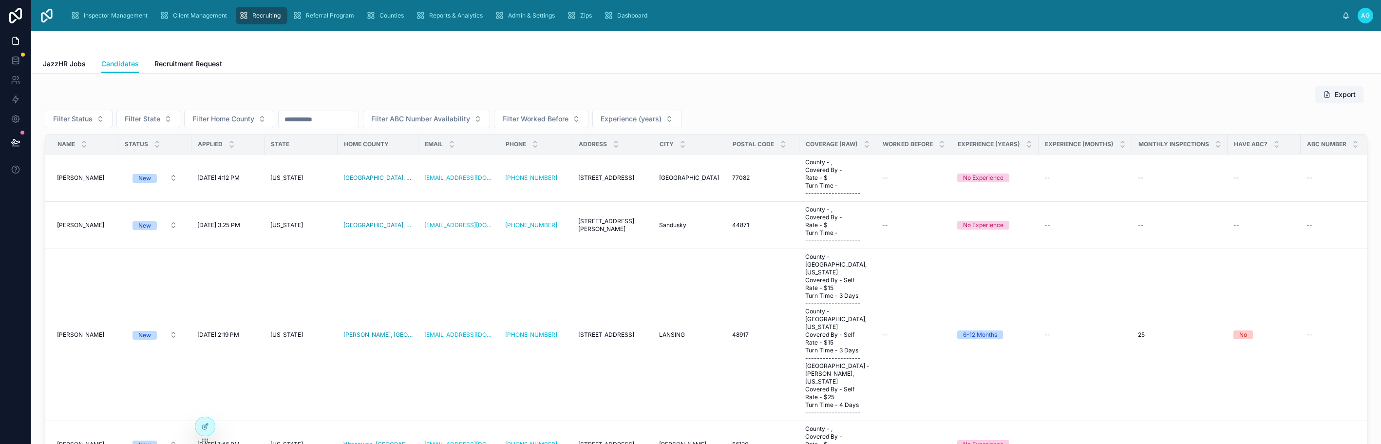
click at [328, 123] on input "text" at bounding box center [319, 119] width 80 height 14
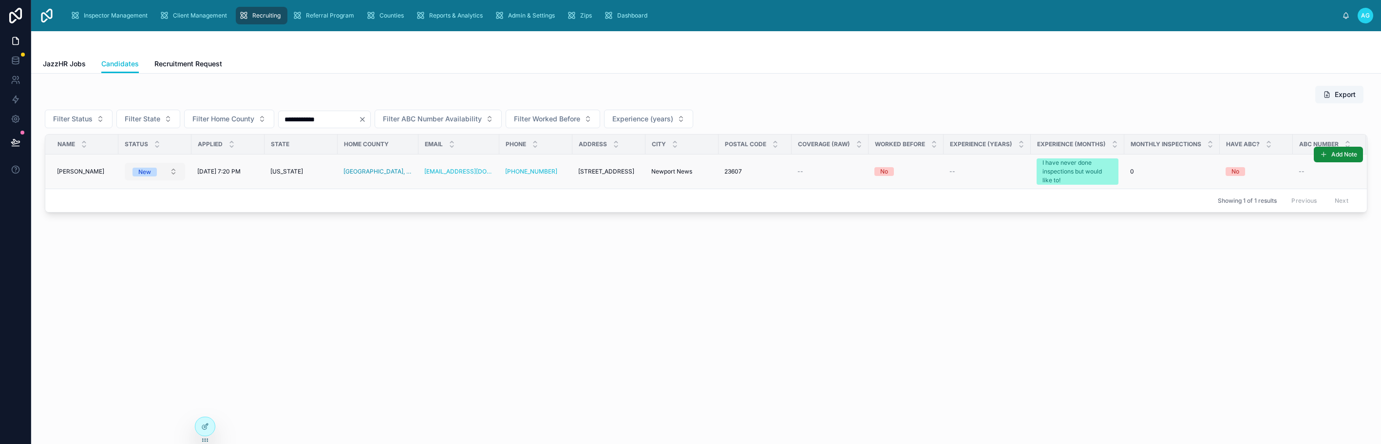
click at [179, 168] on button "New" at bounding box center [155, 172] width 60 height 18
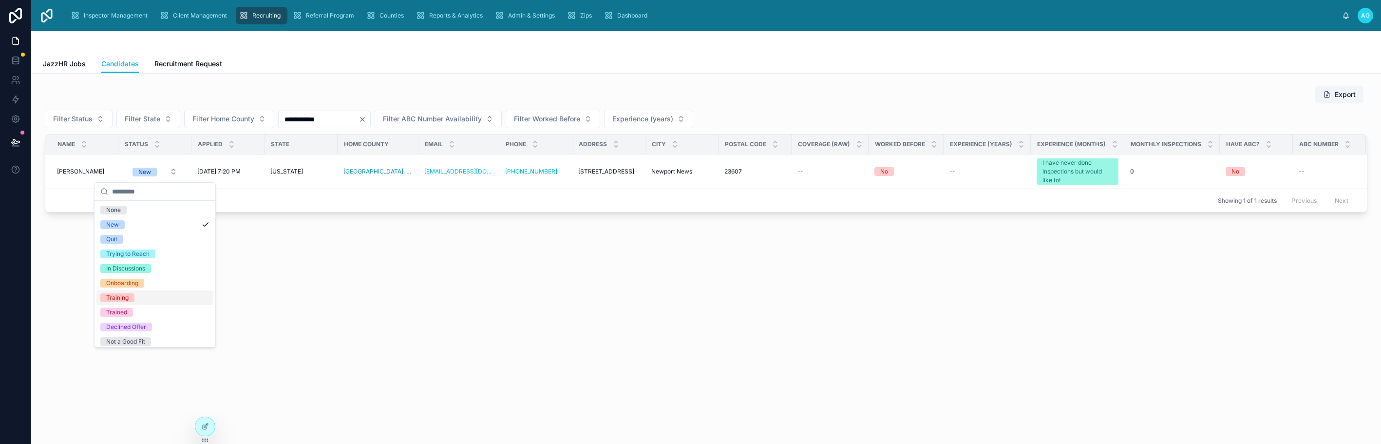
scroll to position [33, 0]
click at [137, 306] on div "Not a Good Fit" at bounding box center [125, 308] width 39 height 9
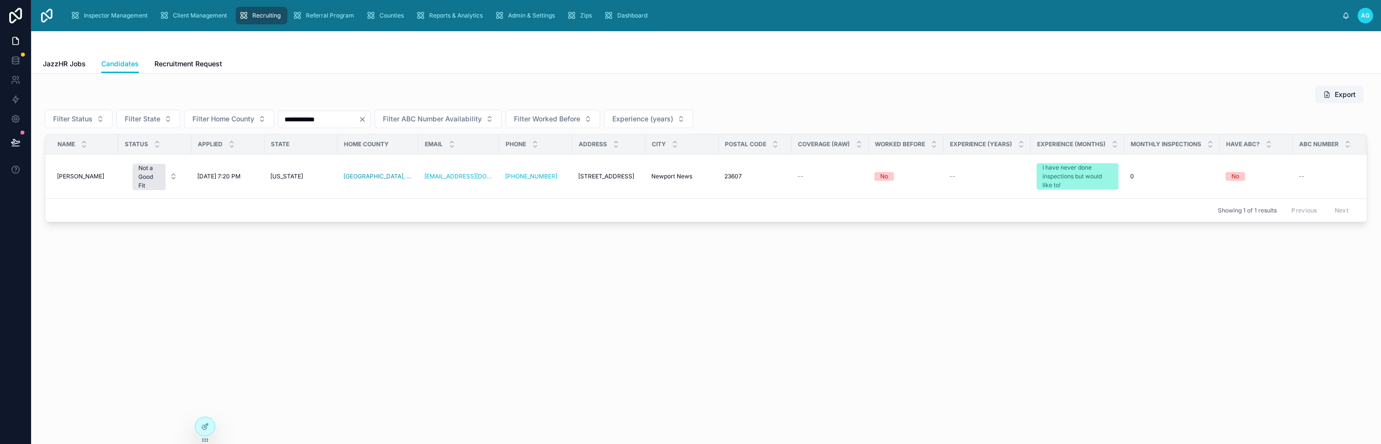
drag, startPoint x: 322, startPoint y: 119, endPoint x: 277, endPoint y: 117, distance: 45.3
click at [277, 117] on div "**********" at bounding box center [706, 119] width 1322 height 19
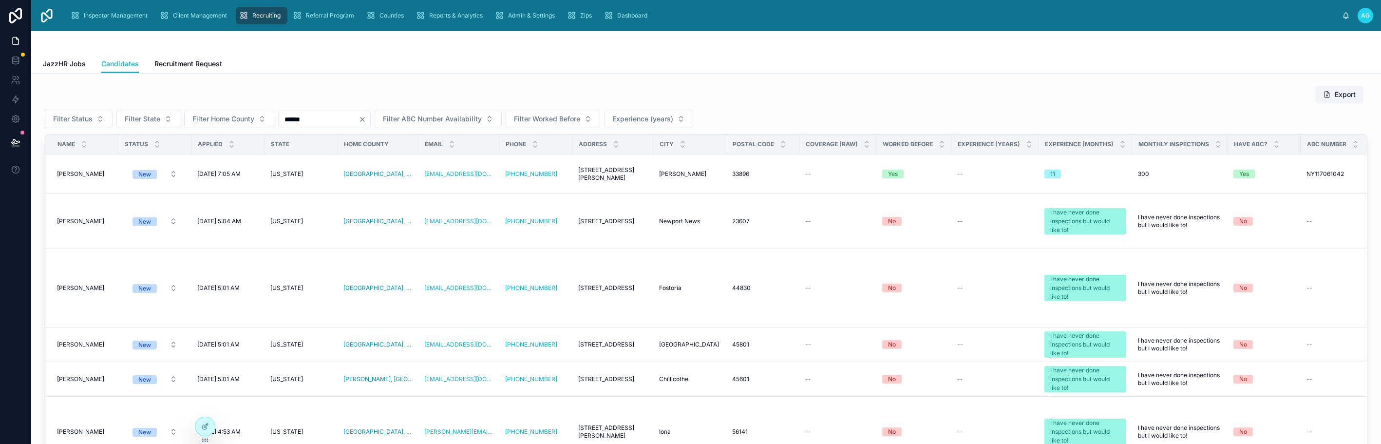
click at [325, 124] on input "*****" at bounding box center [319, 119] width 80 height 14
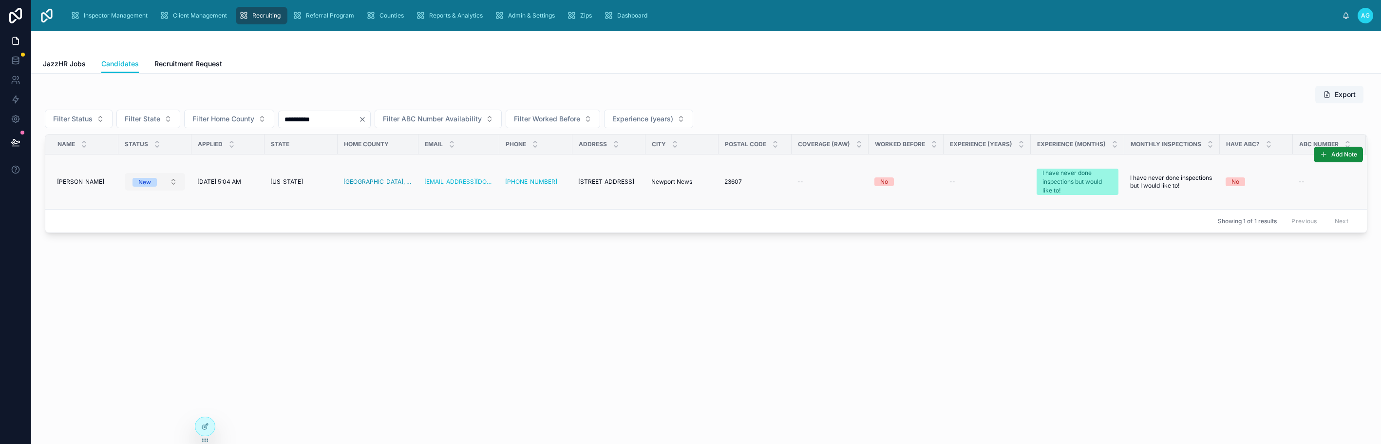
click at [171, 182] on button "New" at bounding box center [155, 182] width 60 height 18
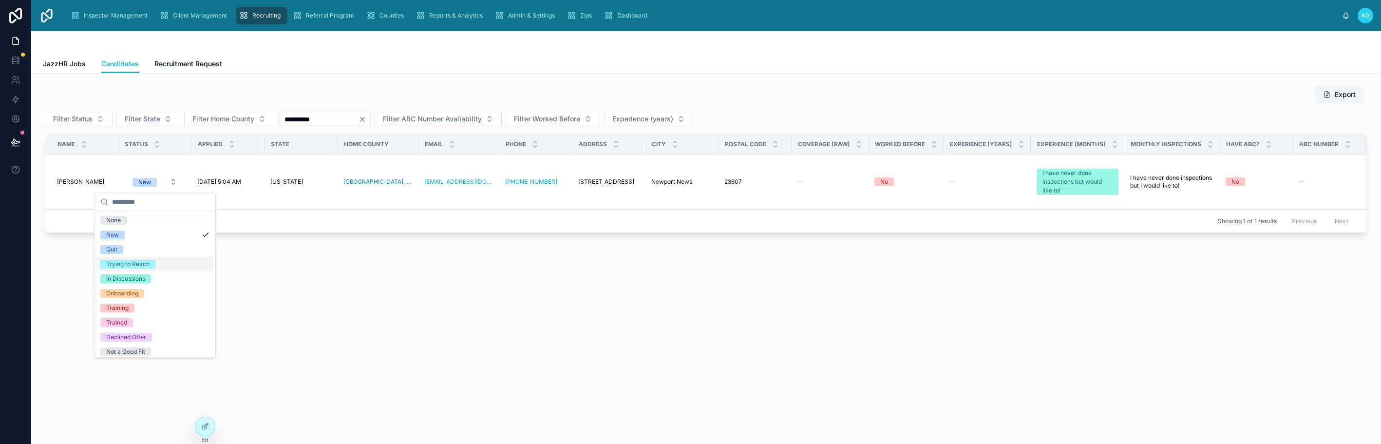
click at [138, 267] on div "Trying to Reach" at bounding box center [127, 264] width 43 height 9
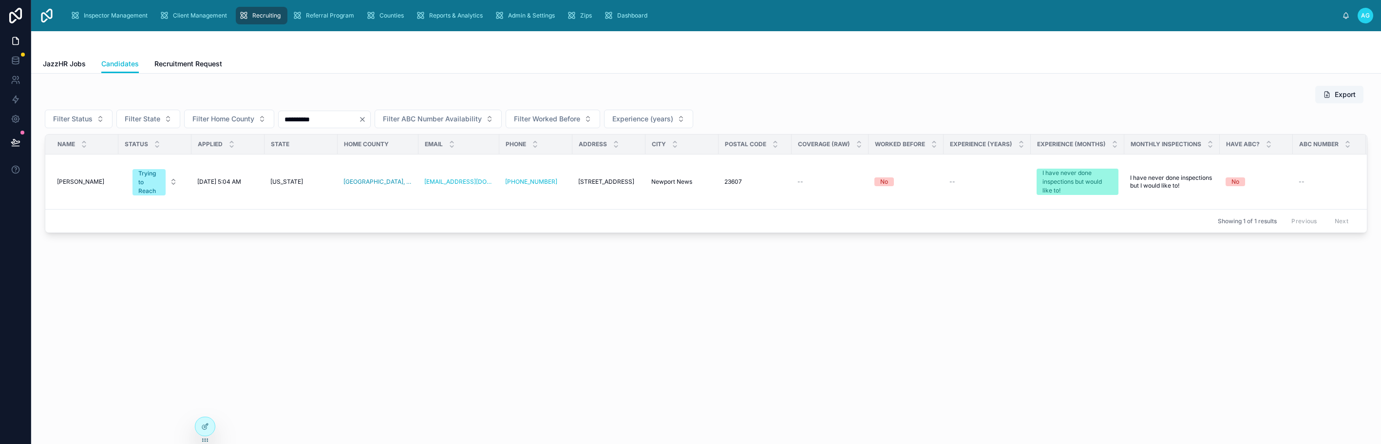
drag, startPoint x: 327, startPoint y: 120, endPoint x: 280, endPoint y: 119, distance: 47.3
click at [280, 119] on input "**********" at bounding box center [319, 119] width 80 height 14
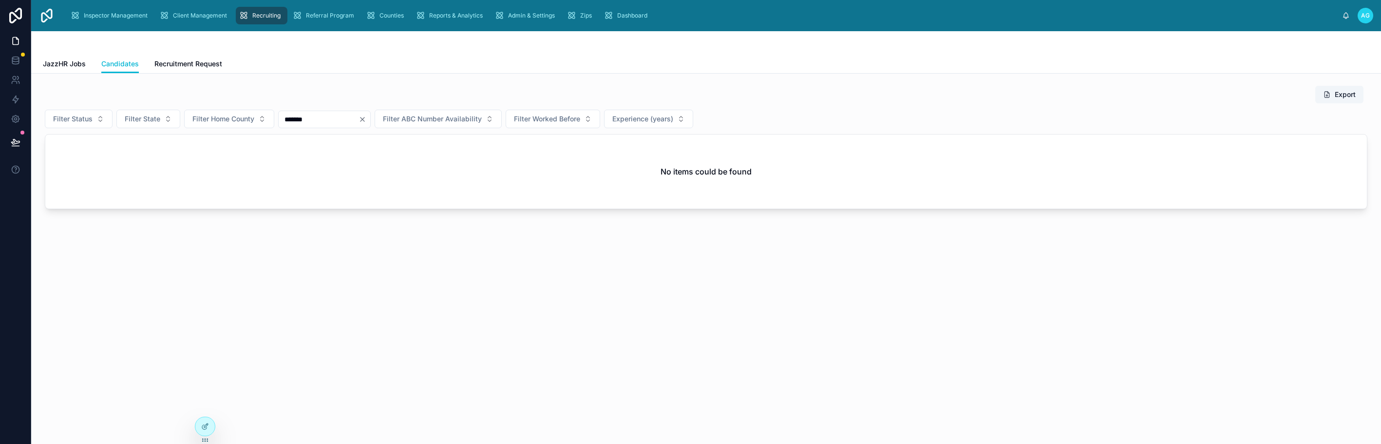
click at [326, 118] on input "*******" at bounding box center [319, 119] width 80 height 14
drag, startPoint x: 317, startPoint y: 118, endPoint x: 266, endPoint y: 123, distance: 51.4
click at [266, 123] on div "Filter Status Filter State Filter Home County ******* Filter ABC Number Availab…" at bounding box center [706, 119] width 1322 height 19
click at [329, 123] on input "*******" at bounding box center [319, 119] width 80 height 14
drag, startPoint x: 328, startPoint y: 108, endPoint x: 303, endPoint y: 118, distance: 26.4
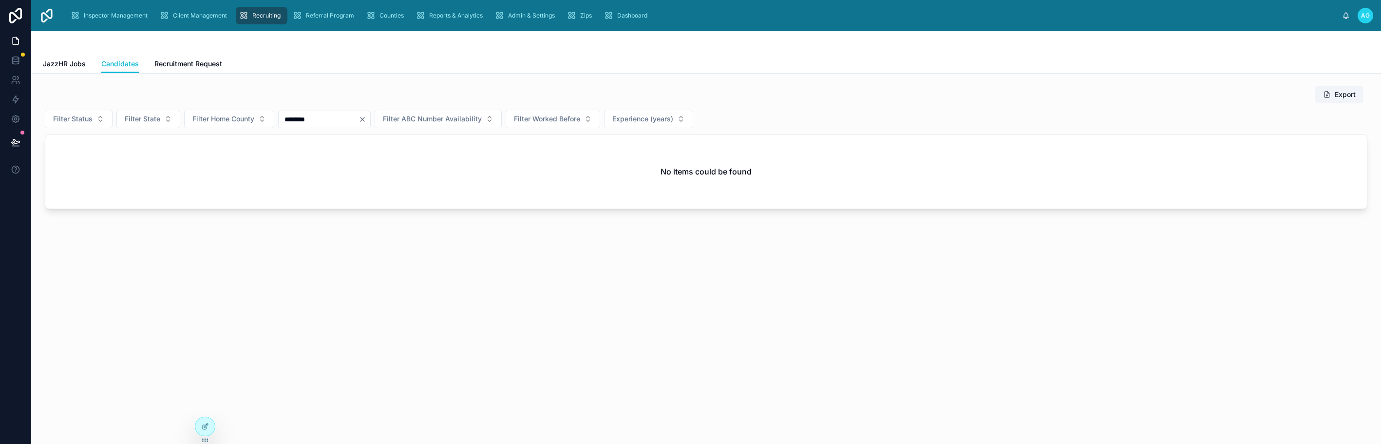
click at [303, 118] on div "Export Filter Status Filter State Filter Home County ******** Filter ABC Number…" at bounding box center [706, 147] width 1322 height 124
drag, startPoint x: 279, startPoint y: 119, endPoint x: 256, endPoint y: 126, distance: 23.7
click at [256, 126] on div "Filter Status Filter State Filter Home County ******** Filter ABC Number Availa…" at bounding box center [706, 119] width 1322 height 19
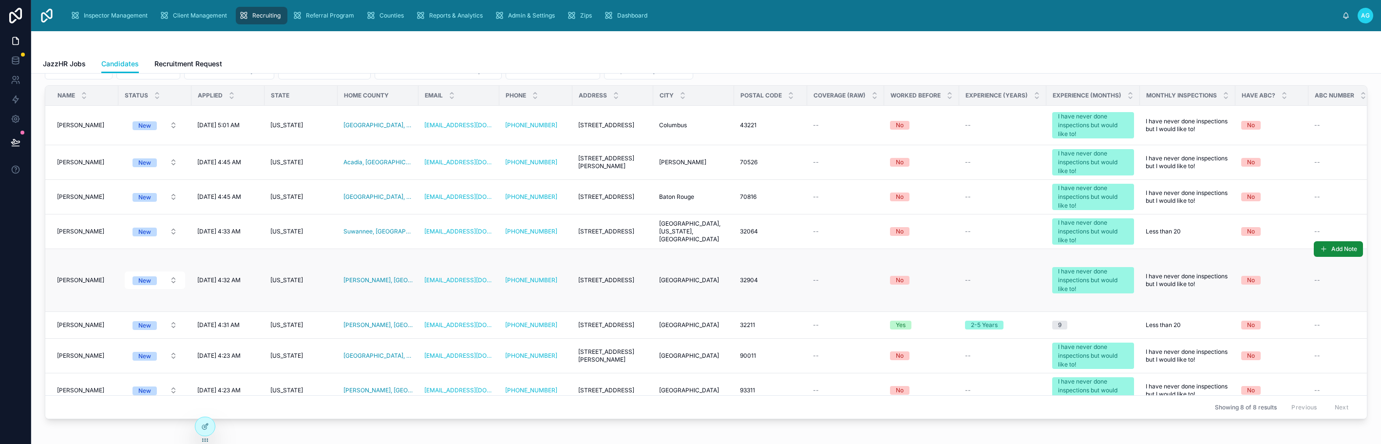
scroll to position [8, 0]
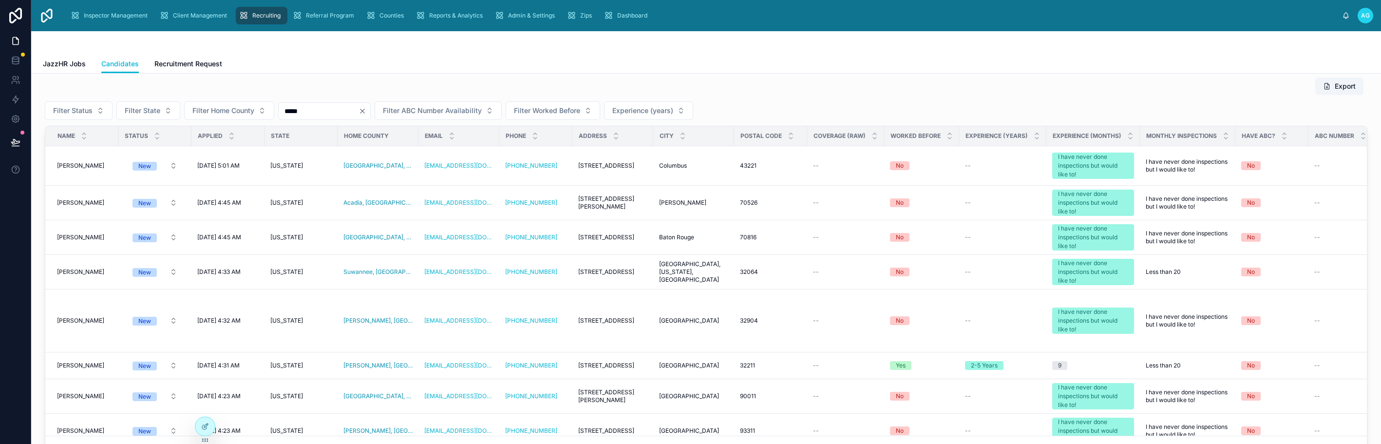
drag, startPoint x: 315, startPoint y: 112, endPoint x: 276, endPoint y: 112, distance: 39.5
click at [276, 112] on div "Filter Status Filter State Filter Home County ***** Filter ABC Number Availabil…" at bounding box center [706, 110] width 1322 height 19
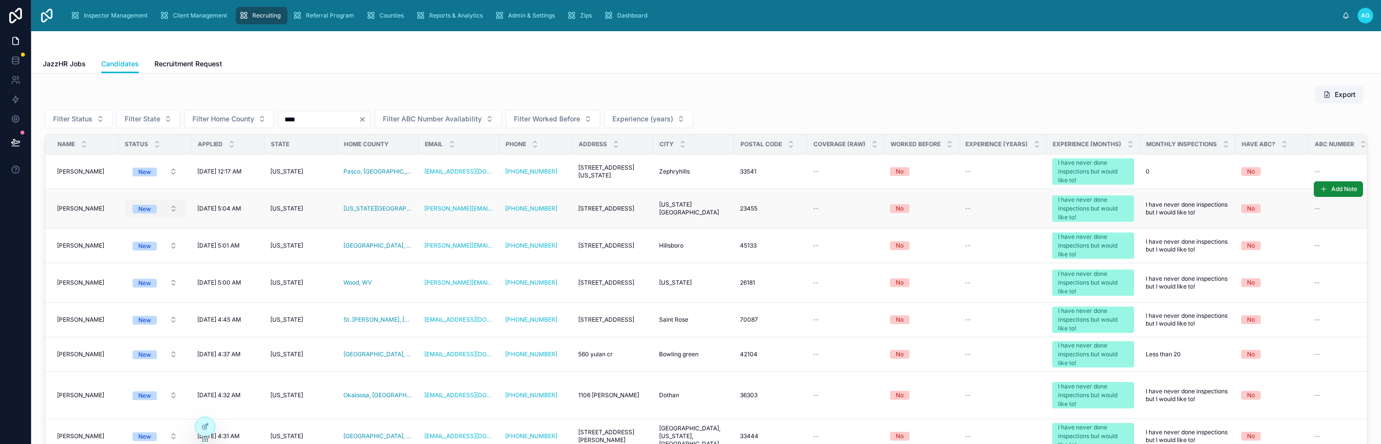
click at [172, 206] on button "New" at bounding box center [155, 209] width 60 height 18
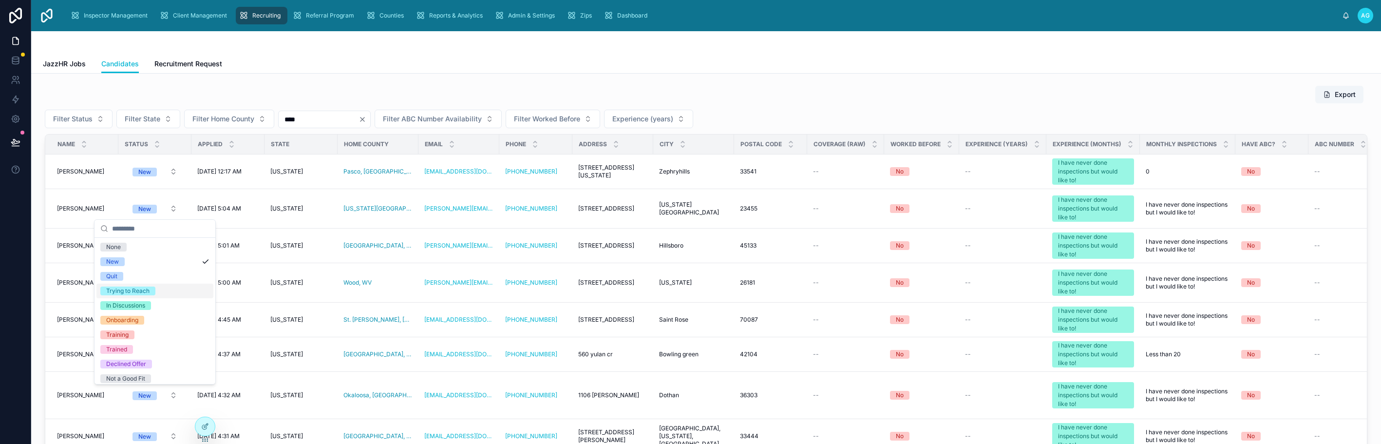
click at [131, 289] on div "Trying to Reach" at bounding box center [127, 290] width 43 height 9
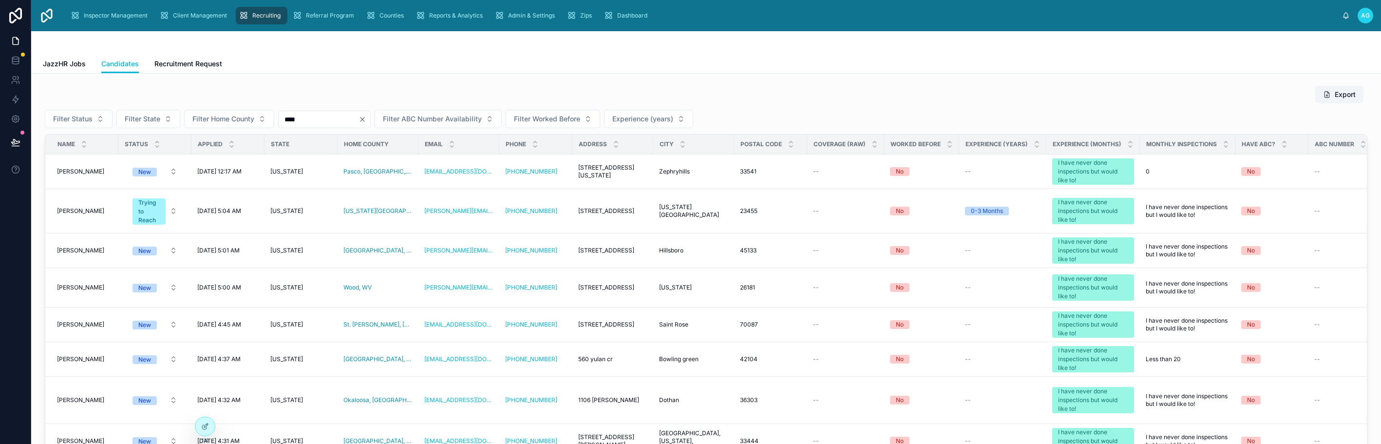
drag, startPoint x: 305, startPoint y: 120, endPoint x: 280, endPoint y: 128, distance: 26.5
click at [280, 128] on div "Export Filter Status Filter State Filter Home County **** Filter ABC Number Ava…" at bounding box center [706, 276] width 1322 height 382
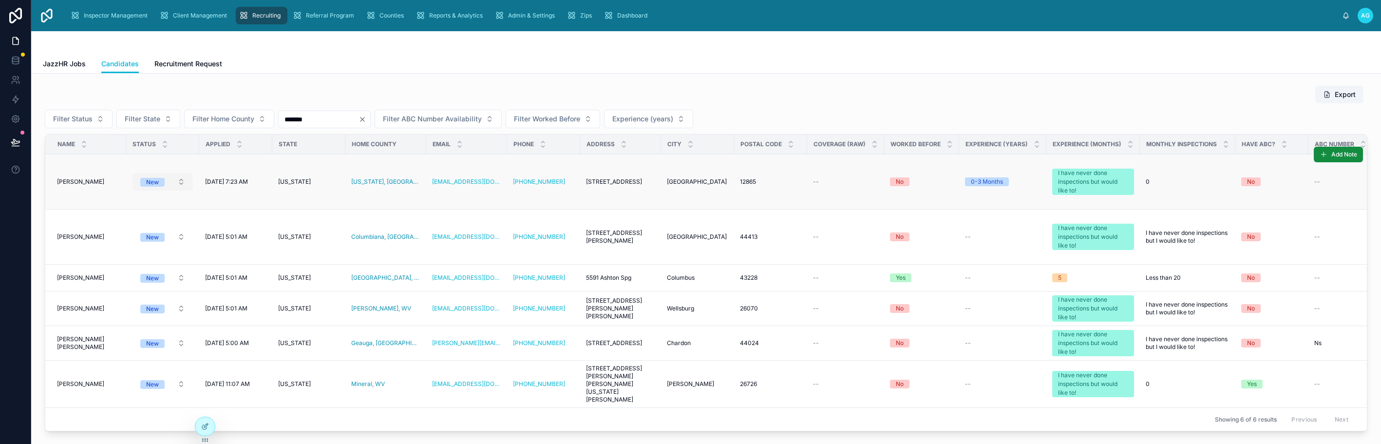
click at [179, 181] on button "New" at bounding box center [162, 182] width 60 height 18
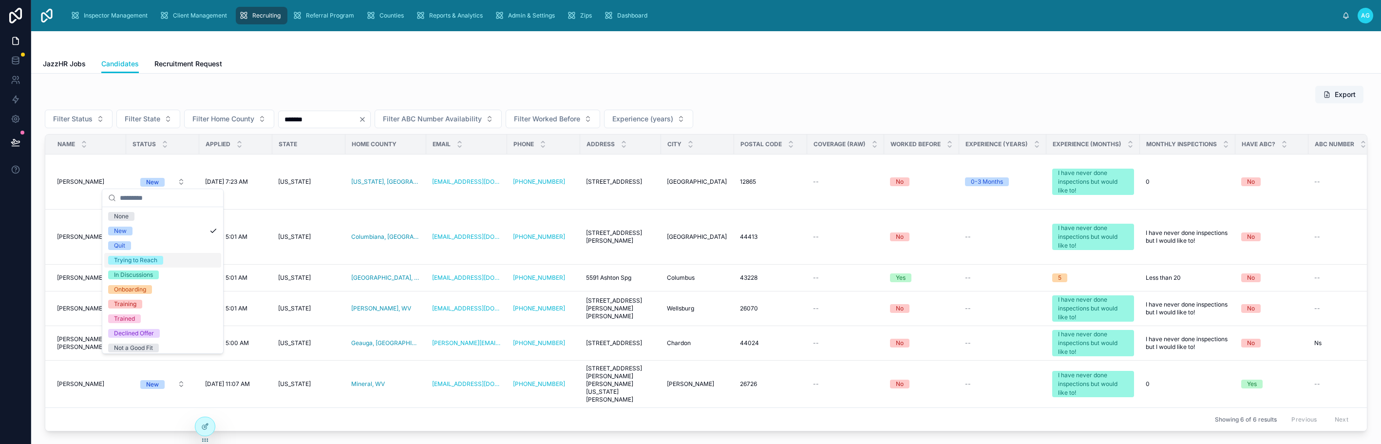
click at [155, 264] on div "Trying to Reach" at bounding box center [162, 260] width 117 height 15
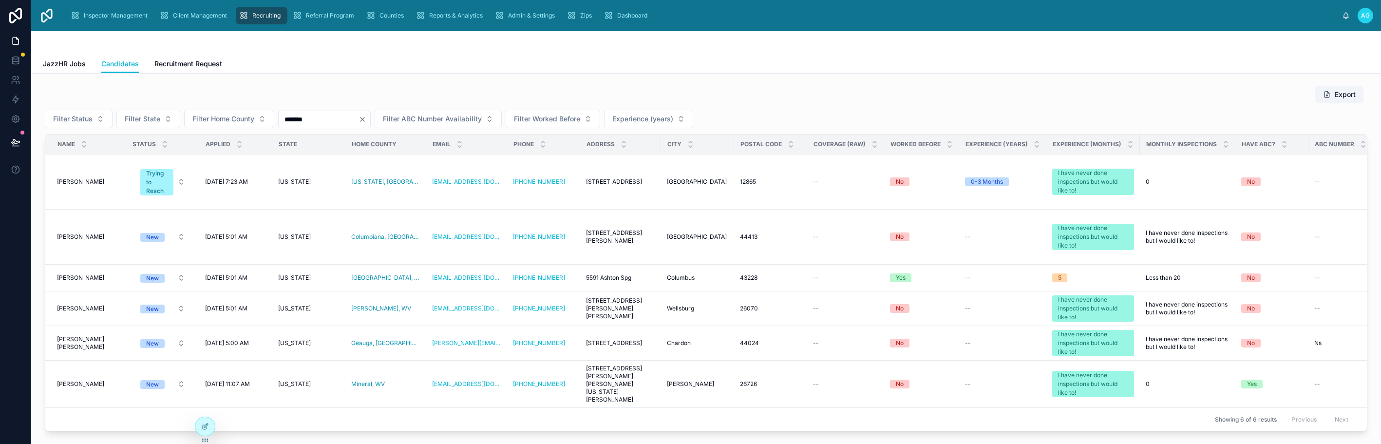
click at [599, 84] on div "Export Filter Status Filter State Filter Home County ******* Filter ABC Number …" at bounding box center [706, 258] width 1334 height 354
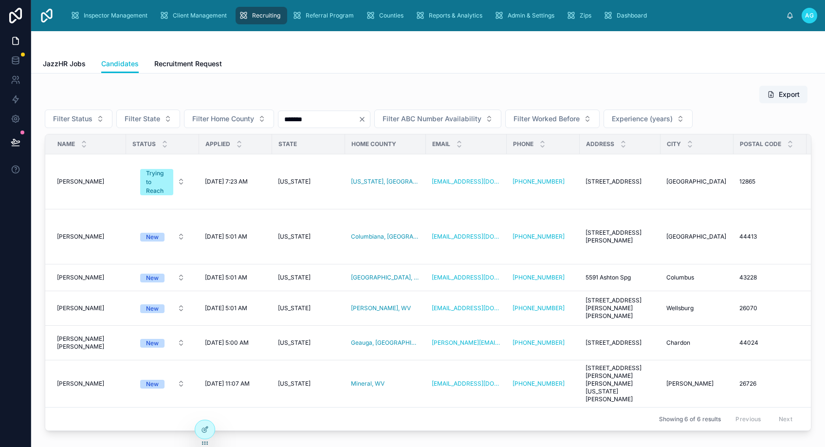
drag, startPoint x: 170, startPoint y: 44, endPoint x: 240, endPoint y: 21, distance: 73.6
click at [170, 44] on div at bounding box center [428, 42] width 771 height 23
drag, startPoint x: 304, startPoint y: 119, endPoint x: 274, endPoint y: 117, distance: 29.8
click at [274, 117] on div "Filter Status Filter State Filter Home County ******* Filter ABC Number Availab…" at bounding box center [428, 119] width 767 height 19
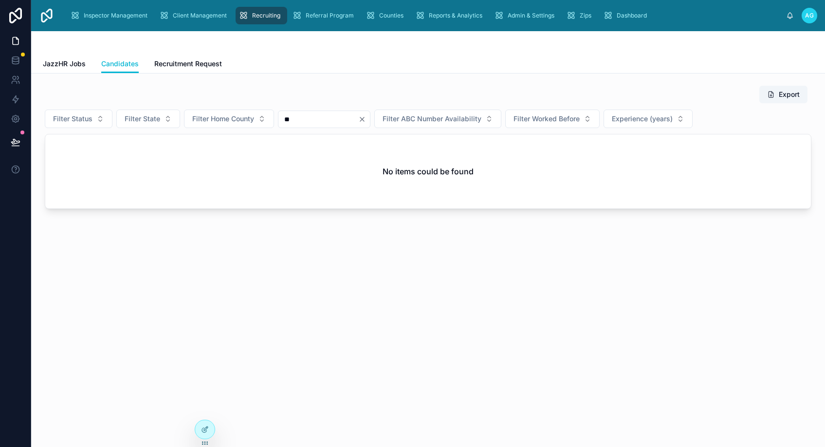
type input "*"
drag, startPoint x: 340, startPoint y: 119, endPoint x: 276, endPoint y: 127, distance: 64.8
click at [276, 127] on div "**********" at bounding box center [428, 119] width 767 height 19
type input "*"
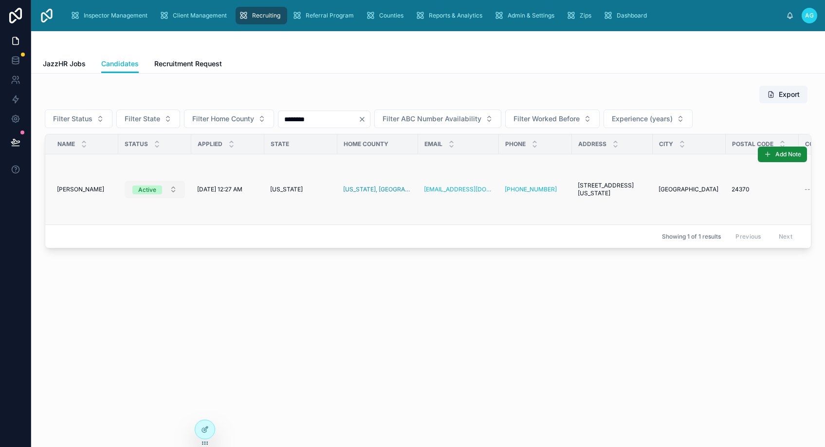
click at [173, 188] on button "Active" at bounding box center [155, 190] width 60 height 18
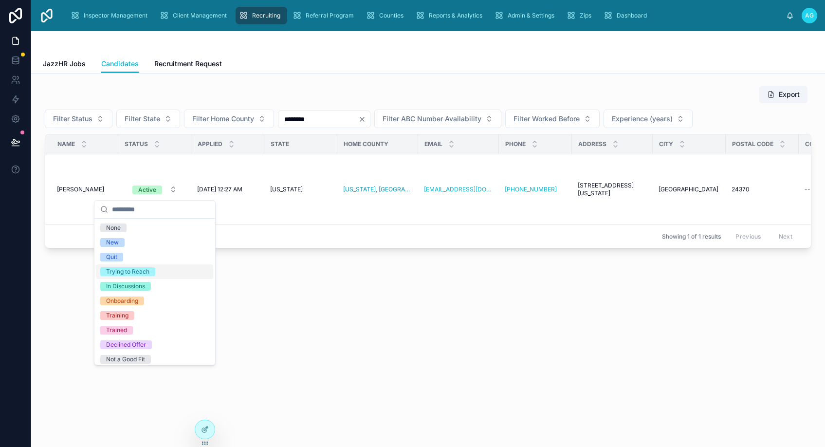
click at [134, 275] on div "Trying to Reach" at bounding box center [127, 271] width 43 height 9
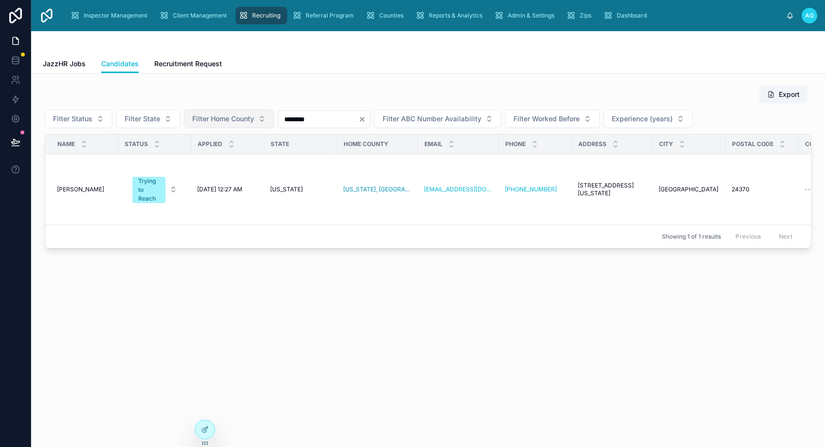
drag, startPoint x: 312, startPoint y: 118, endPoint x: 268, endPoint y: 119, distance: 43.8
click at [268, 119] on div "Filter Status Filter State Filter Home County ******** Filter ABC Number Availa…" at bounding box center [428, 119] width 767 height 19
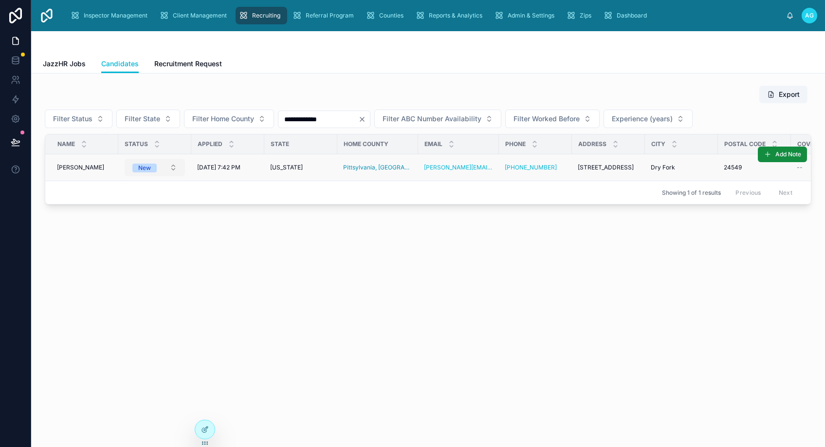
click at [171, 168] on button "New" at bounding box center [155, 168] width 60 height 18
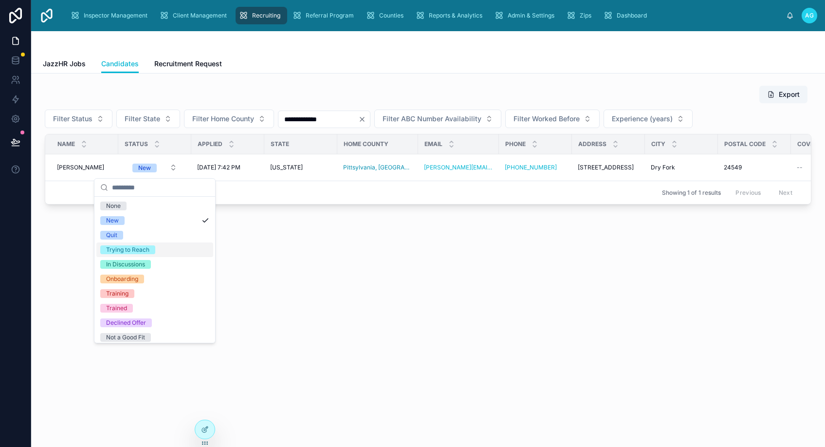
click at [140, 248] on div "Trying to Reach" at bounding box center [127, 249] width 43 height 9
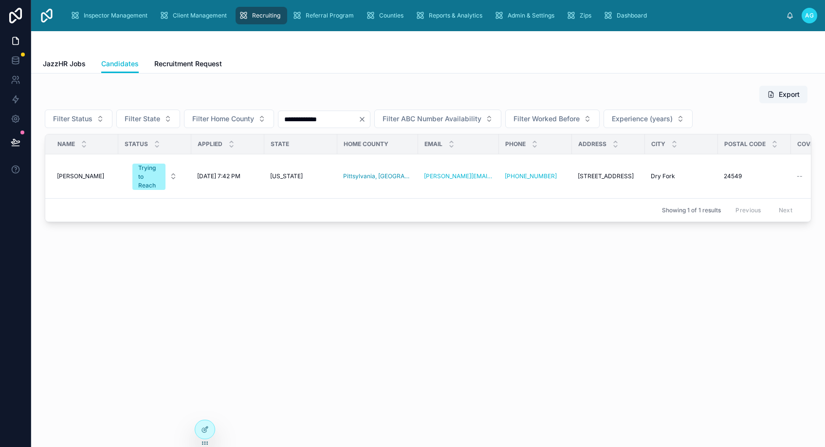
drag, startPoint x: 342, startPoint y: 119, endPoint x: 277, endPoint y: 120, distance: 64.8
click at [277, 120] on div "**********" at bounding box center [428, 119] width 767 height 19
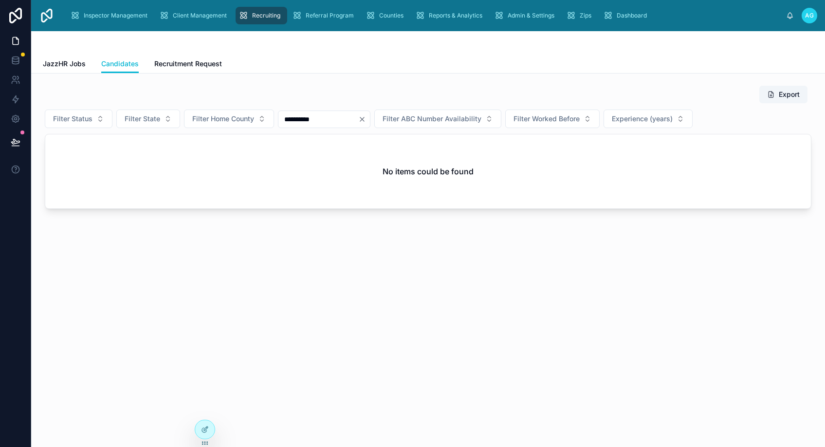
type input "**********"
click at [366, 119] on icon "Clear" at bounding box center [362, 119] width 8 height 8
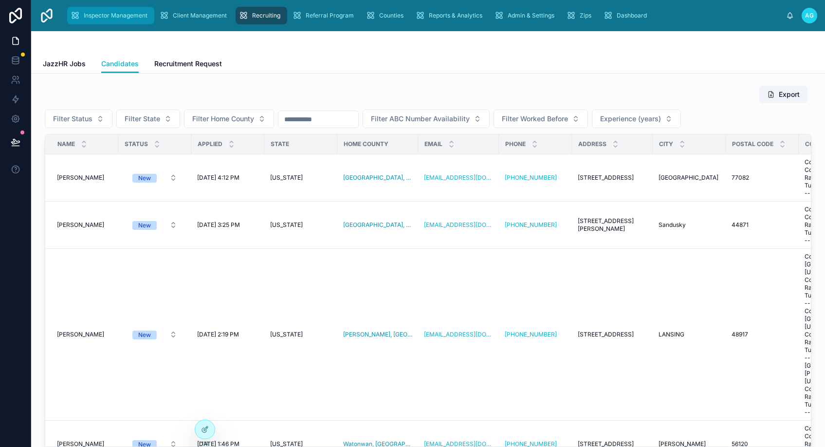
click at [105, 13] on span "Inspector Management" at bounding box center [116, 16] width 64 height 8
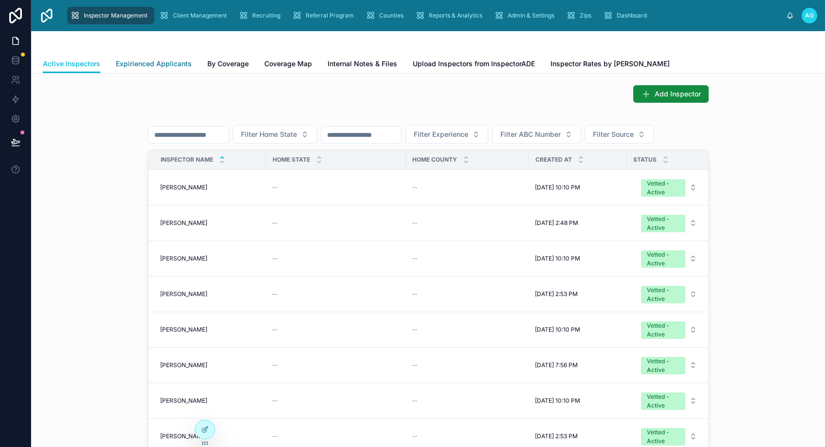
click at [176, 61] on span "Expirienced Applicants" at bounding box center [154, 64] width 76 height 10
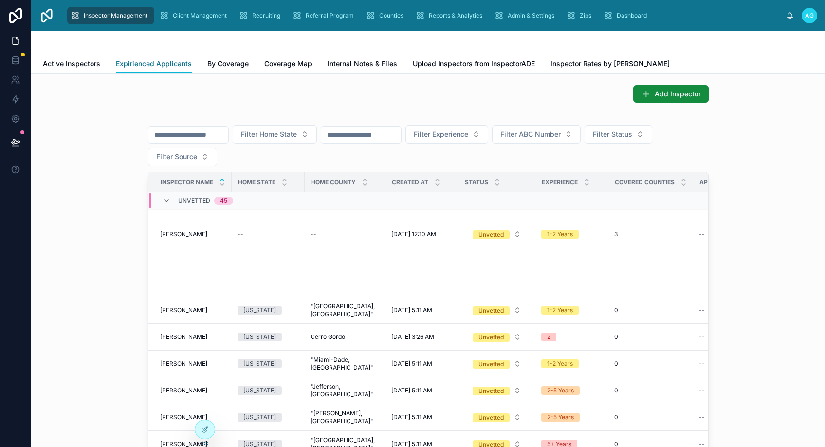
scroll to position [14, 0]
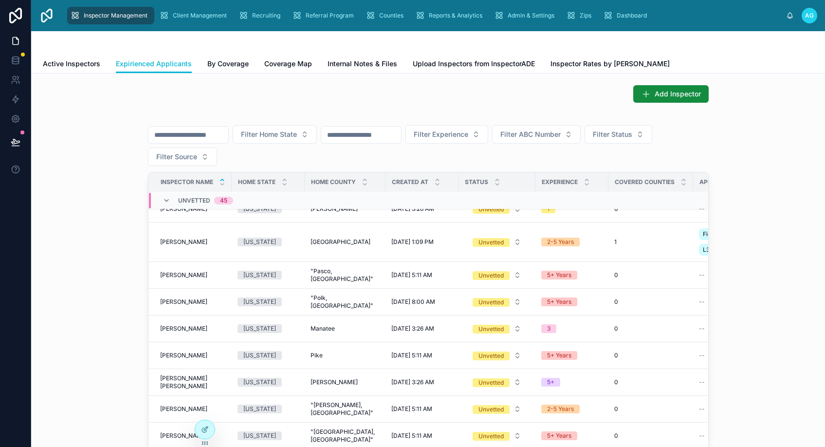
click at [425, 180] on div "Created at" at bounding box center [422, 182] width 72 height 19
click at [434, 184] on icon at bounding box center [437, 184] width 6 height 6
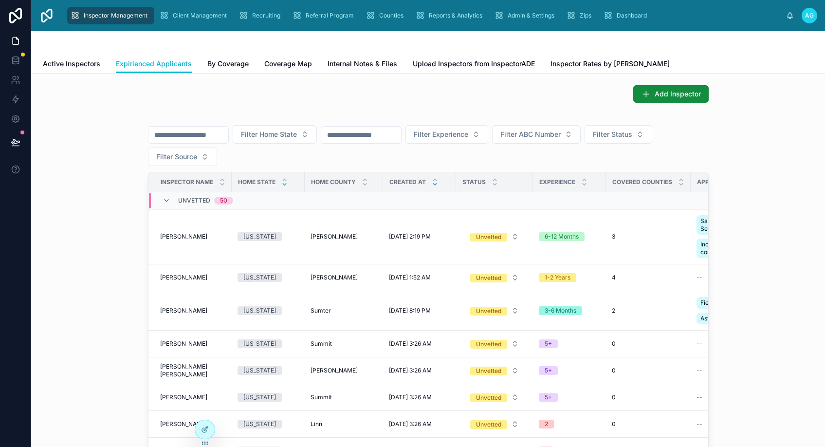
click at [281, 183] on icon at bounding box center [284, 184] width 6 height 6
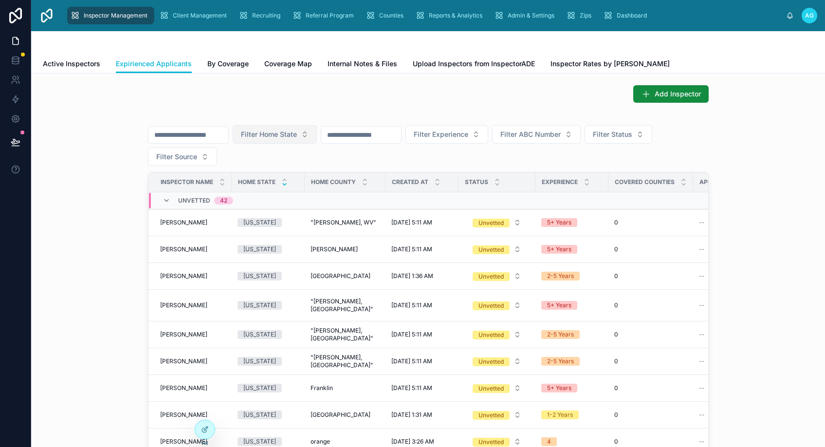
click at [294, 134] on span "Filter Home State" at bounding box center [269, 135] width 56 height 10
click at [262, 175] on div "[US_STATE]" at bounding box center [296, 174] width 117 height 16
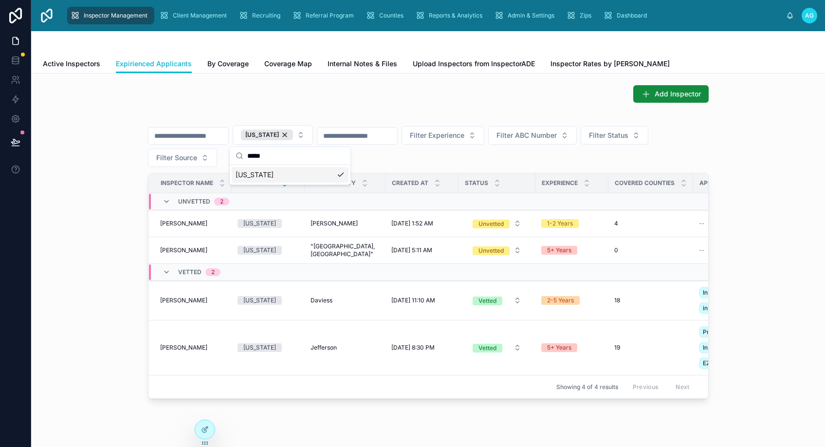
drag, startPoint x: 272, startPoint y: 158, endPoint x: 242, endPoint y: 158, distance: 29.7
click at [242, 158] on div "*****" at bounding box center [290, 156] width 121 height 18
type input "***"
click at [252, 175] on div "[US_STATE]" at bounding box center [290, 175] width 117 height 16
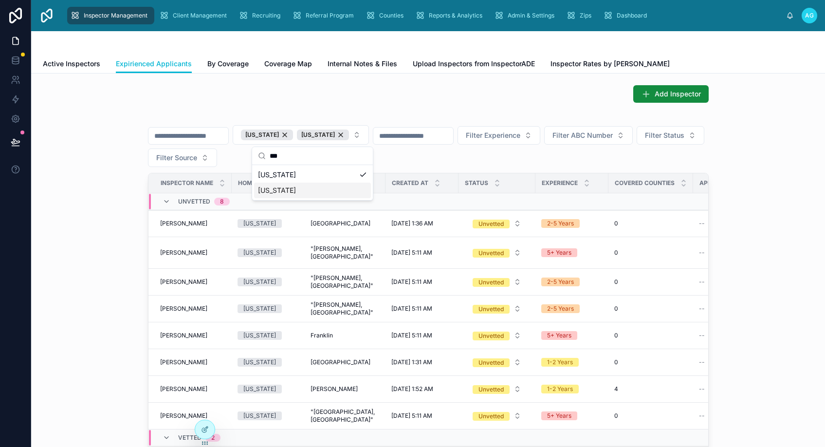
click at [284, 188] on div "[US_STATE]" at bounding box center [312, 191] width 117 height 16
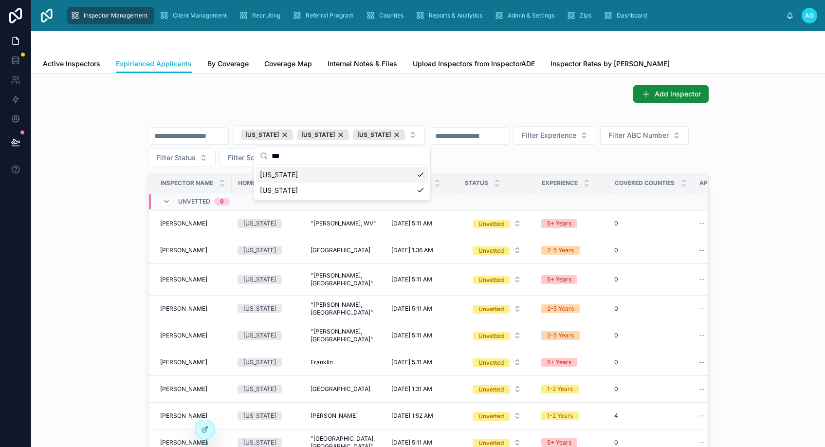
click at [72, 264] on div "[US_STATE] [US_STATE] [US_STATE] Filter Experience Filter ABC Number Filter Sta…" at bounding box center [428, 313] width 779 height 399
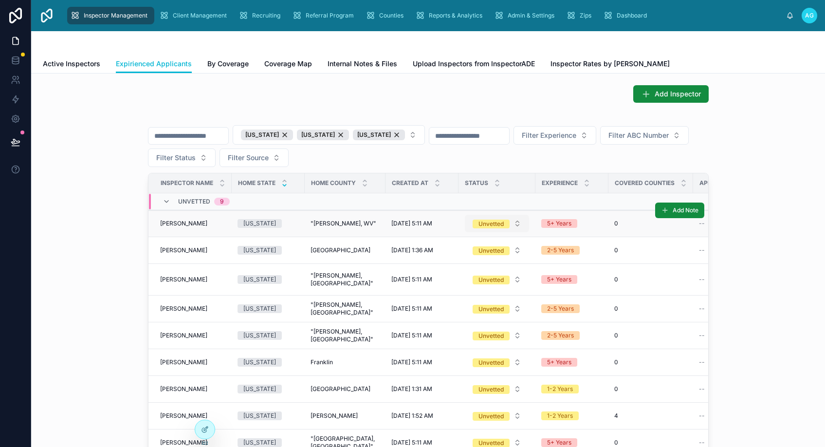
click at [506, 225] on button "Unvetted" at bounding box center [497, 224] width 64 height 18
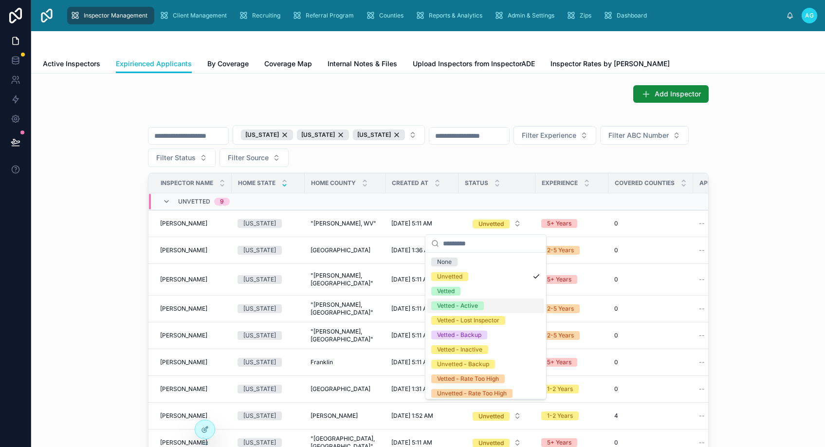
click at [101, 283] on div "[US_STATE] [US_STATE] [US_STATE] Filter Experience Filter ABC Number Filter Sta…" at bounding box center [428, 313] width 779 height 399
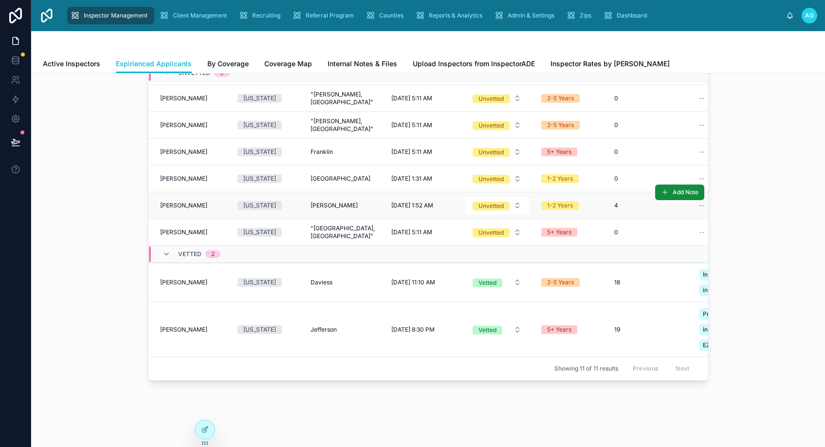
scroll to position [144, 0]
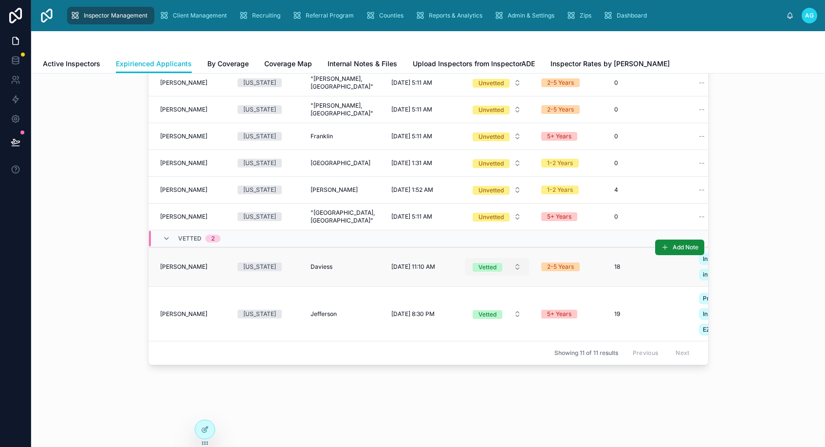
click at [504, 262] on button "Vetted" at bounding box center [497, 267] width 64 height 18
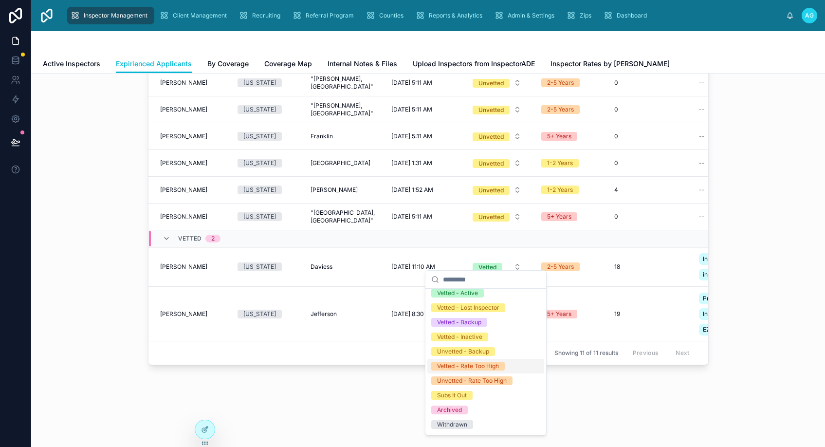
scroll to position [86, 0]
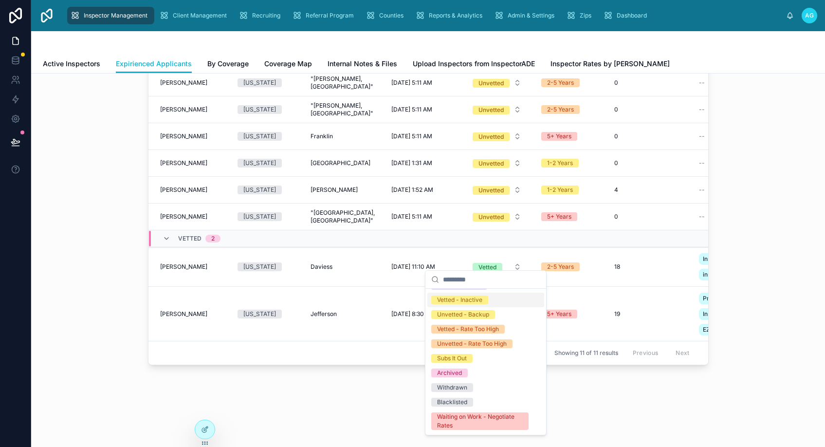
click at [470, 302] on div "Vetted - Inactive" at bounding box center [459, 300] width 45 height 9
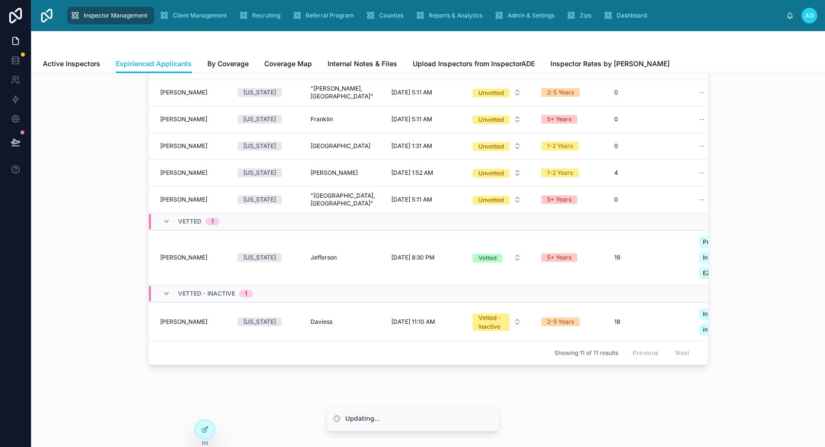
scroll to position [106, 0]
click at [506, 250] on button "Vetted" at bounding box center [497, 258] width 64 height 18
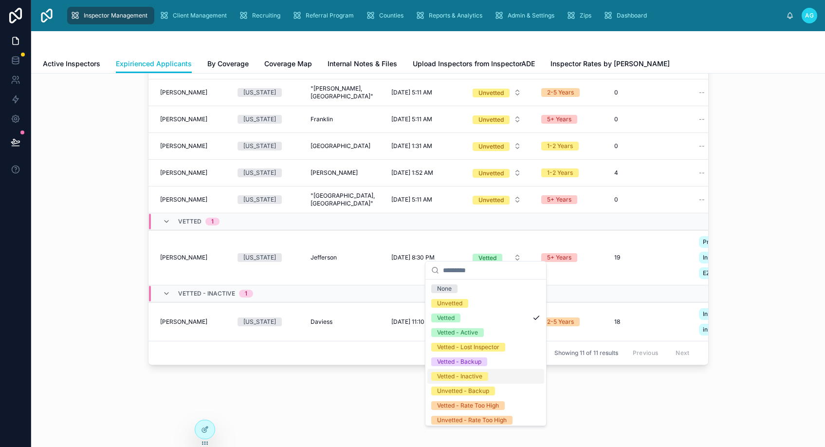
click at [460, 377] on div "Vetted - Inactive" at bounding box center [459, 376] width 45 height 9
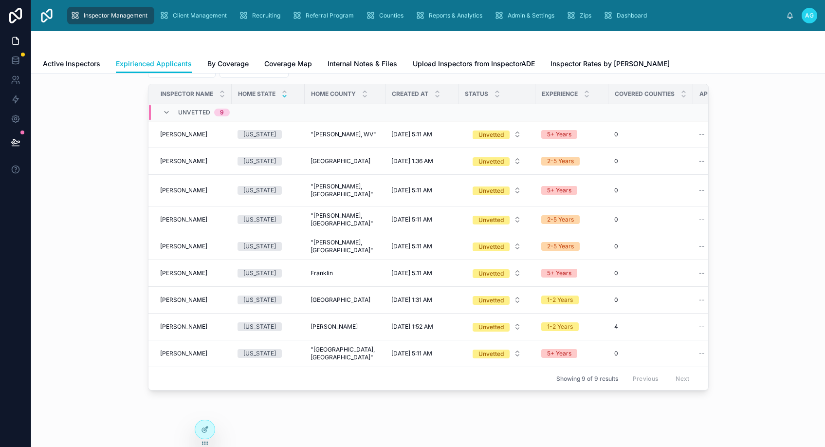
scroll to position [97, 0]
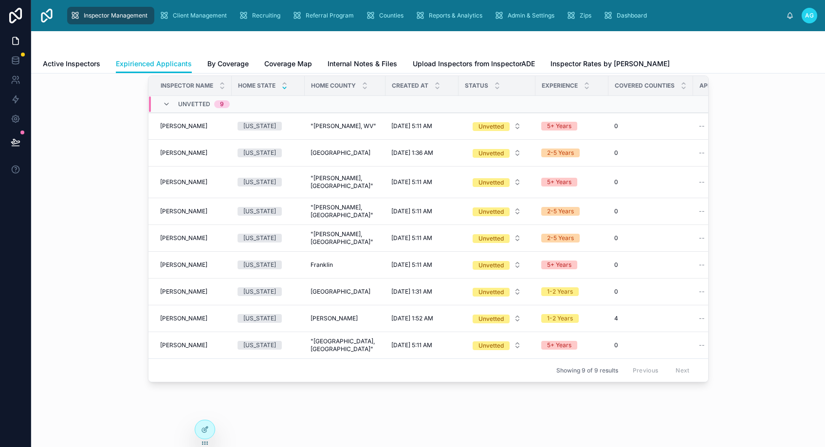
click at [97, 226] on div "[US_STATE] [US_STATE] [US_STATE] Filter Experience Filter ABC Number Filter Sta…" at bounding box center [428, 201] width 779 height 369
